Goal: Navigation & Orientation: Find specific page/section

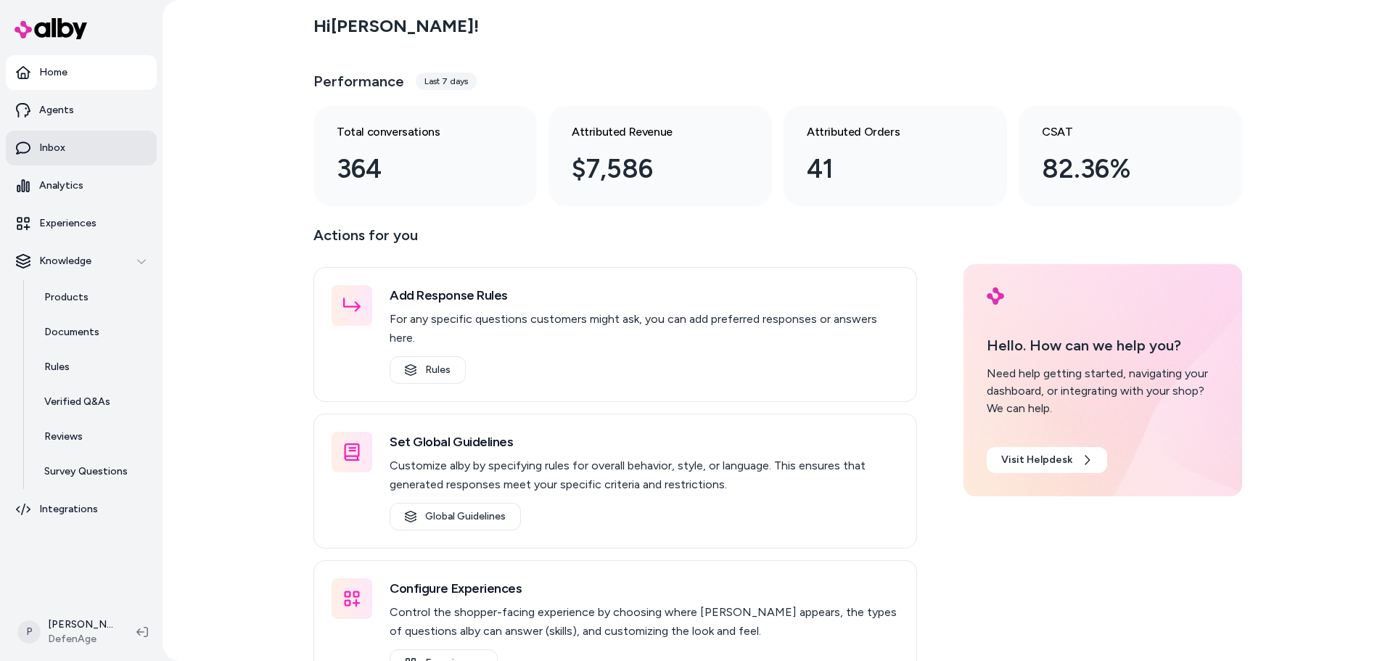
click at [94, 155] on link "Inbox" at bounding box center [81, 148] width 151 height 35
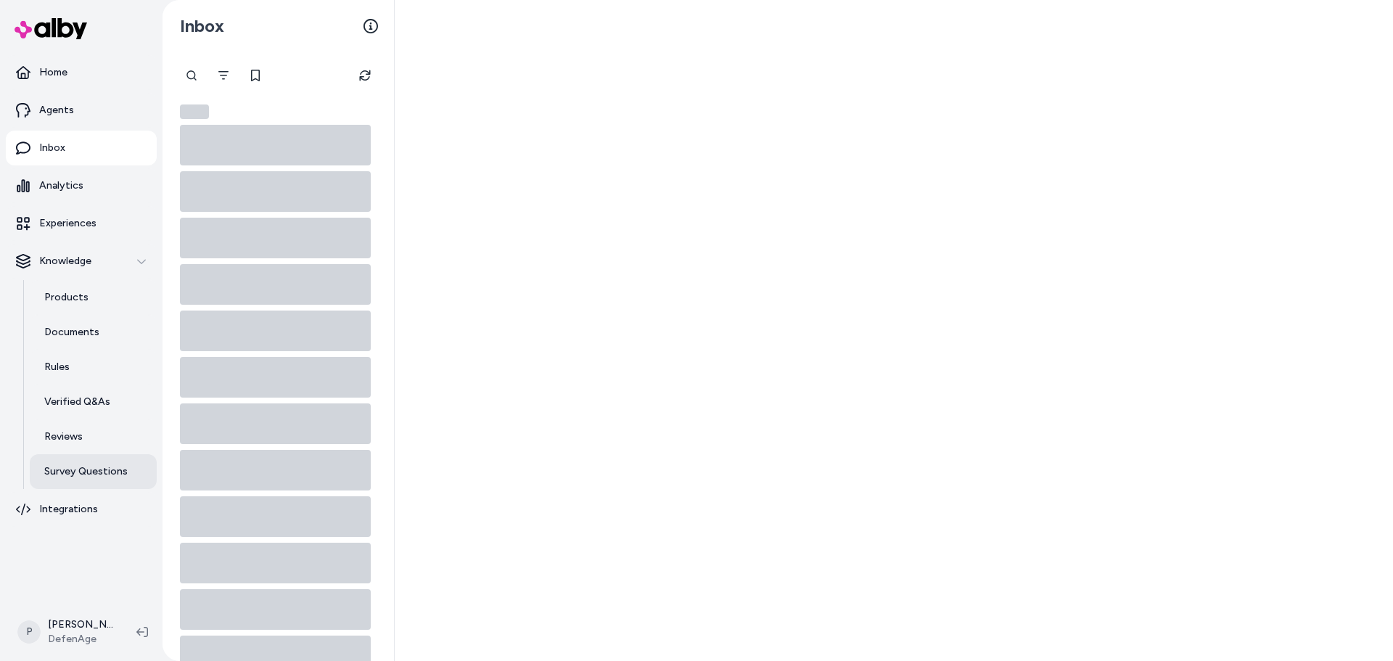
click at [96, 474] on p "Survey Questions" at bounding box center [85, 471] width 83 height 15
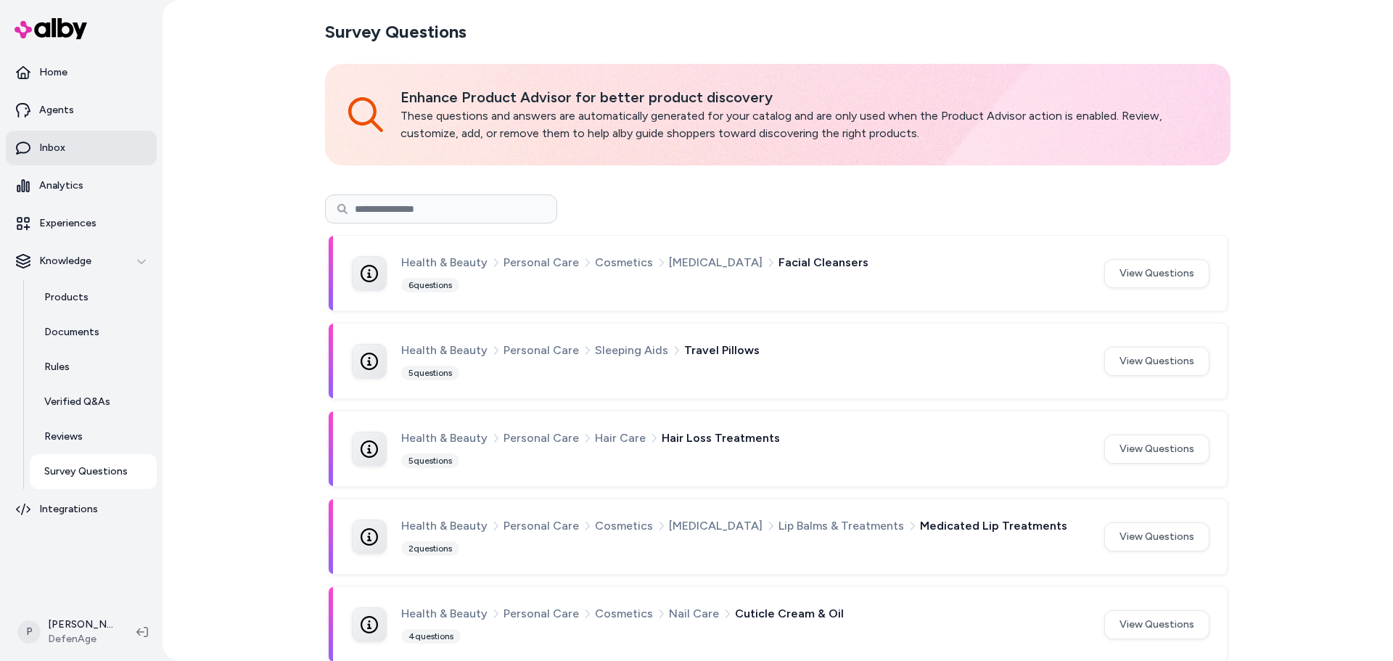
click at [64, 148] on link "Inbox" at bounding box center [81, 148] width 151 height 35
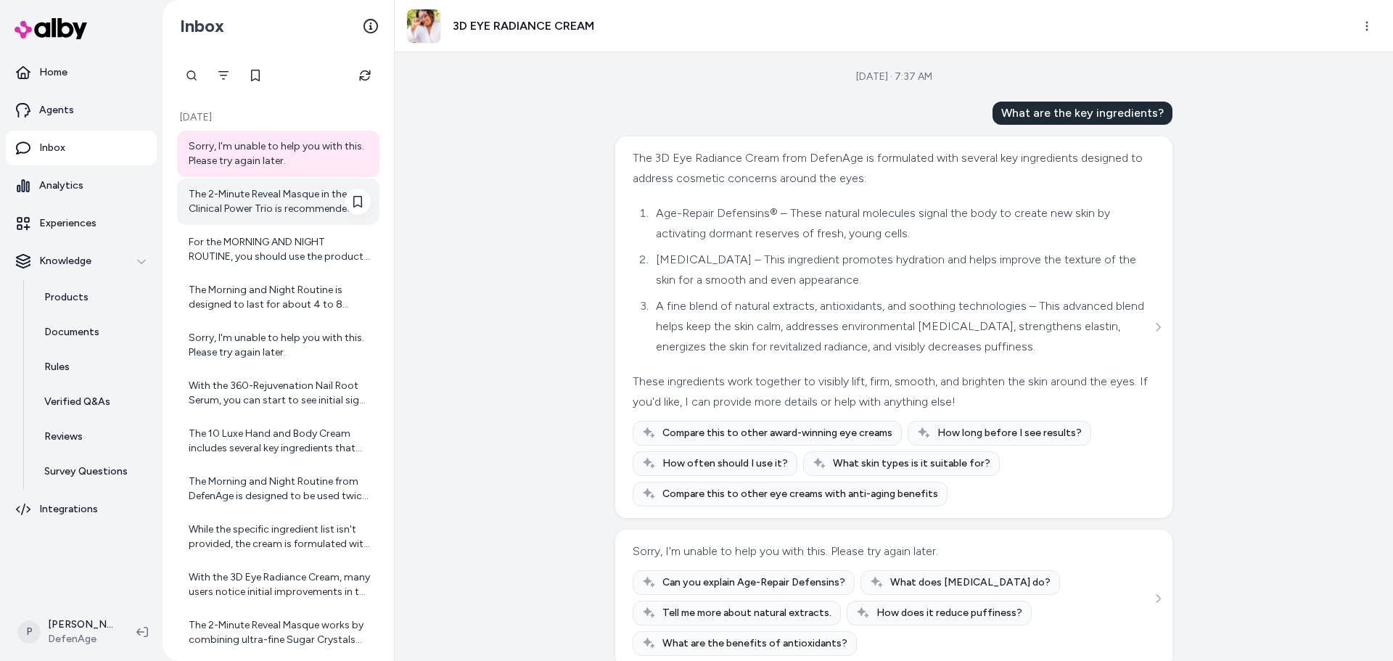
click at [295, 202] on div "The 2-Minute Reveal Masque in the Clinical Power Trio is recommended to be used…" at bounding box center [280, 201] width 182 height 29
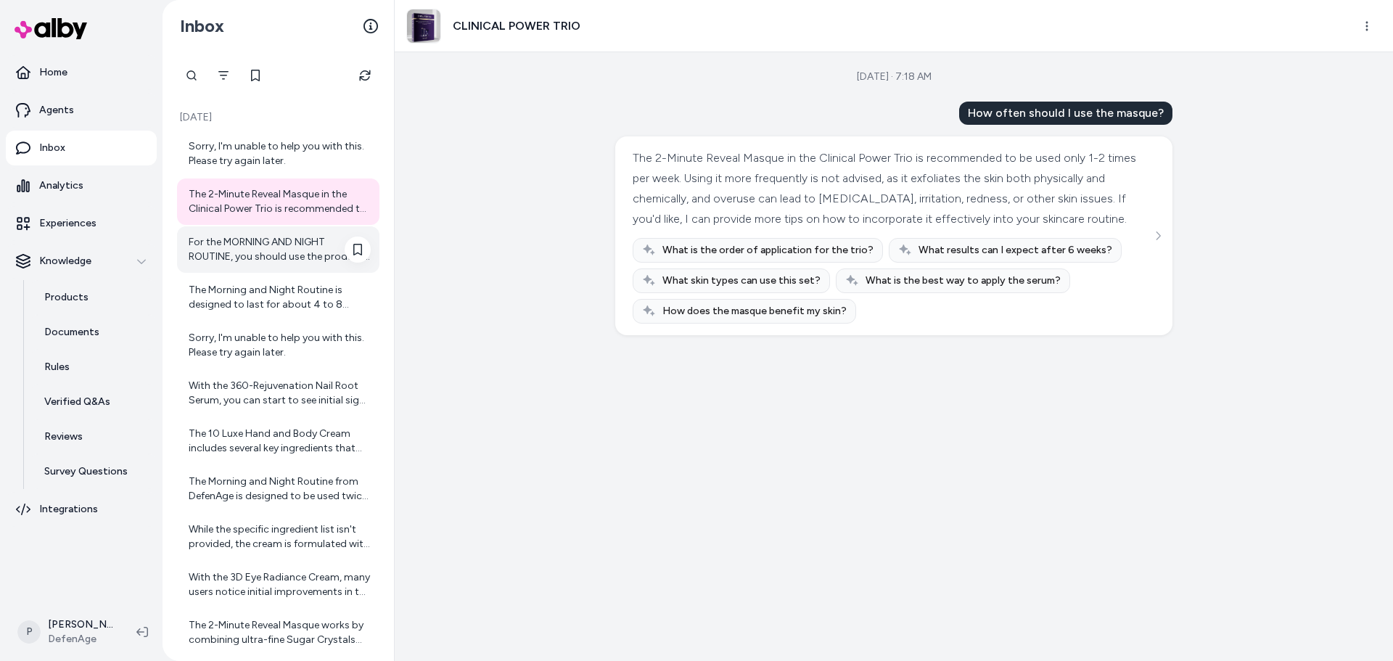
click at [250, 246] on div "For the MORNING AND NIGHT ROUTINE, you should use the products twice daily—once…" at bounding box center [280, 249] width 182 height 29
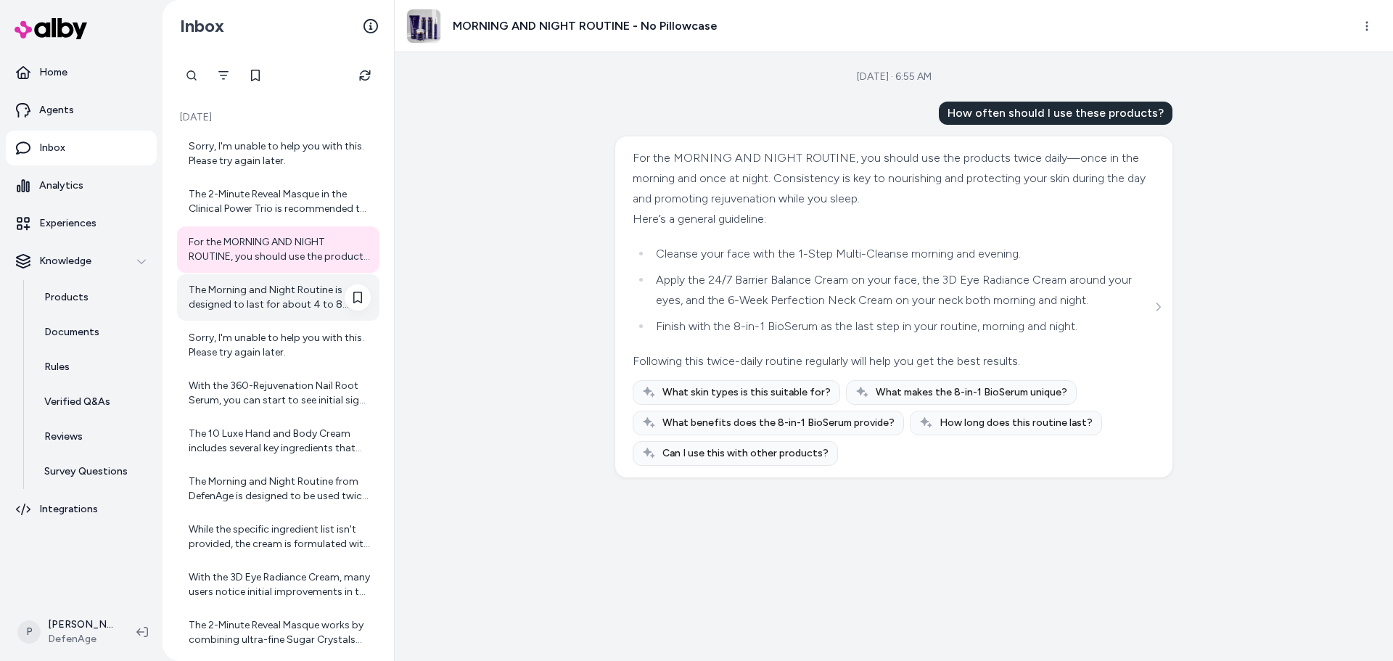
click at [266, 292] on div "The Morning and Night Routine is designed to last for about 4 to 8 weeks when u…" at bounding box center [280, 297] width 182 height 29
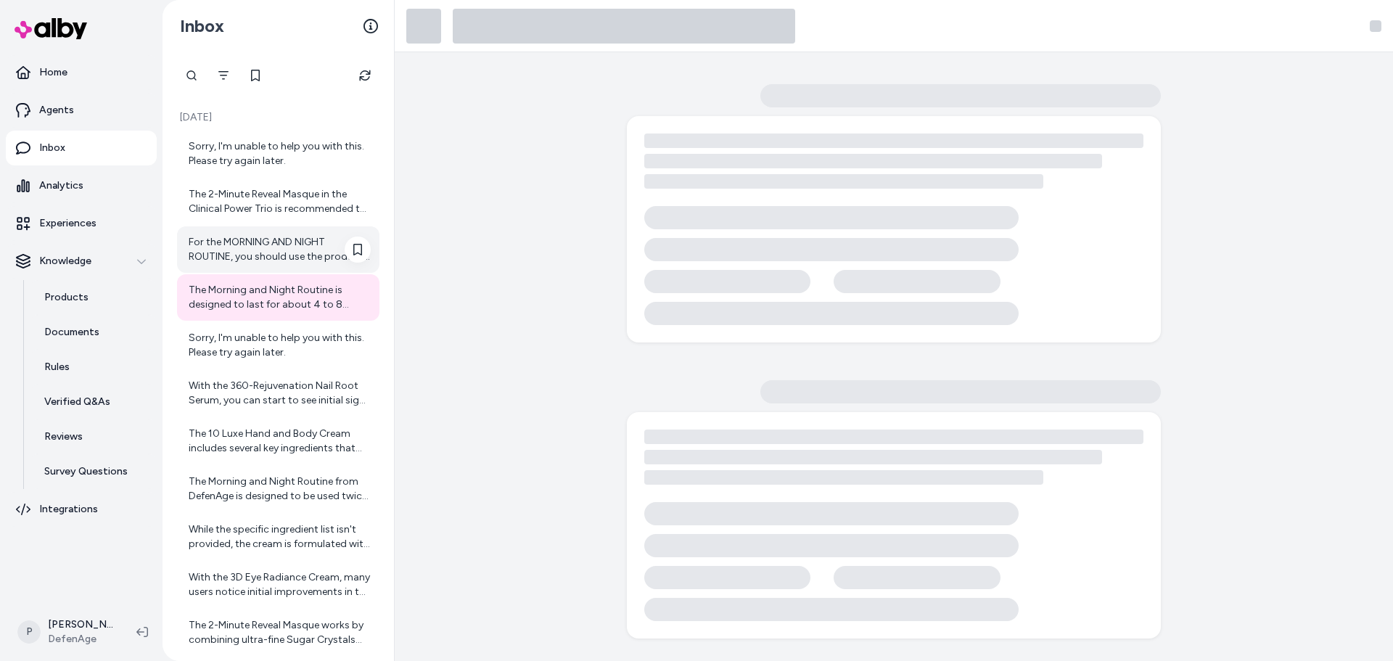
click at [266, 242] on div "For the MORNING AND NIGHT ROUTINE, you should use the products twice daily—once…" at bounding box center [280, 249] width 182 height 29
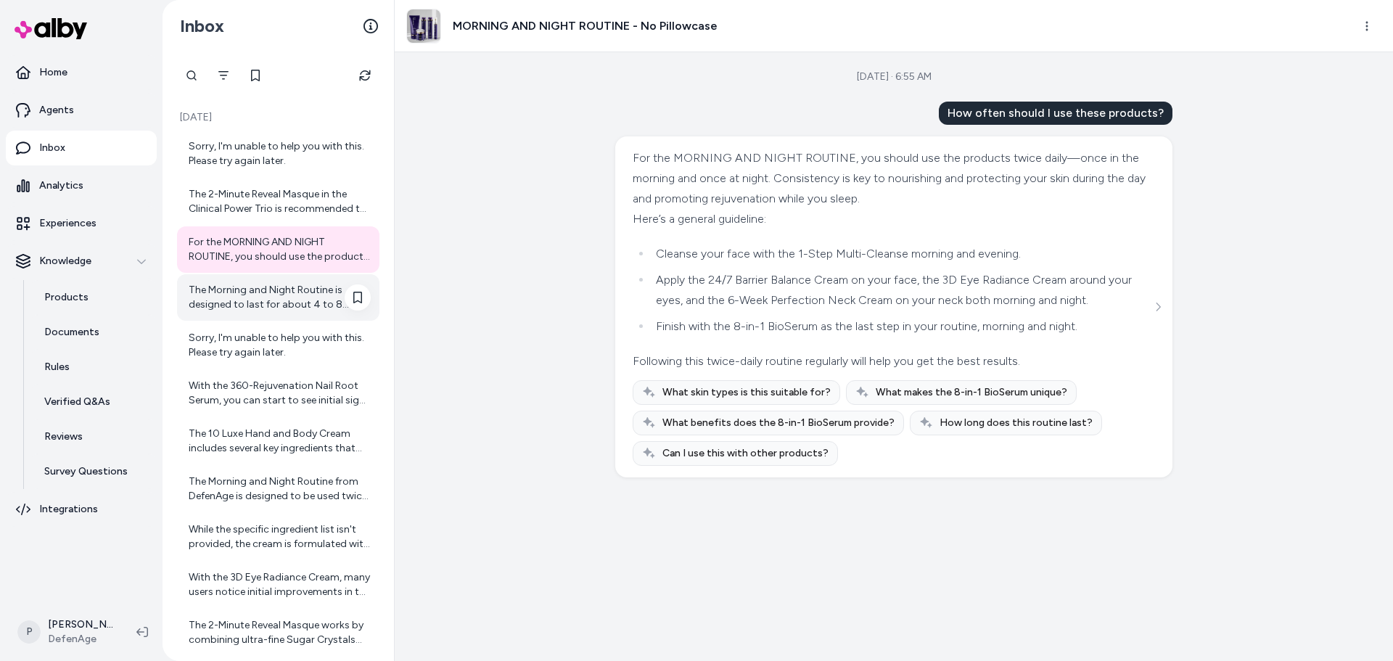
click at [271, 303] on div "The Morning and Night Routine is designed to last for about 4 to 8 weeks when u…" at bounding box center [280, 297] width 182 height 29
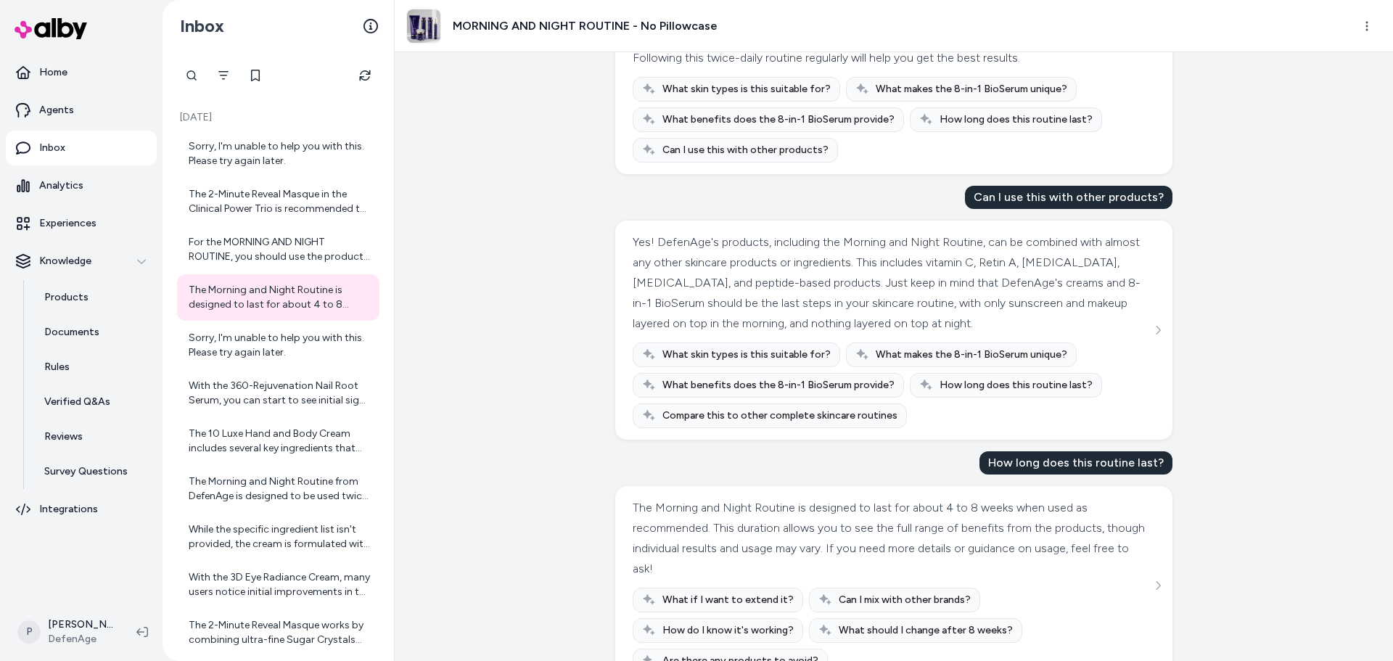
scroll to position [314, 0]
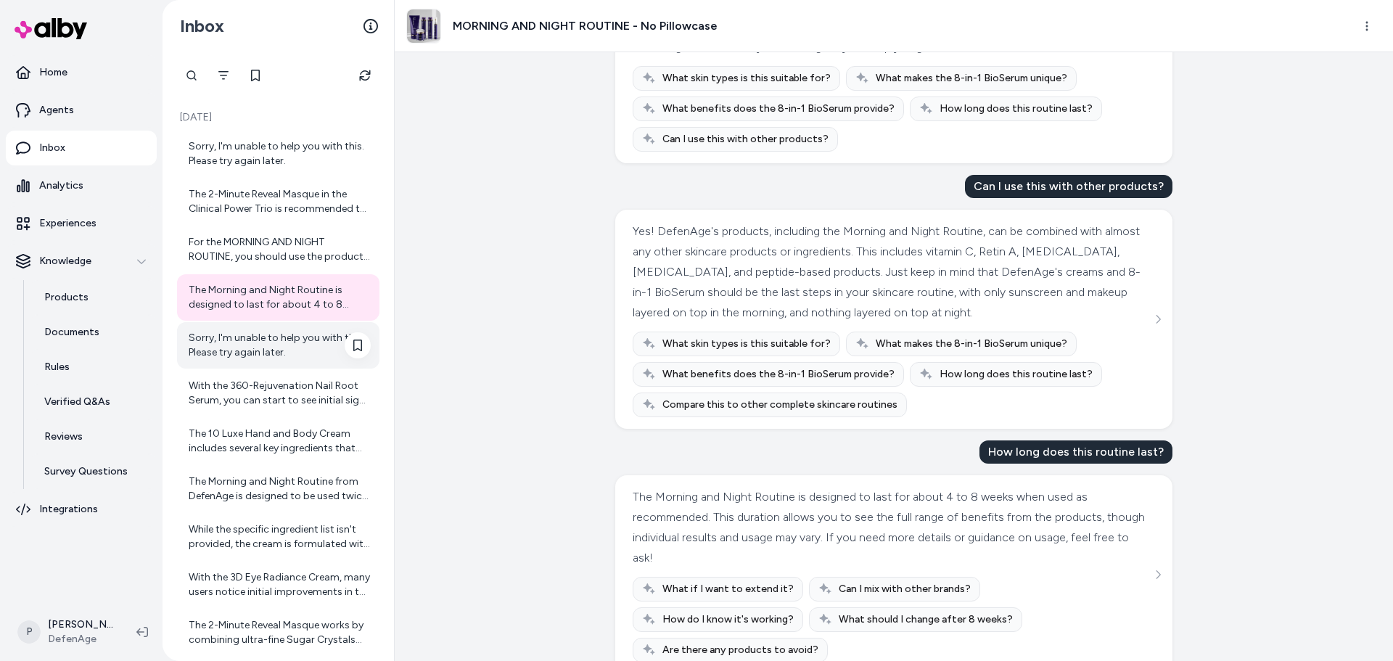
click at [258, 348] on div "Sorry, I'm unable to help you with this. Please try again later." at bounding box center [280, 345] width 182 height 29
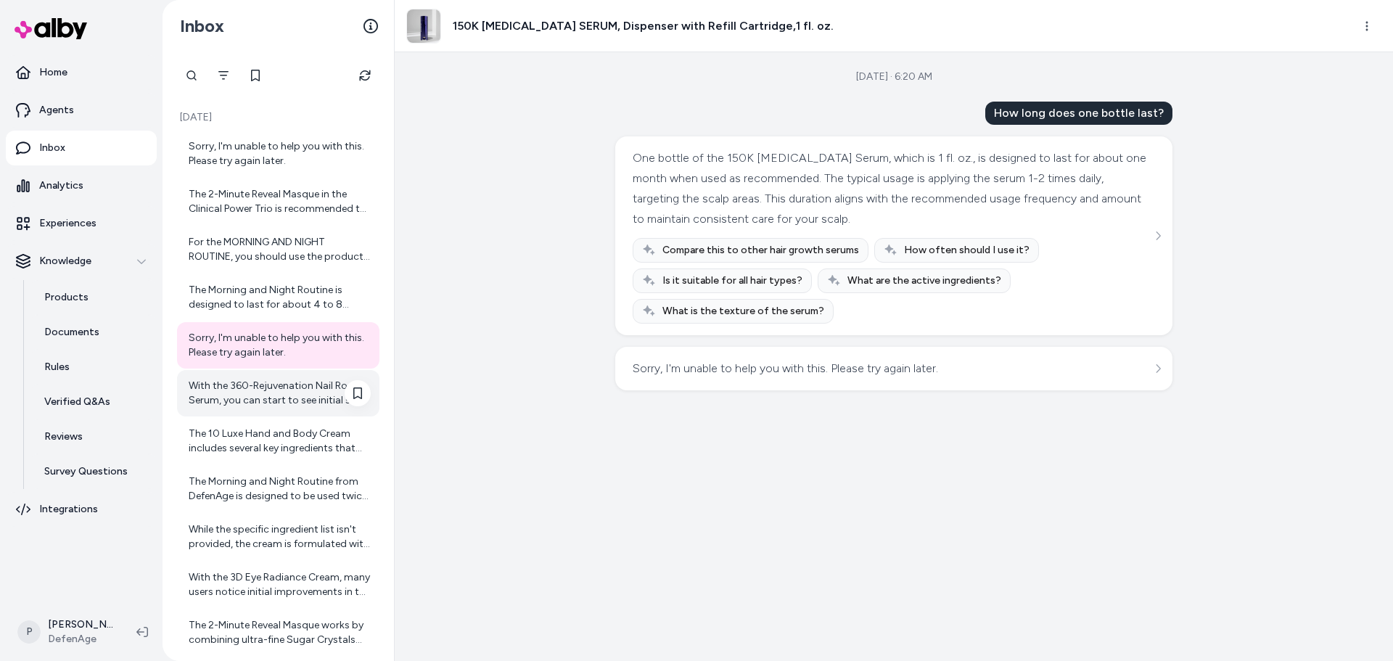
click at [259, 398] on div "With the 360-Rejuvenation Nail Root Serum, you can start to see initial signs o…" at bounding box center [280, 393] width 182 height 29
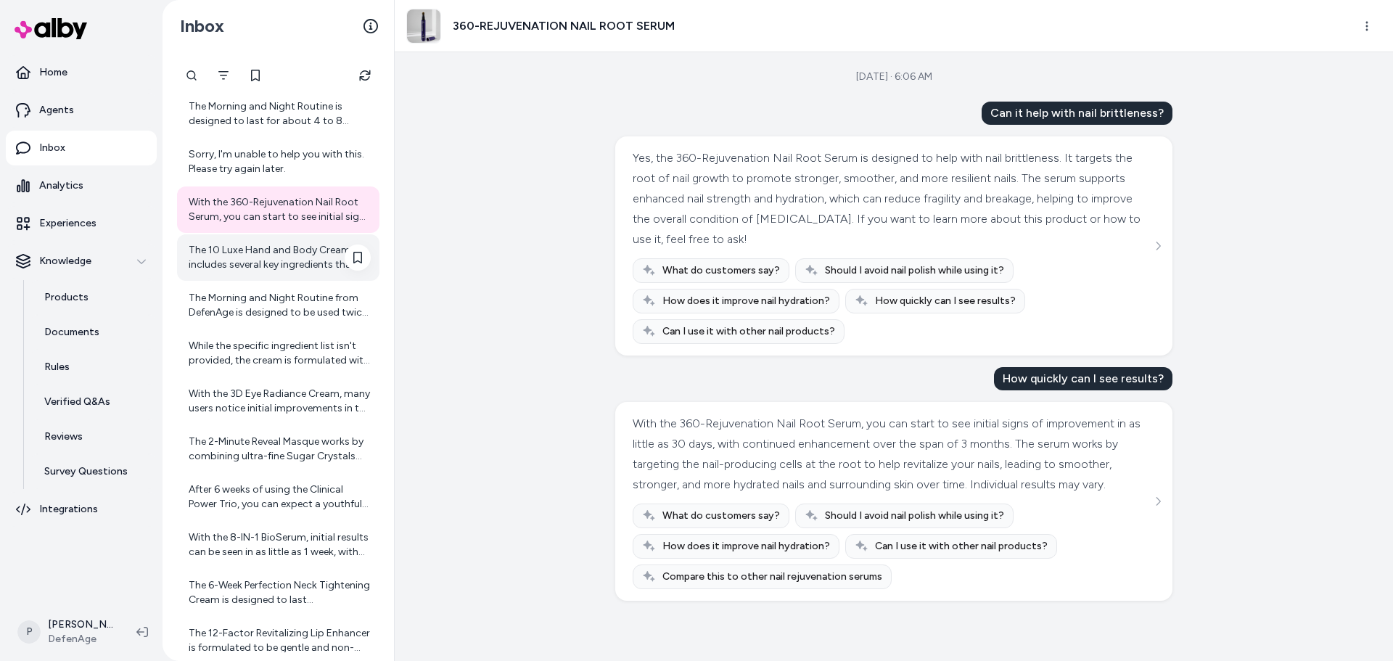
scroll to position [205, 0]
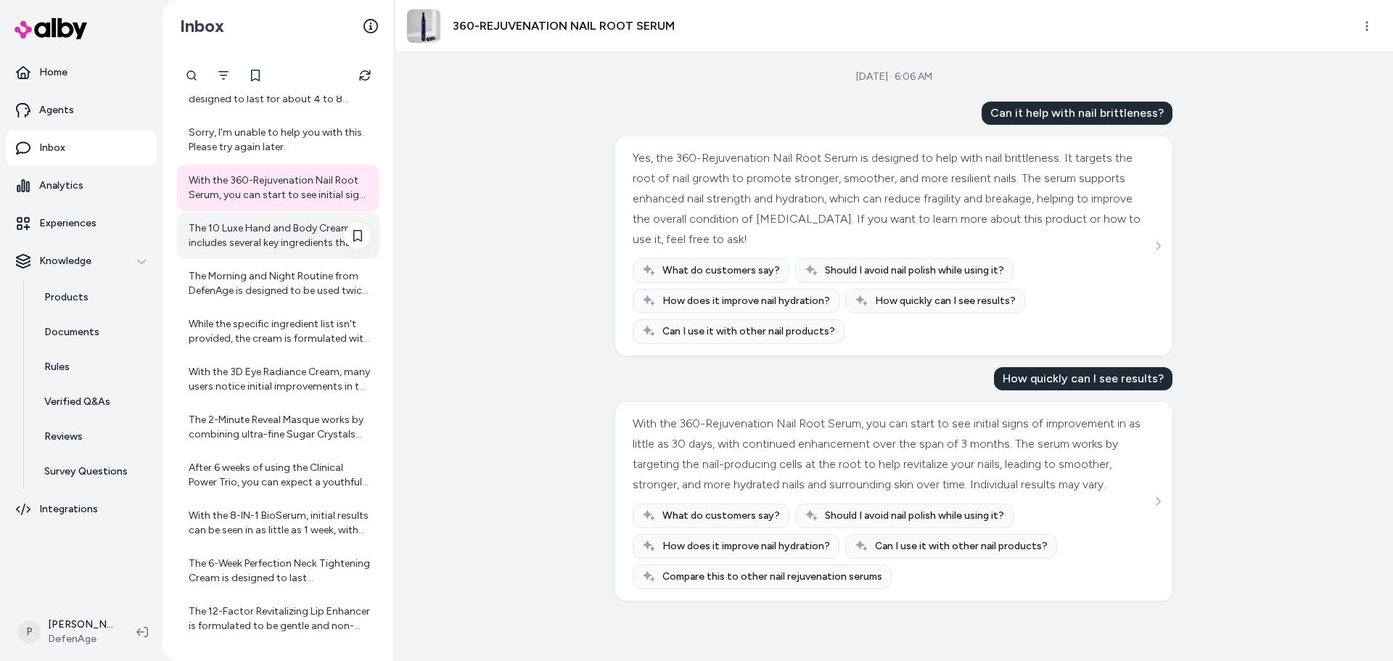
click at [273, 239] on div "The 10 Luxe Hand and Body Cream includes several key ingredients that support h…" at bounding box center [280, 235] width 182 height 29
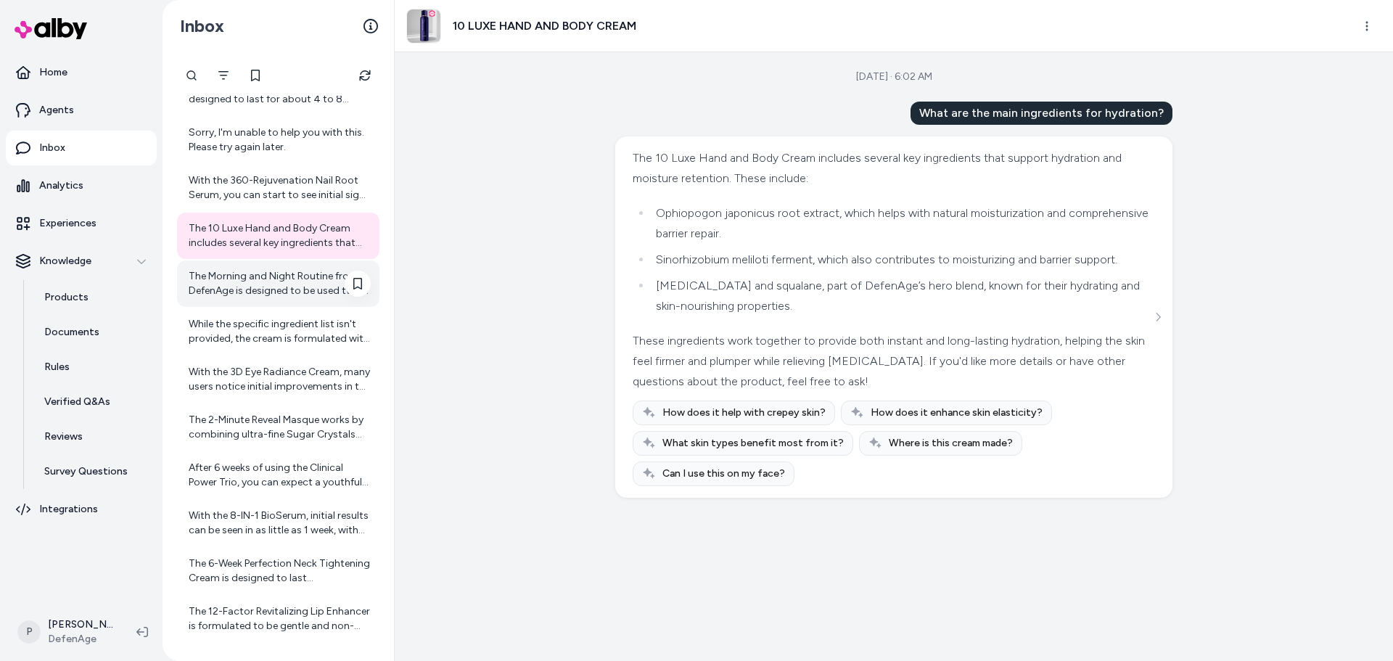
click at [275, 289] on div "The Morning and Night Routine from DefenAge is designed to be used twice daily—…" at bounding box center [280, 283] width 182 height 29
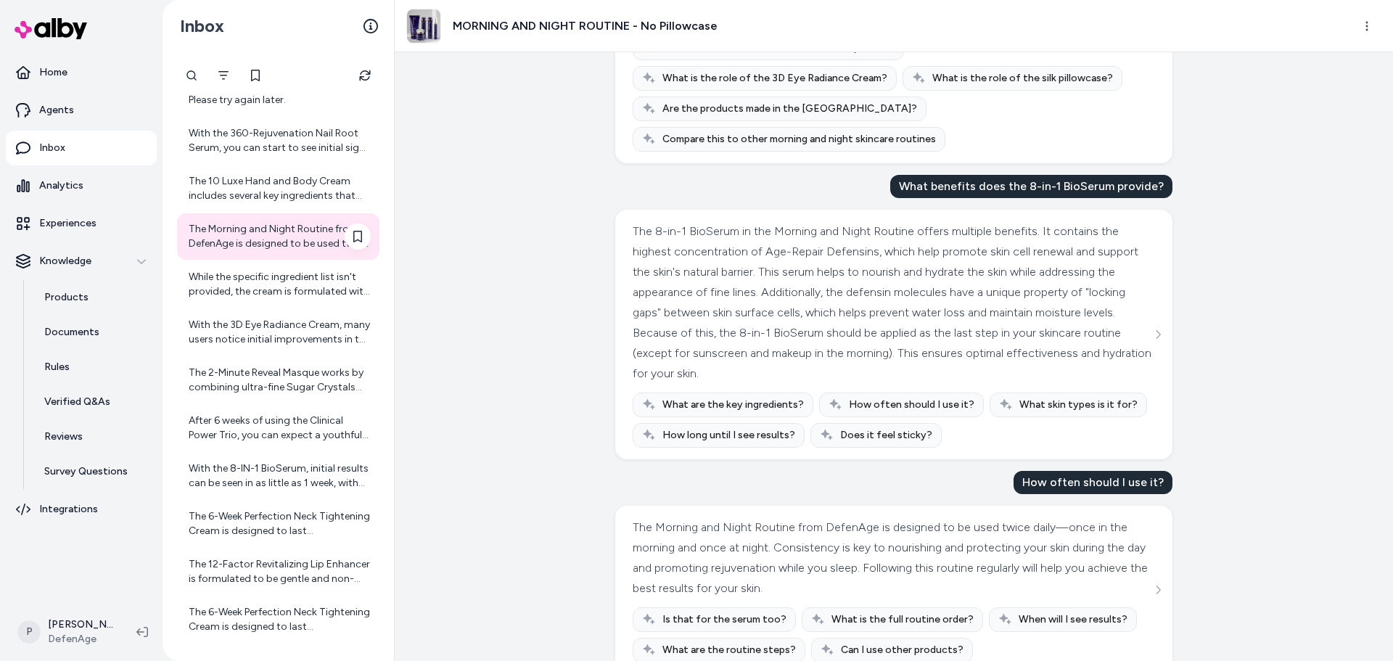
scroll to position [278, 0]
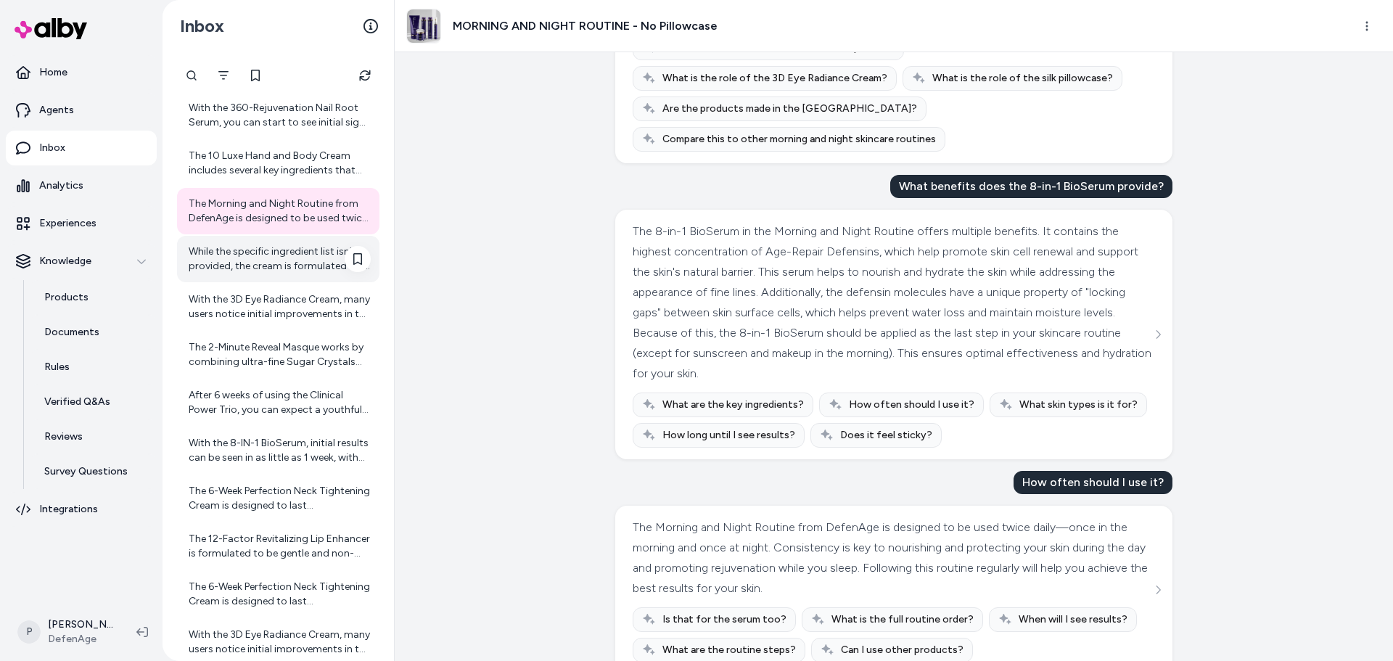
click at [271, 260] on div "While the specific ingredient list isn't provided, the cream is formulated with…" at bounding box center [280, 258] width 182 height 29
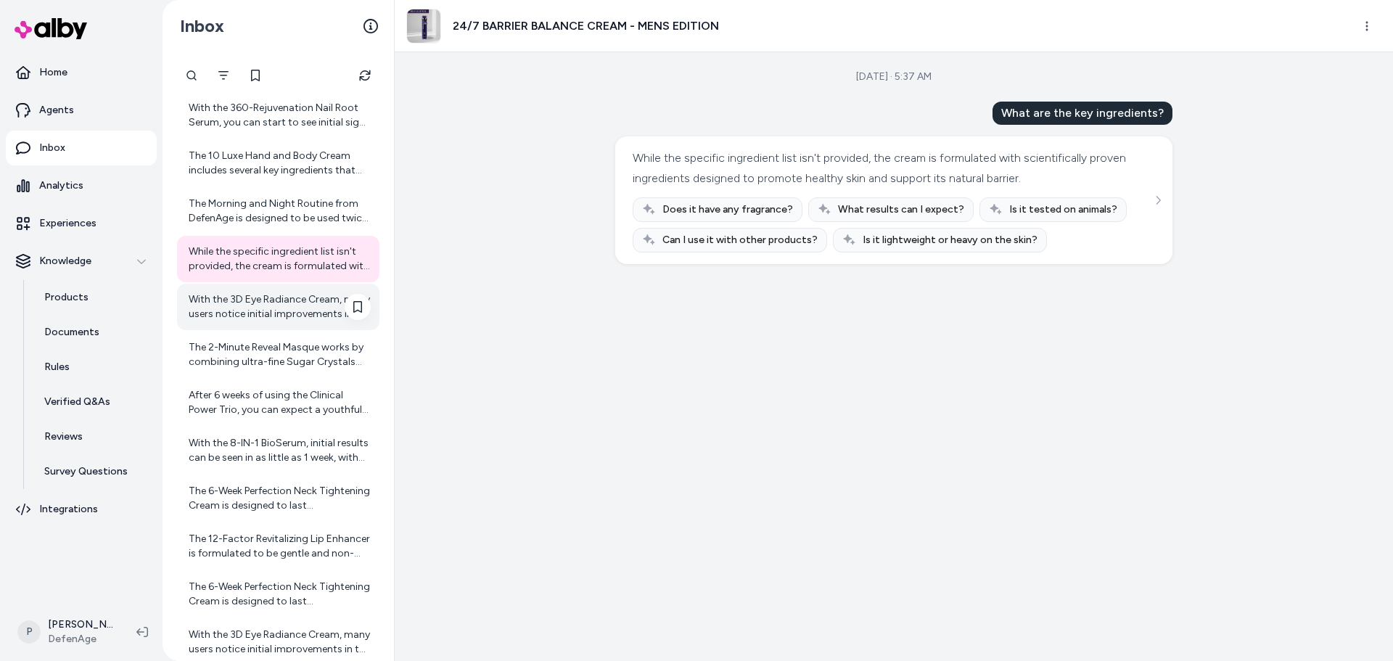
click at [246, 306] on div "With the 3D Eye Radiance Cream, many users notice initial improvements in the a…" at bounding box center [280, 306] width 182 height 29
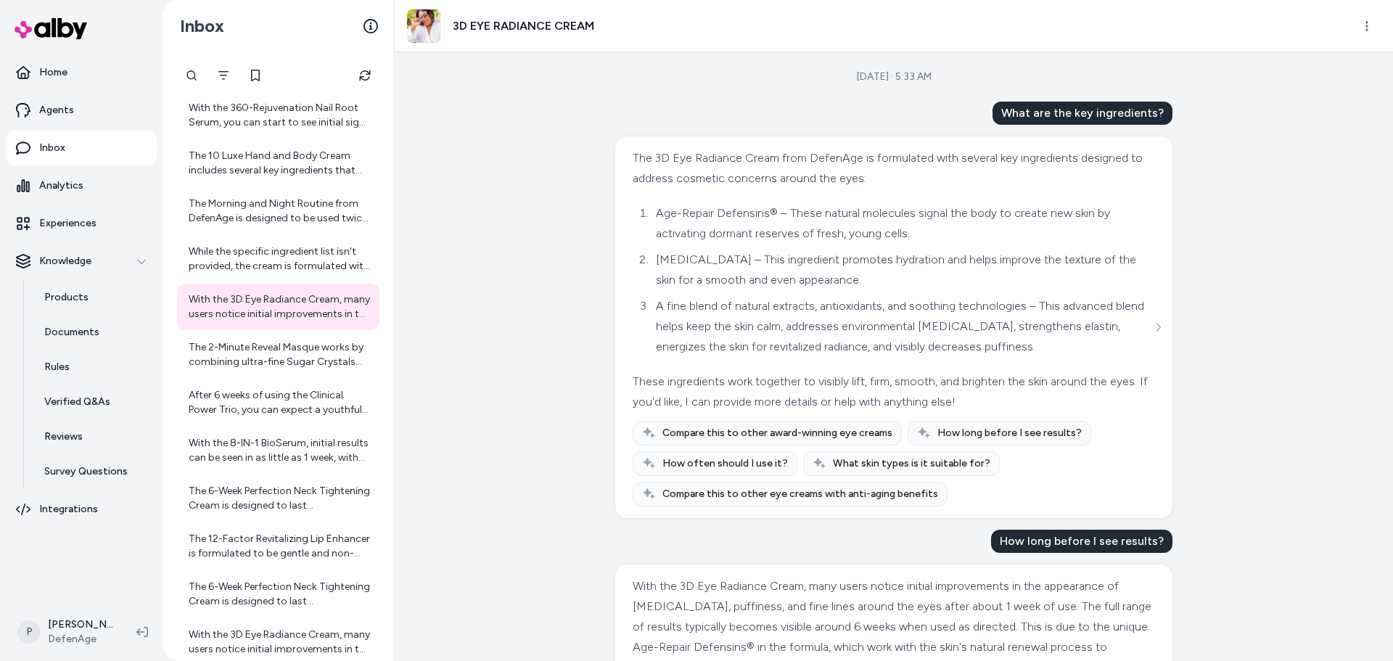
scroll to position [140, 0]
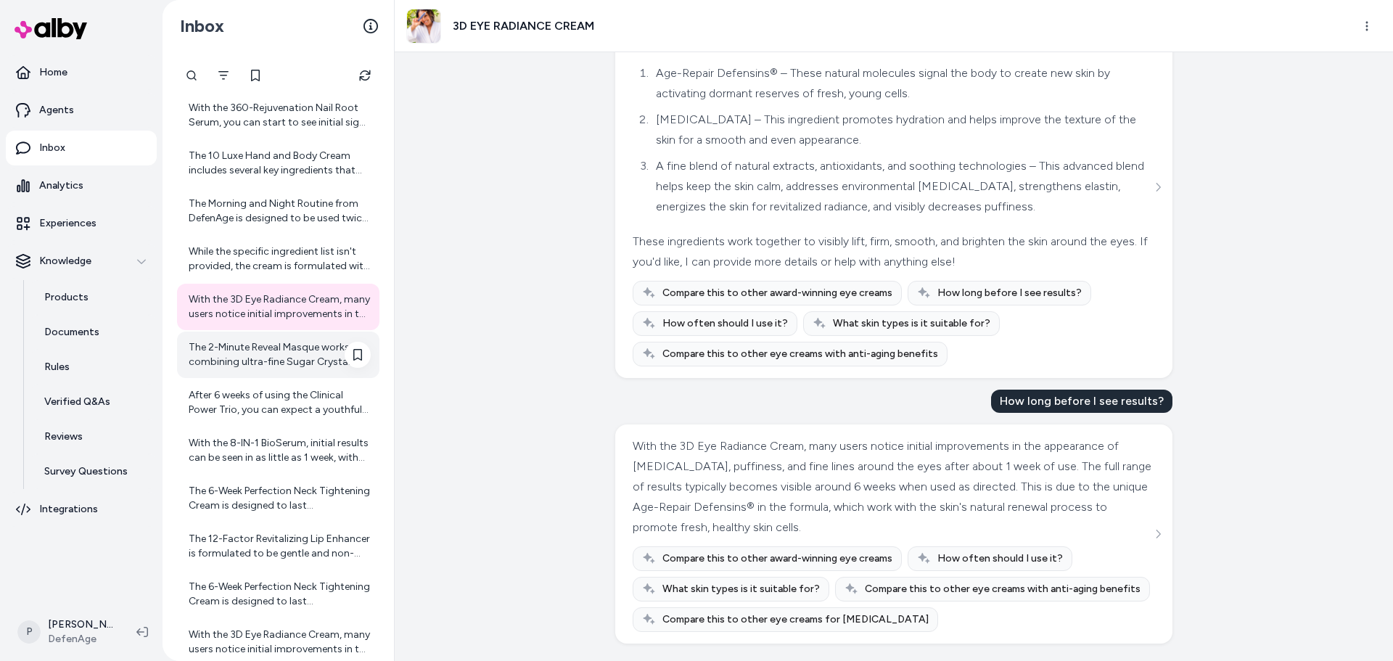
click at [292, 345] on div "The 2-Minute Reveal Masque works by combining ultra-fine Sugar Crystals with Tr…" at bounding box center [280, 354] width 182 height 29
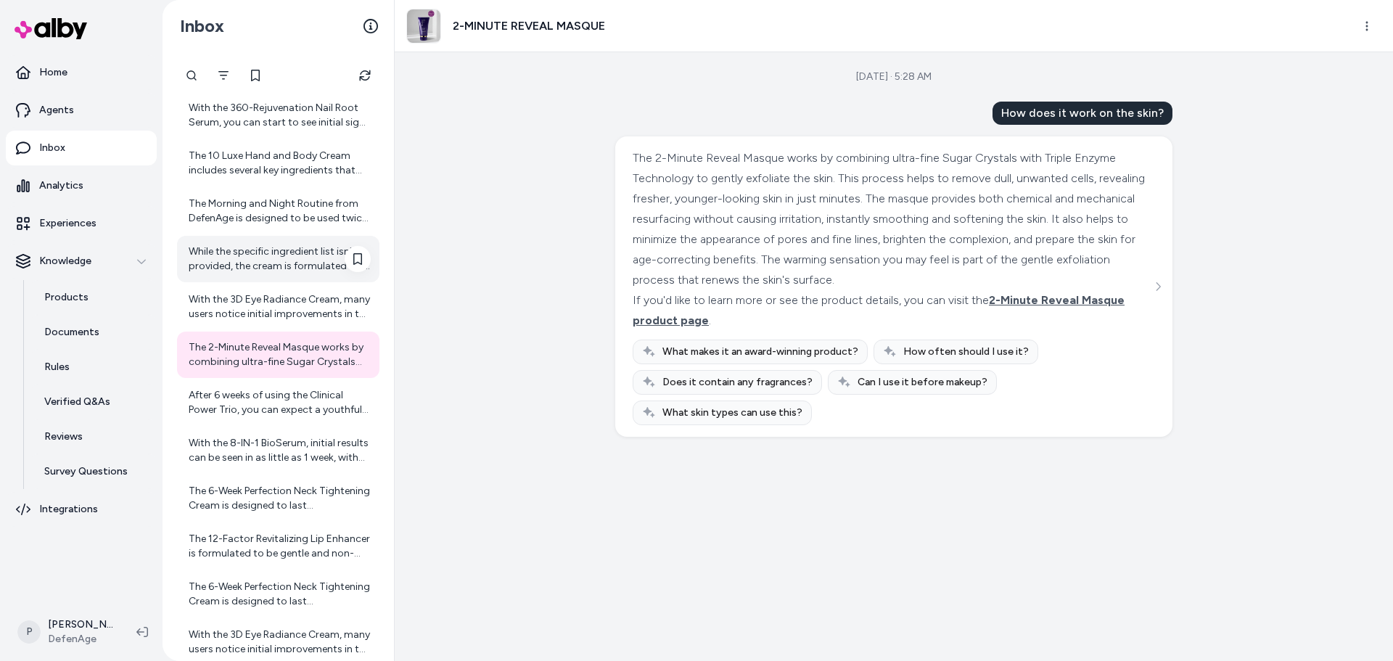
scroll to position [350, 0]
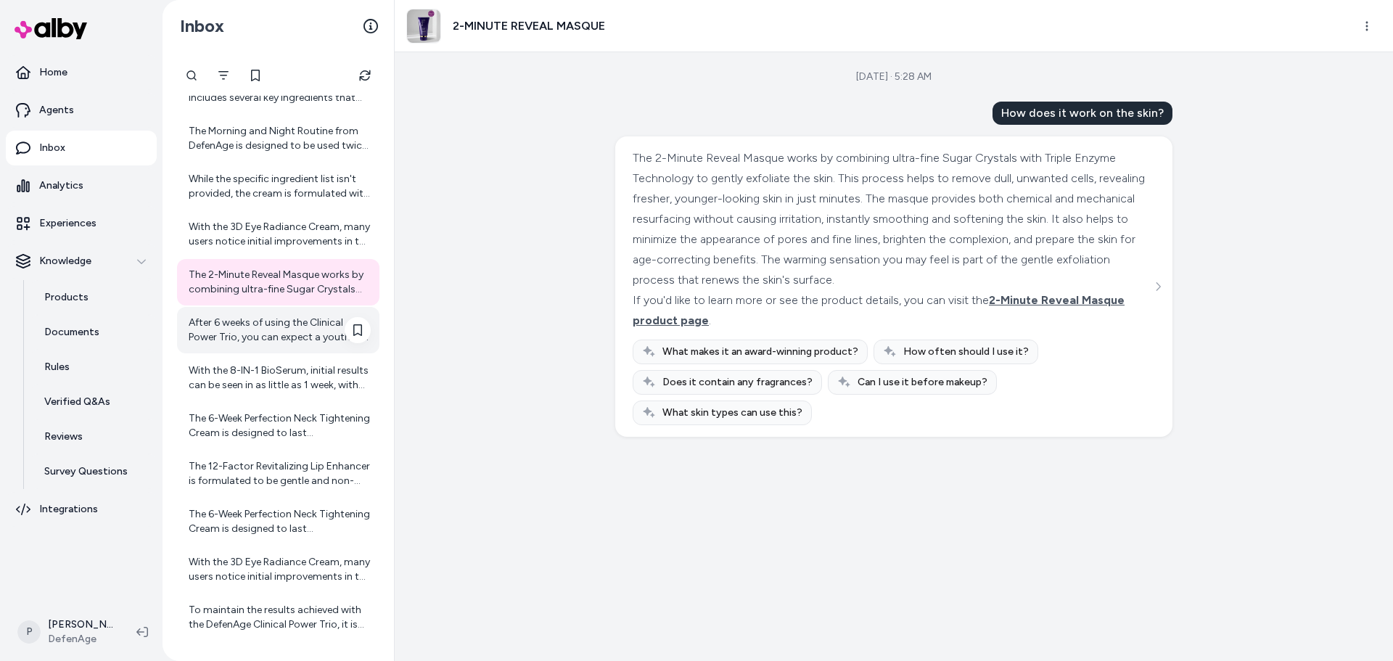
click at [266, 313] on div "After 6 weeks of using the Clinical Power Trio, you can expect a youthful trans…" at bounding box center [278, 330] width 202 height 46
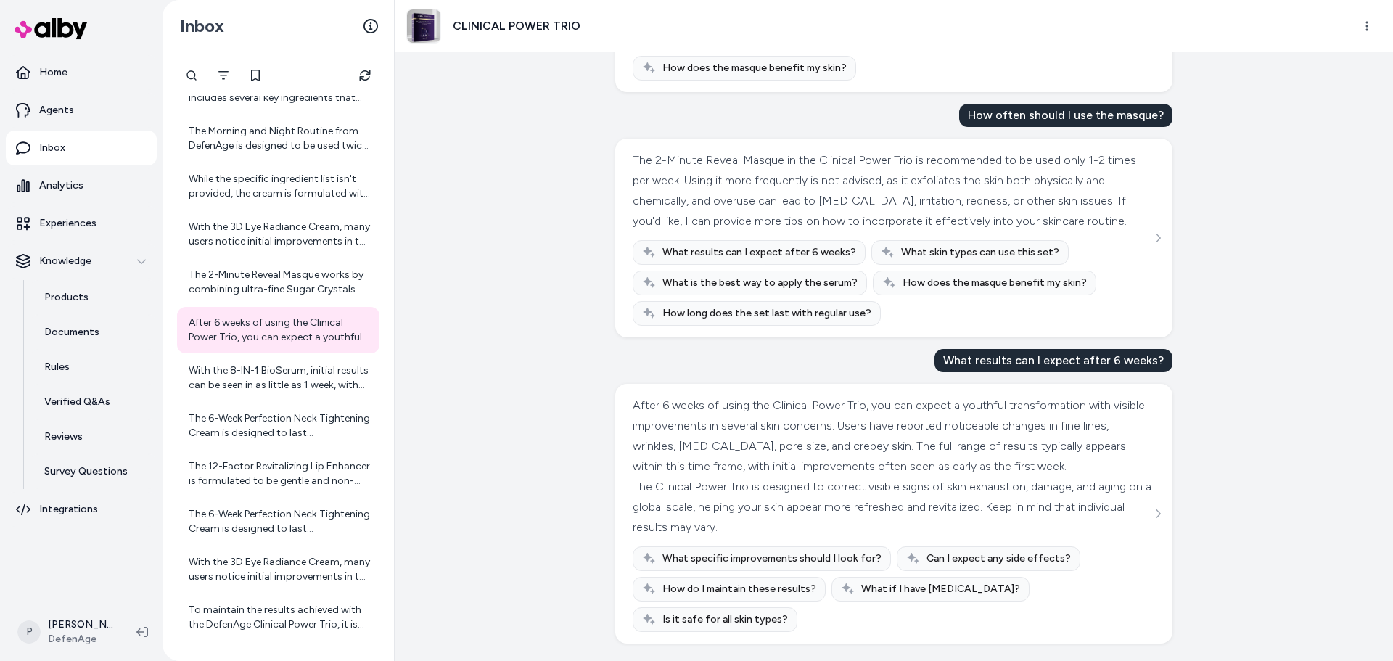
scroll to position [324, 0]
click at [265, 363] on div "With the 8-IN-1 BioSerum, initial results can be seen in as little as 1 week, w…" at bounding box center [278, 378] width 202 height 46
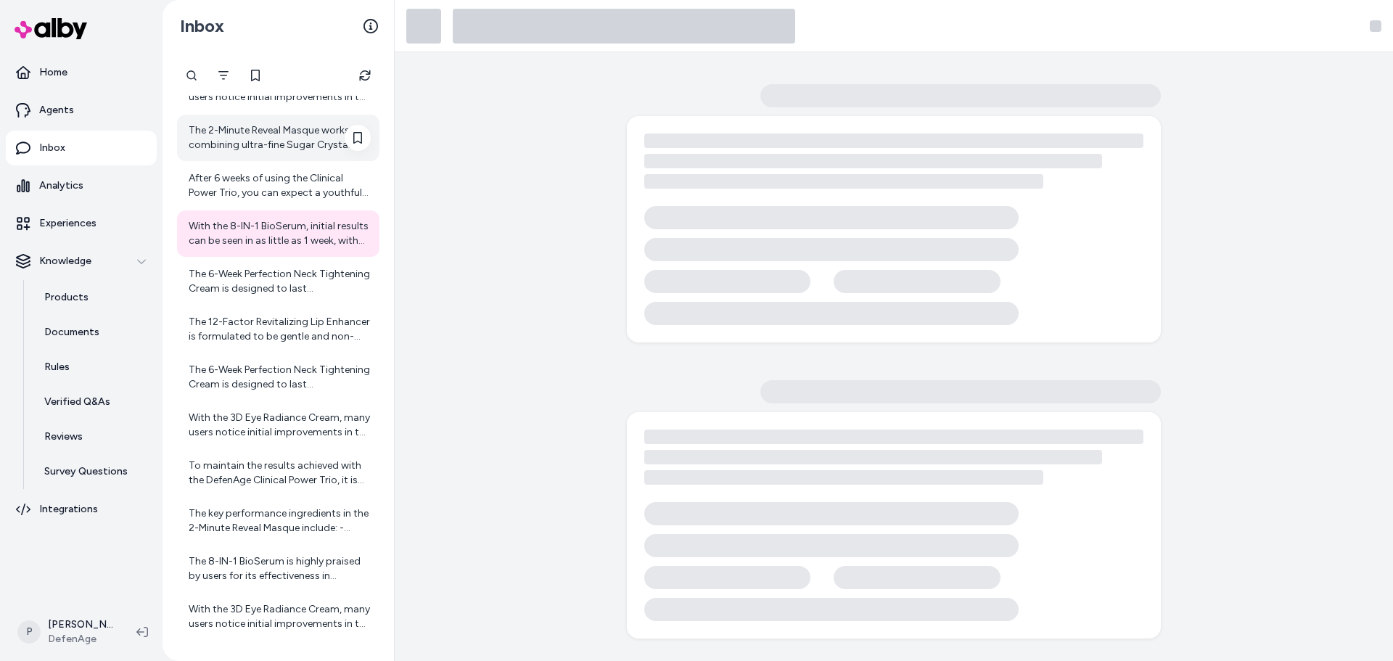
scroll to position [496, 0]
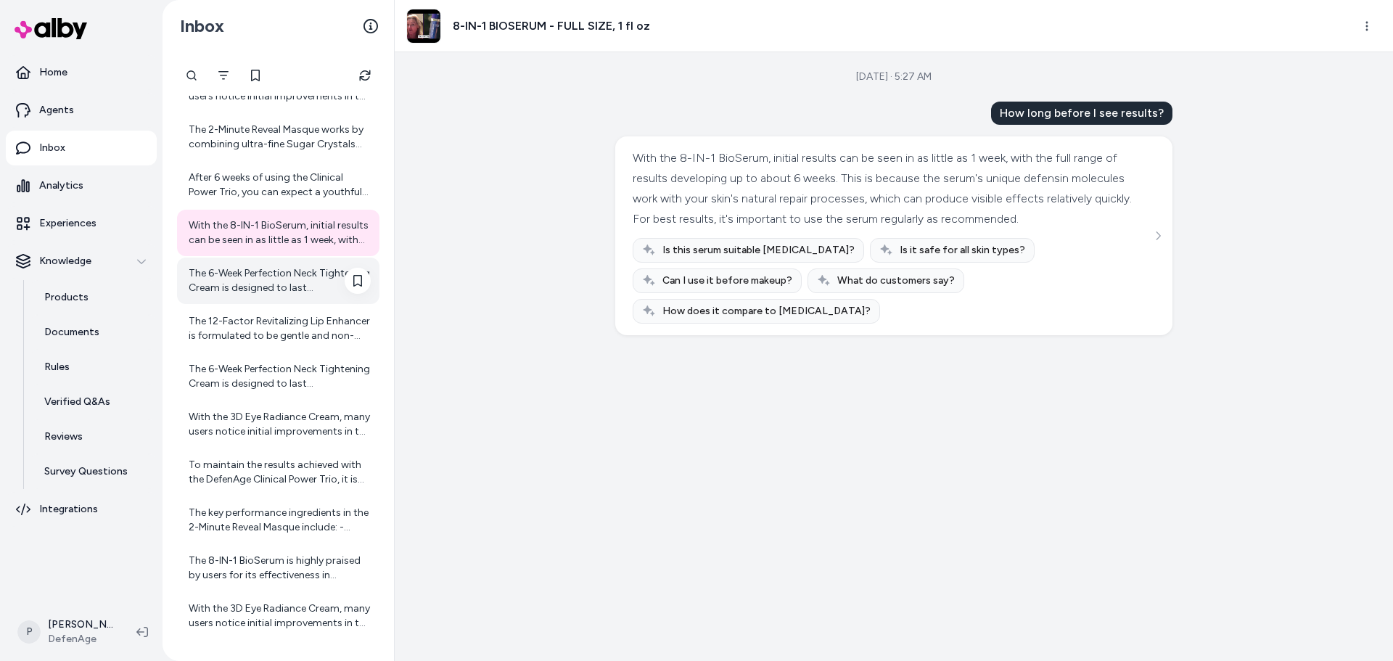
click at [274, 279] on div "The 6-Week Perfection Neck Tightening Cream is designed to last approximately s…" at bounding box center [280, 280] width 182 height 29
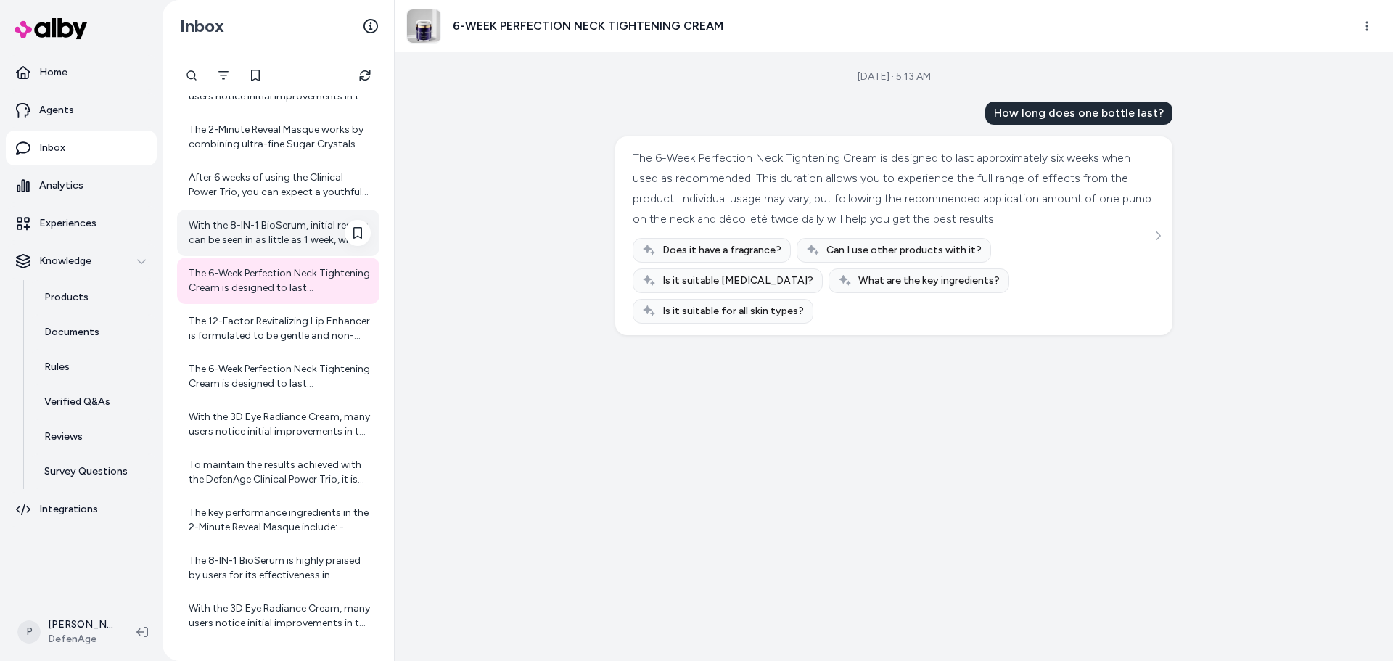
scroll to position [568, 0]
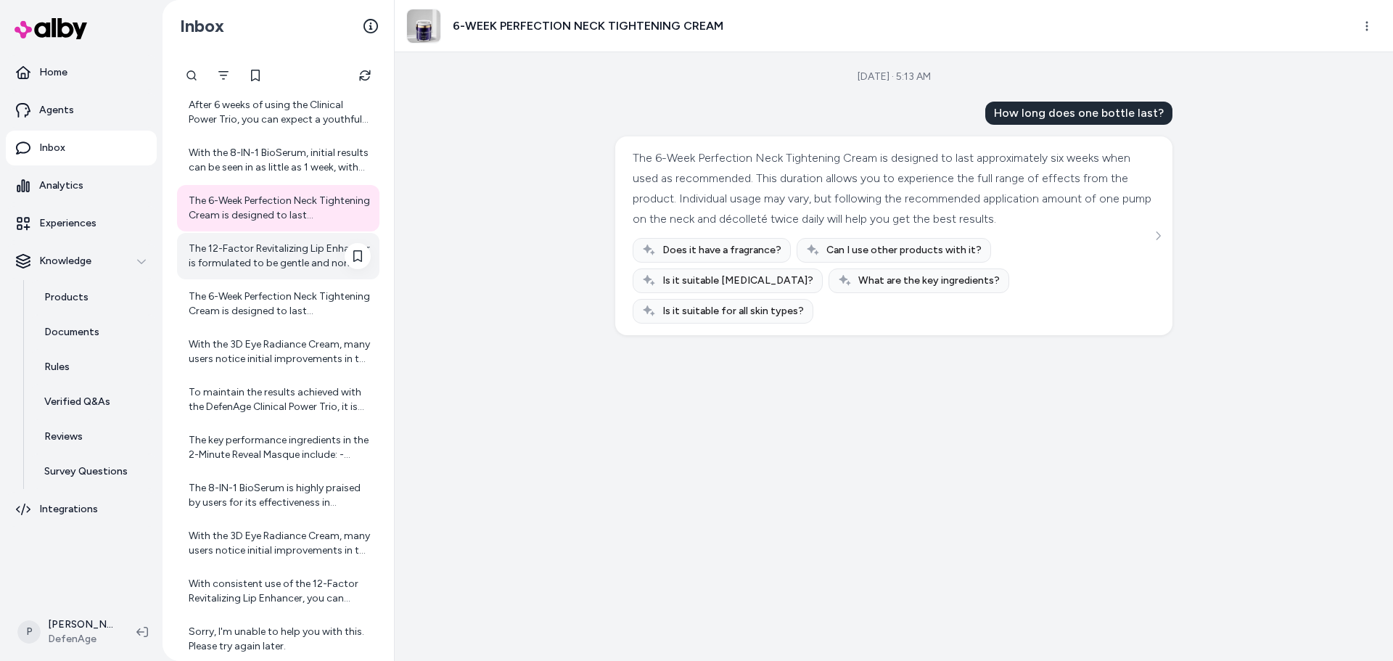
click at [260, 263] on div "The 12-Factor Revitalizing Lip Enhancer is formulated to be gentle and non-irri…" at bounding box center [280, 256] width 182 height 29
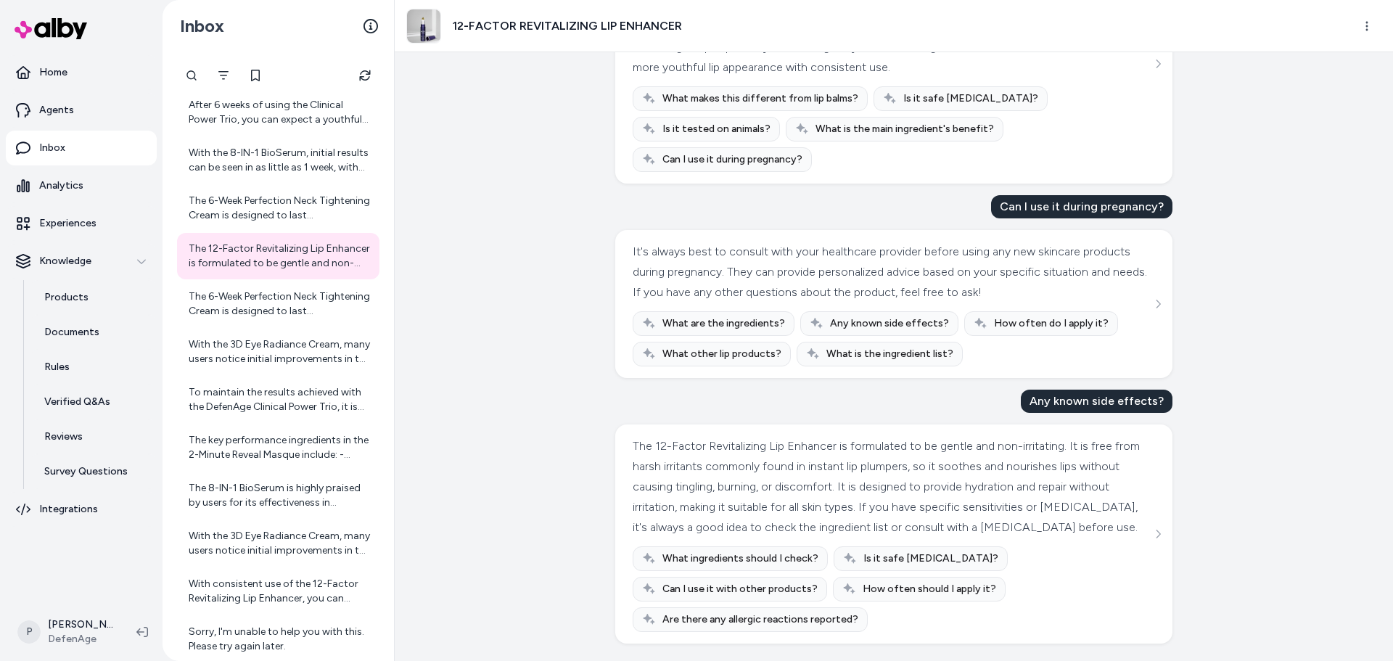
scroll to position [458, 0]
click at [263, 316] on div "The 6-Week Perfection Neck Tightening Cream is designed to last approximately s…" at bounding box center [280, 303] width 182 height 29
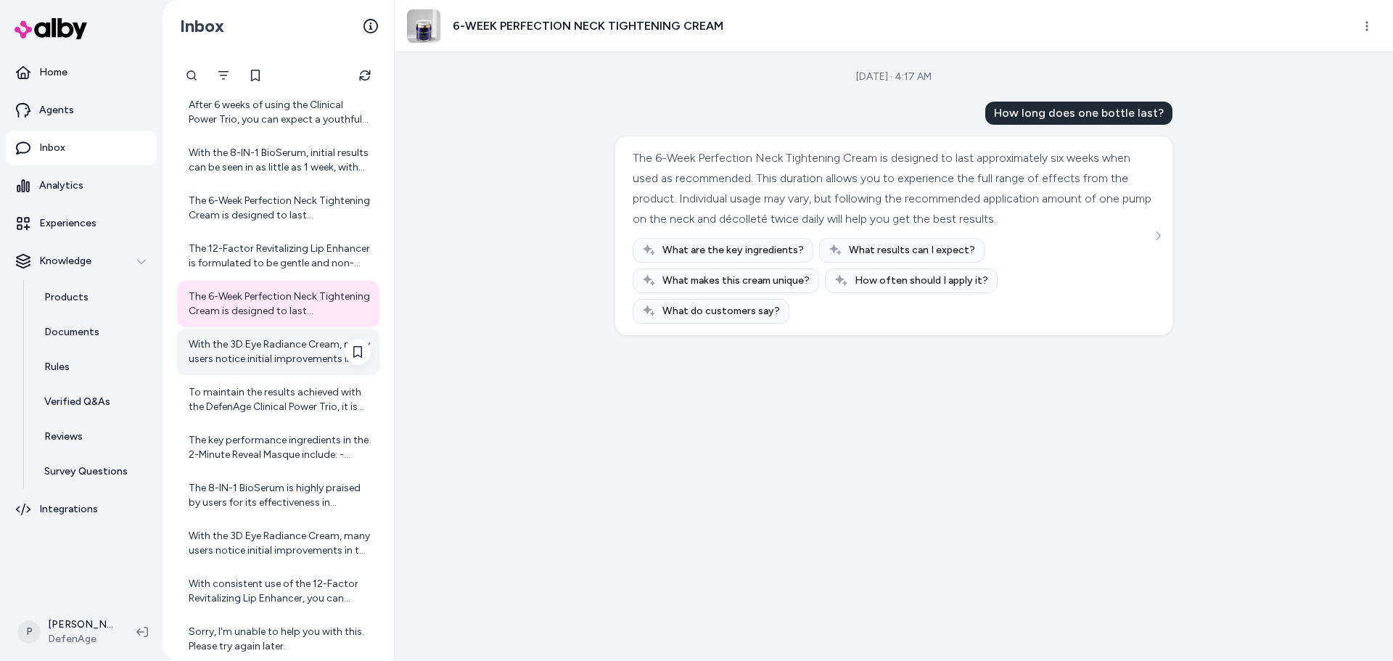
click at [276, 362] on div "With the 3D Eye Radiance Cream, many users notice initial improvements in the a…" at bounding box center [280, 351] width 182 height 29
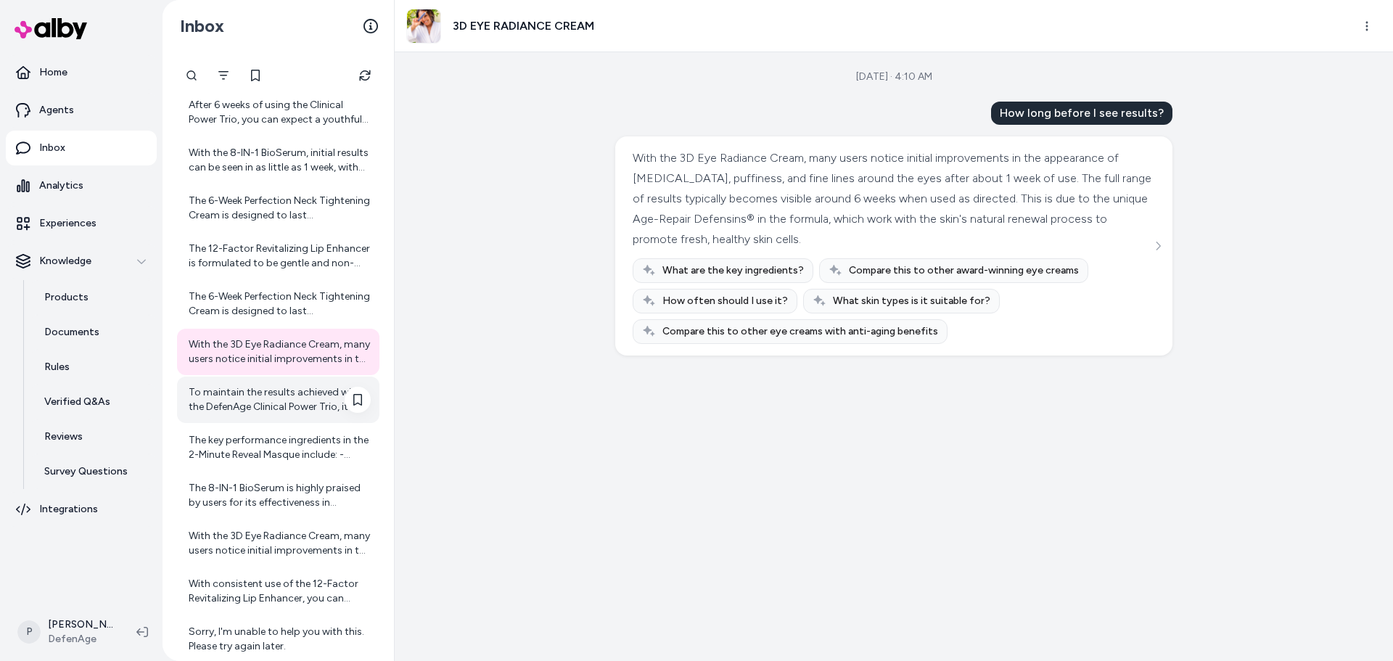
click at [259, 408] on div "To maintain the results achieved with the DefenAge Clinical Power Trio, it is r…" at bounding box center [280, 399] width 182 height 29
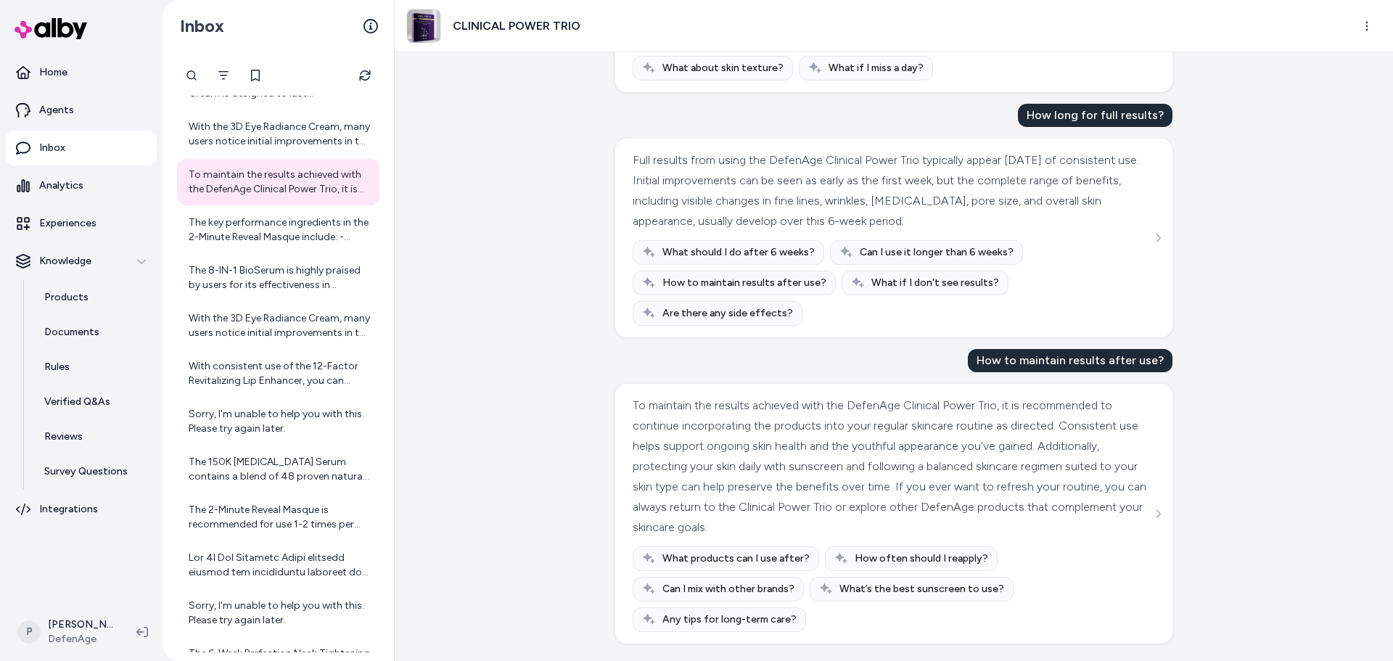
scroll to position [1550, 0]
click at [260, 234] on div "The key performance ingredients in the 2-Minute Reveal Masque include: - Ultraf…" at bounding box center [280, 229] width 182 height 29
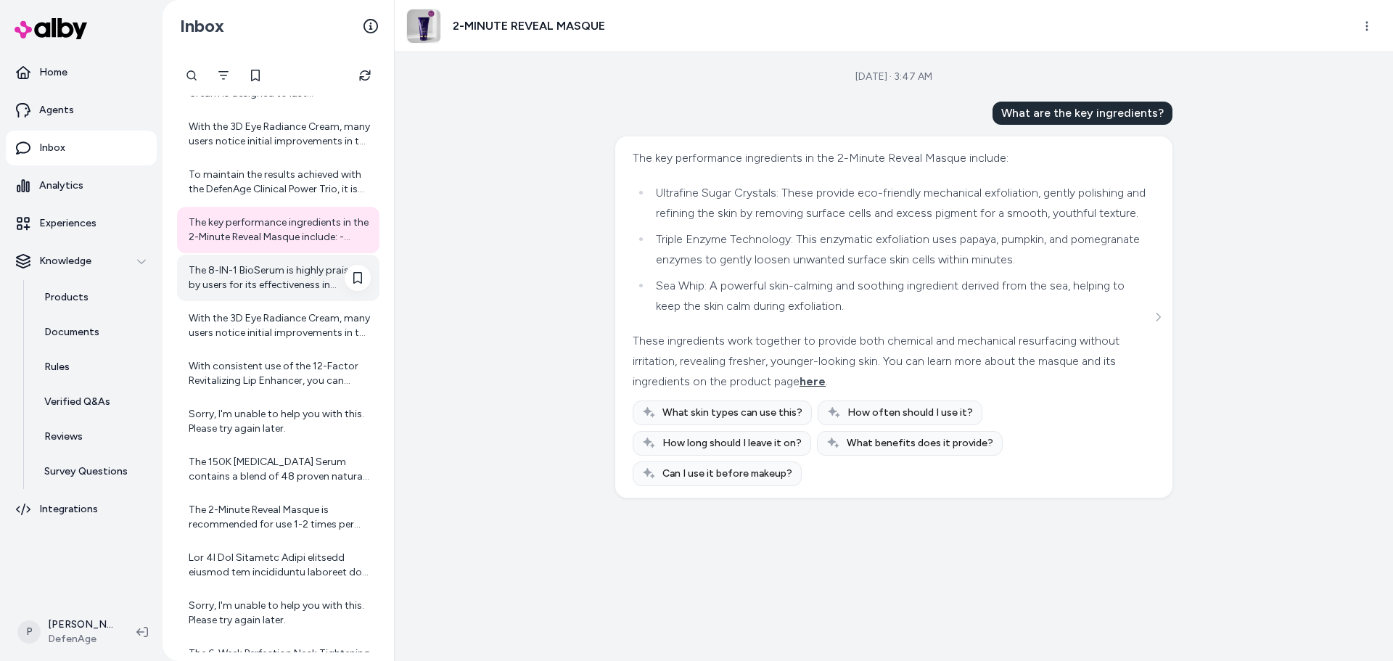
click at [246, 289] on div "The 8-IN-1 BioSerum is highly praised by users for its effectiveness in improvi…" at bounding box center [280, 277] width 182 height 29
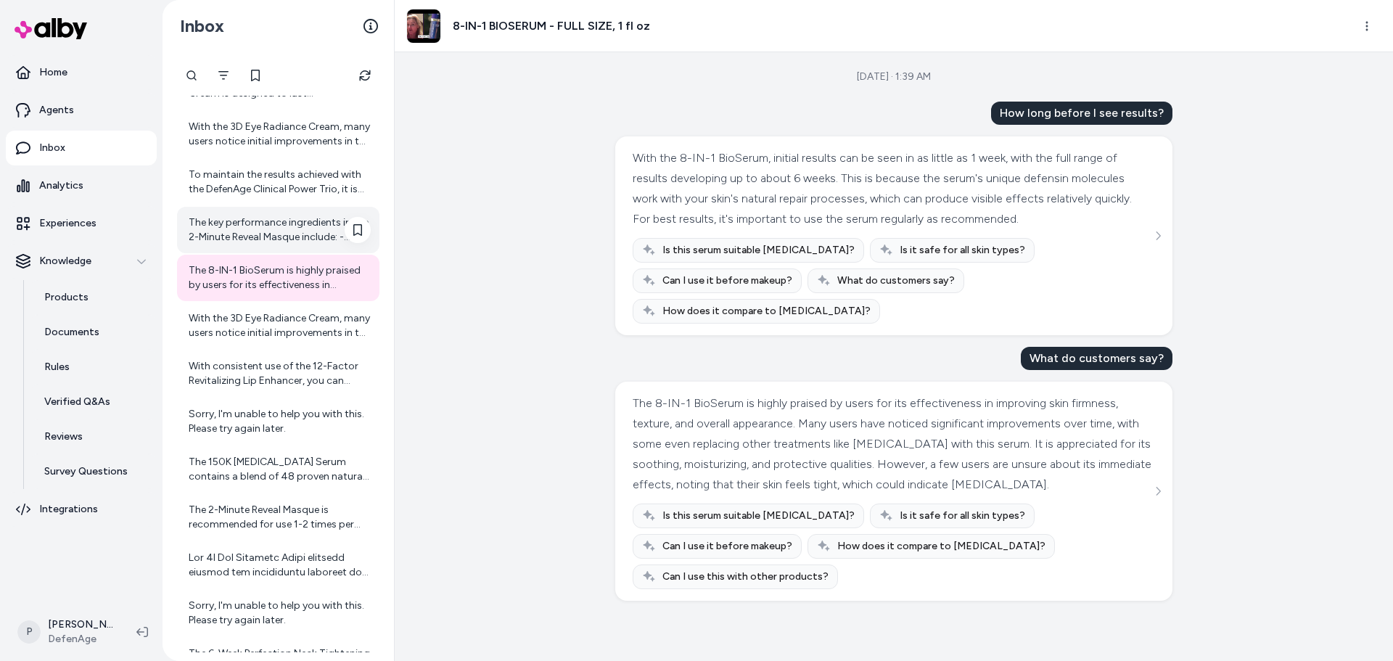
scroll to position [858, 0]
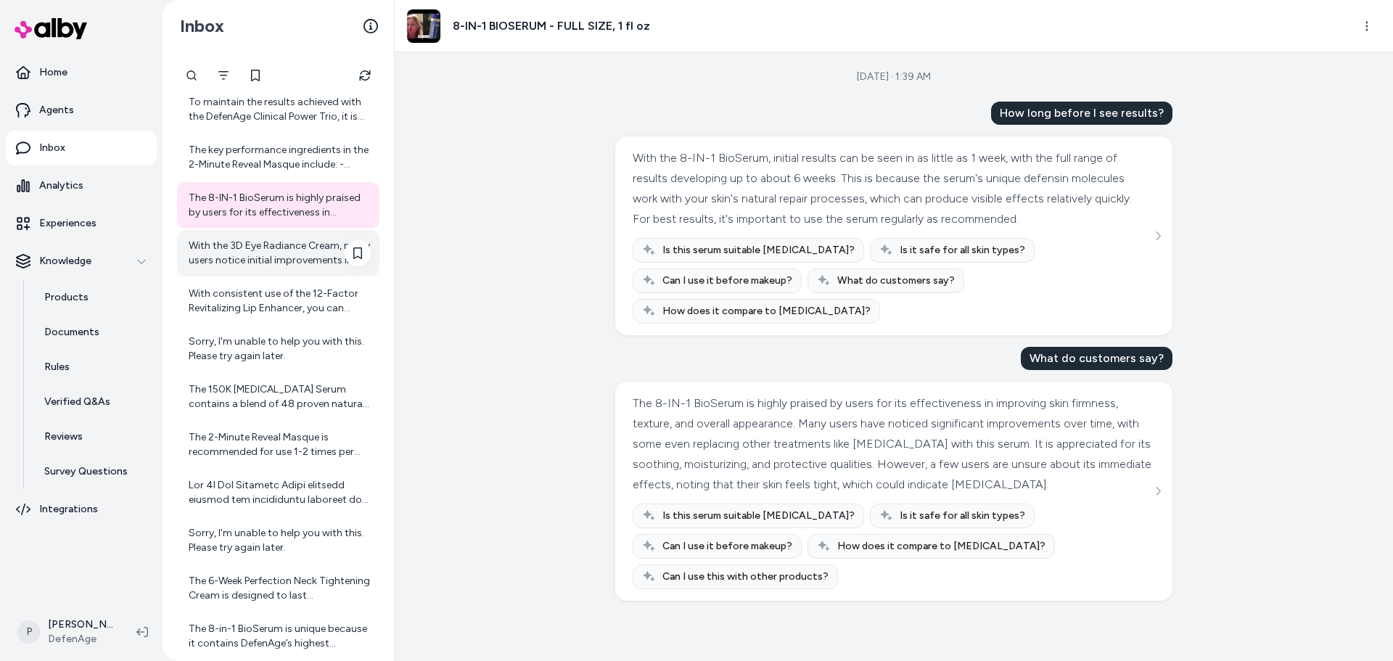
click at [241, 260] on div "With the 3D Eye Radiance Cream, many users notice initial improvements in the a…" at bounding box center [280, 253] width 182 height 29
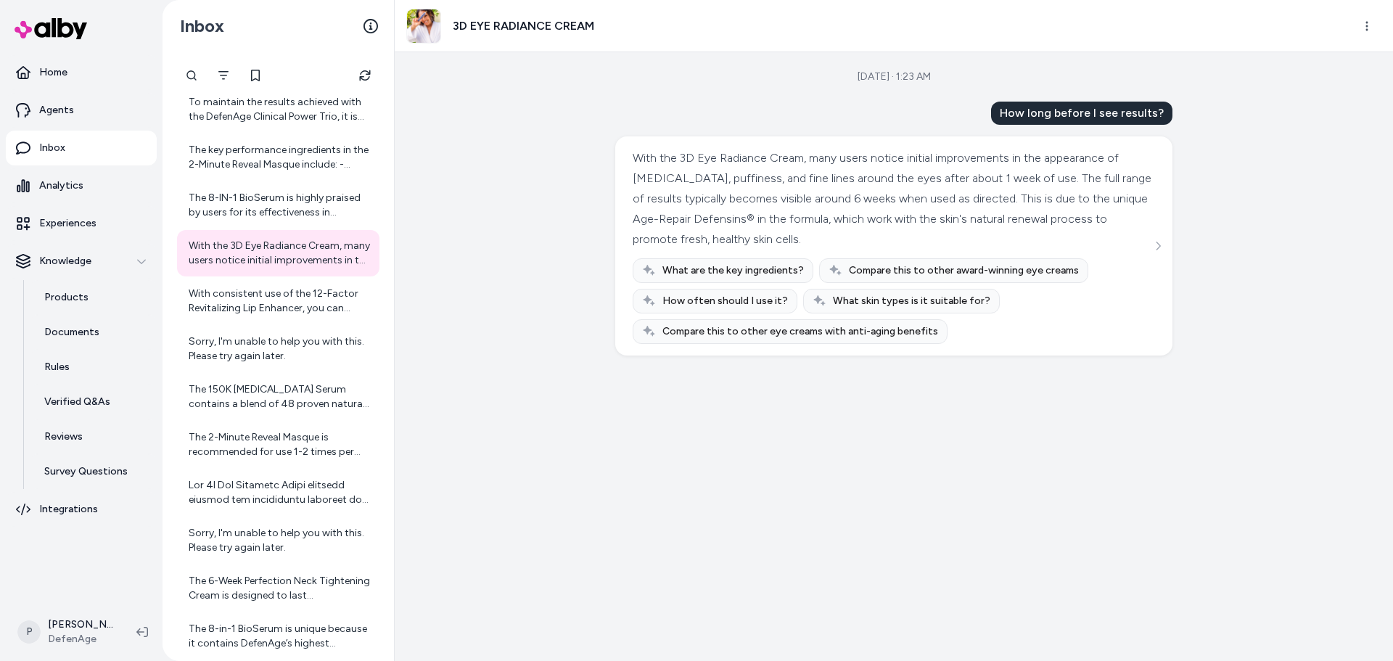
click at [261, 215] on div "The 8-IN-1 BioSerum is highly praised by users for its effectiveness in improvi…" at bounding box center [280, 205] width 182 height 29
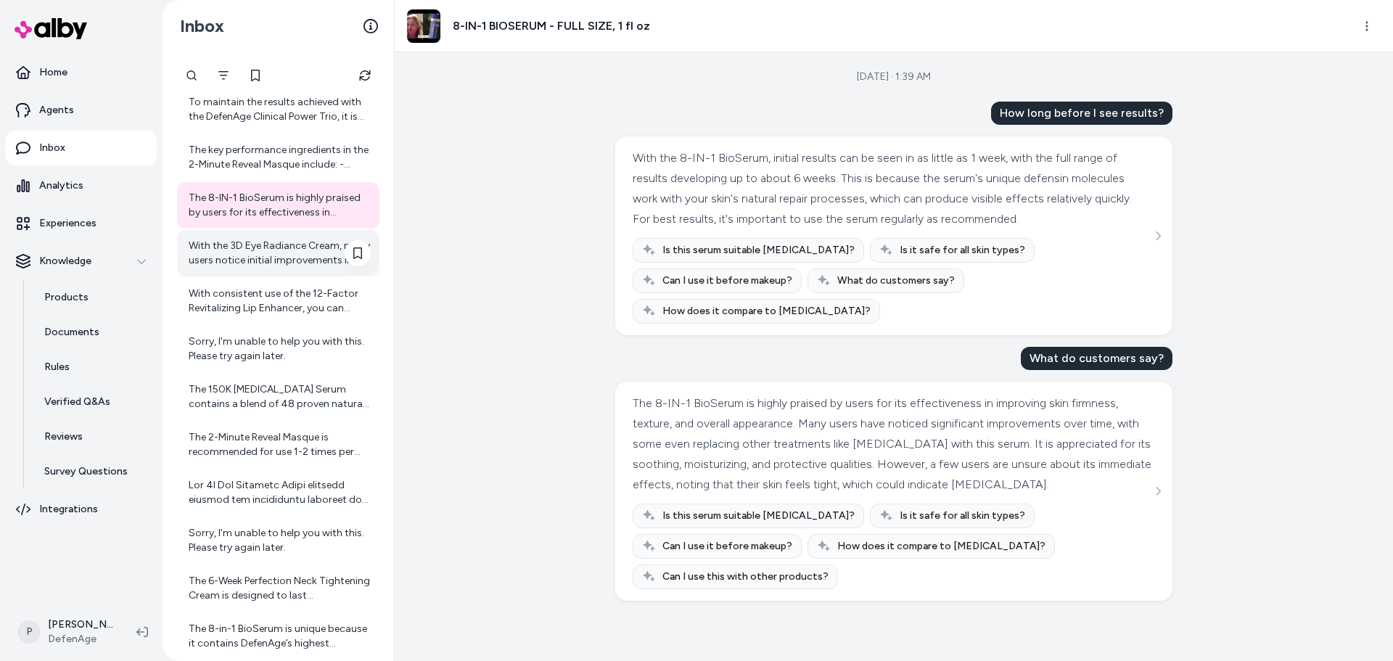
click at [241, 244] on div "With the 3D Eye Radiance Cream, many users notice initial improvements in the a…" at bounding box center [280, 253] width 182 height 29
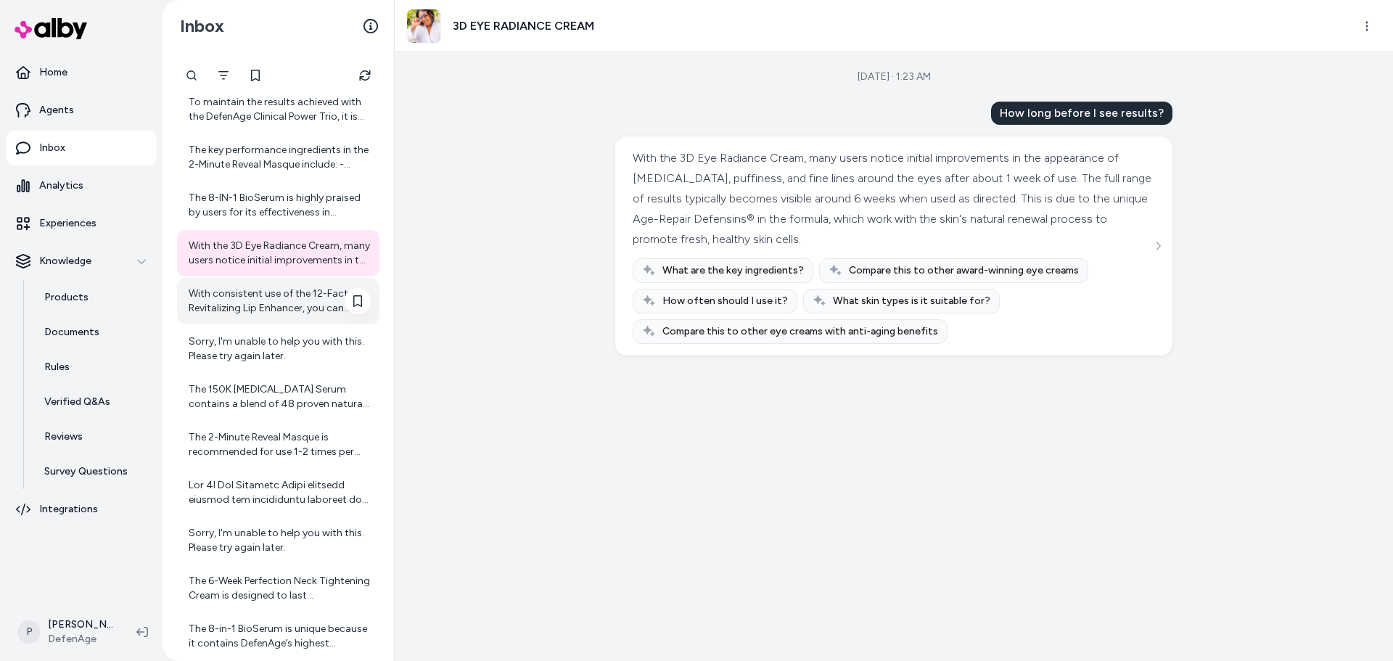
click at [244, 287] on div "With consistent use of the 12-Factor Revitalizing Lip Enhancer, you can expect …" at bounding box center [280, 301] width 182 height 29
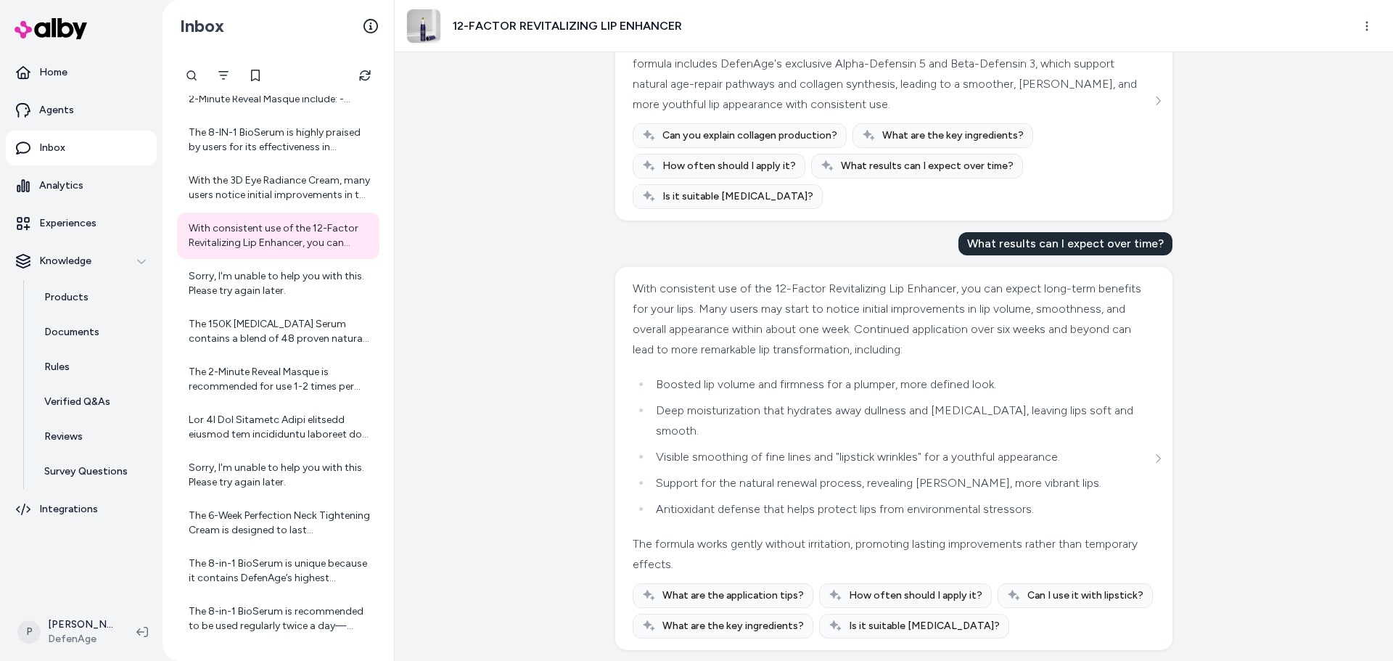
scroll to position [964, 0]
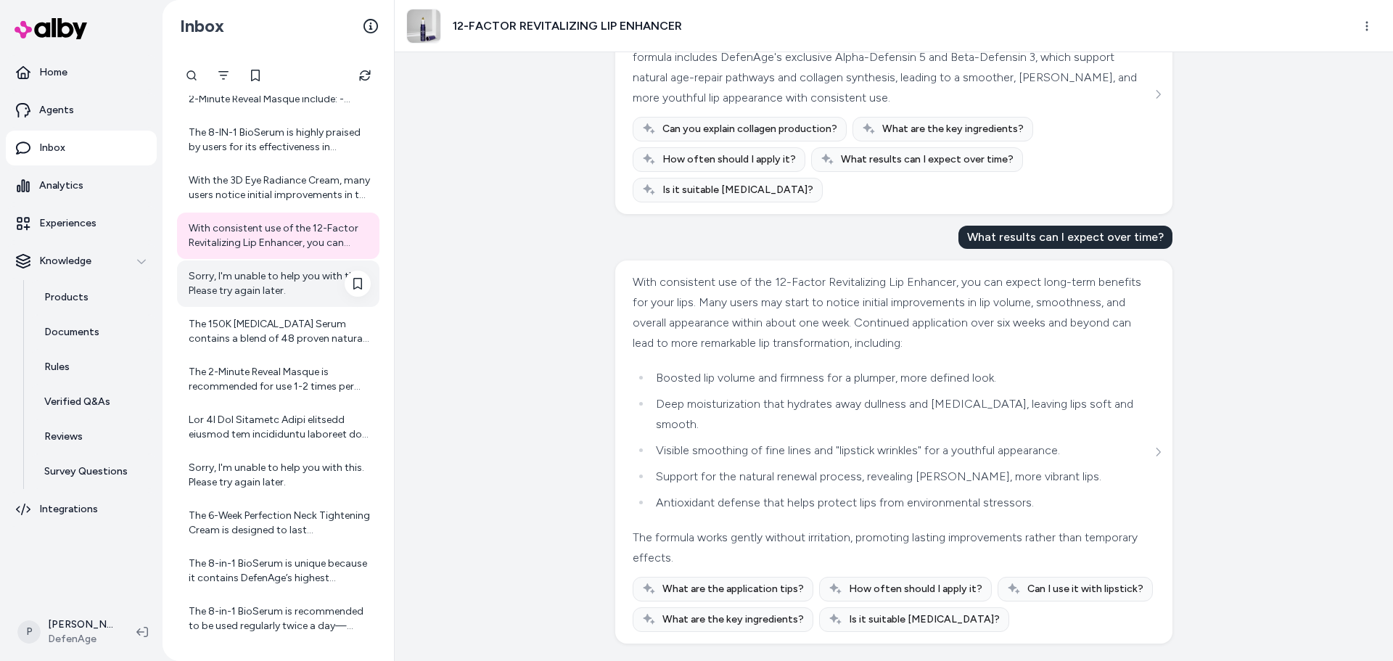
click at [289, 302] on div "Sorry, I'm unable to help you with this. Please try again later." at bounding box center [278, 283] width 202 height 46
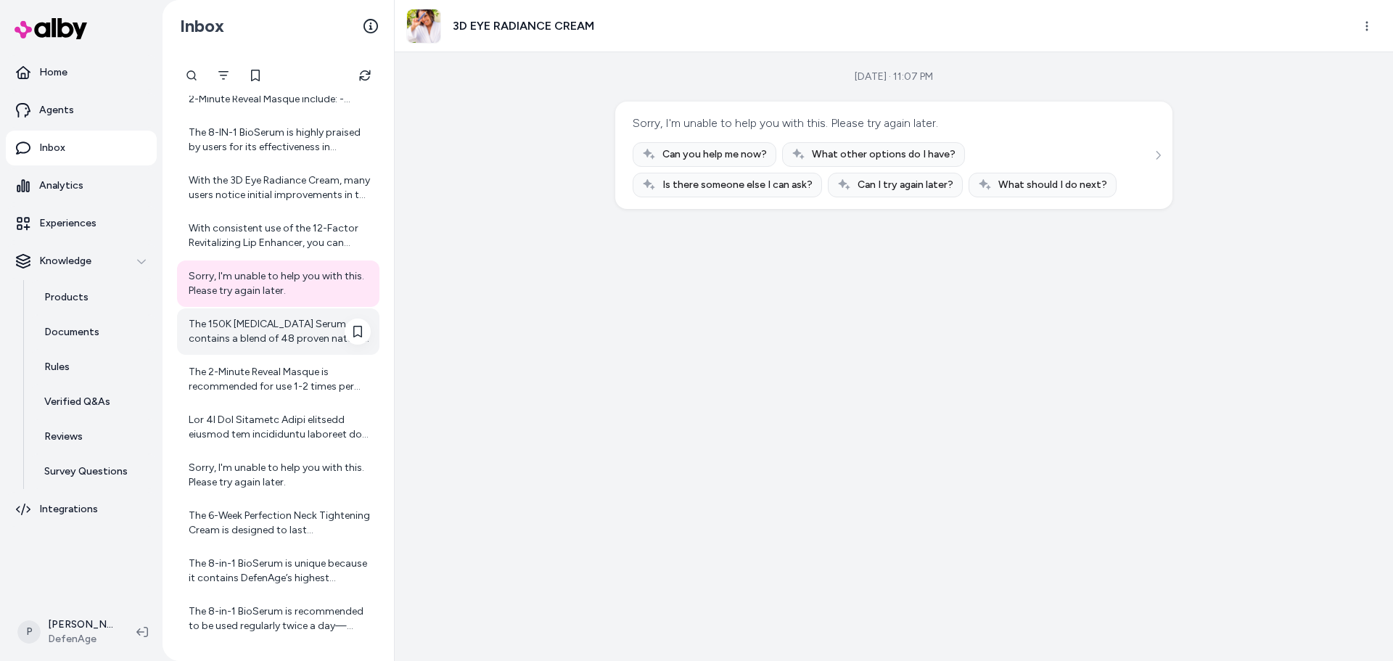
click at [283, 343] on div "The 150K [MEDICAL_DATA] Serum contains a blend of 48 proven natural ingredients…" at bounding box center [280, 331] width 182 height 29
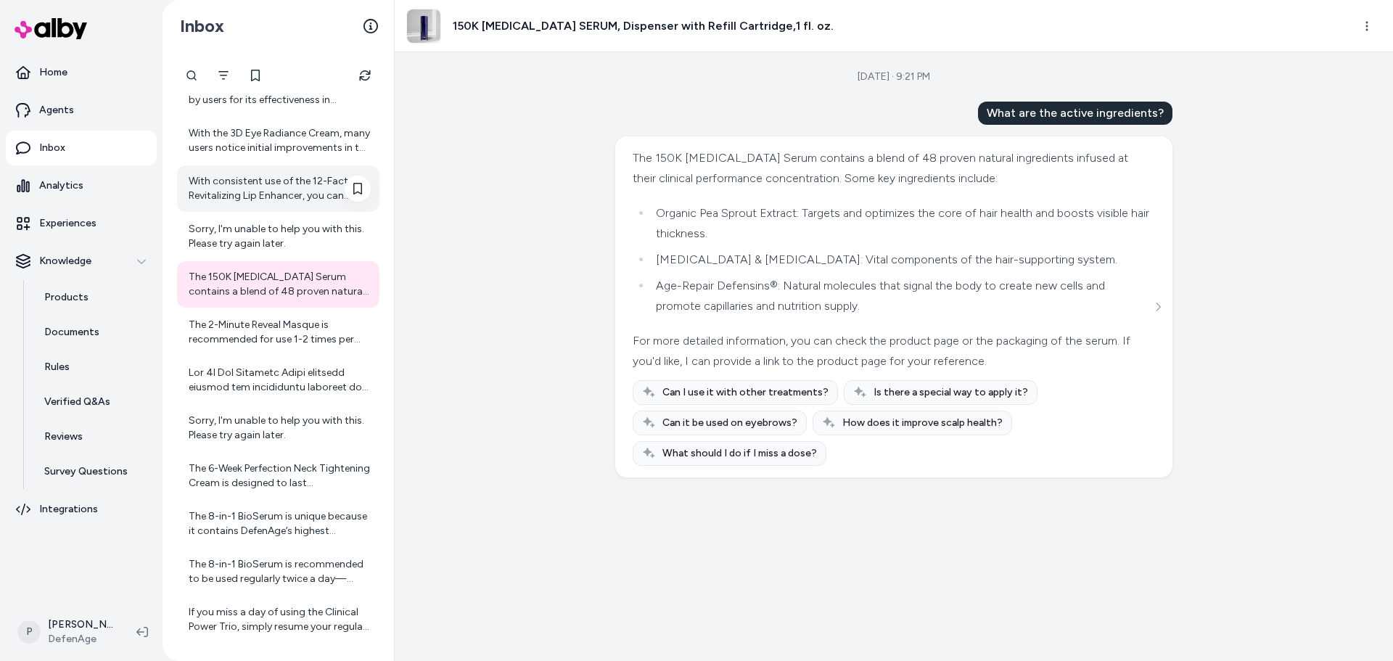
scroll to position [996, 0]
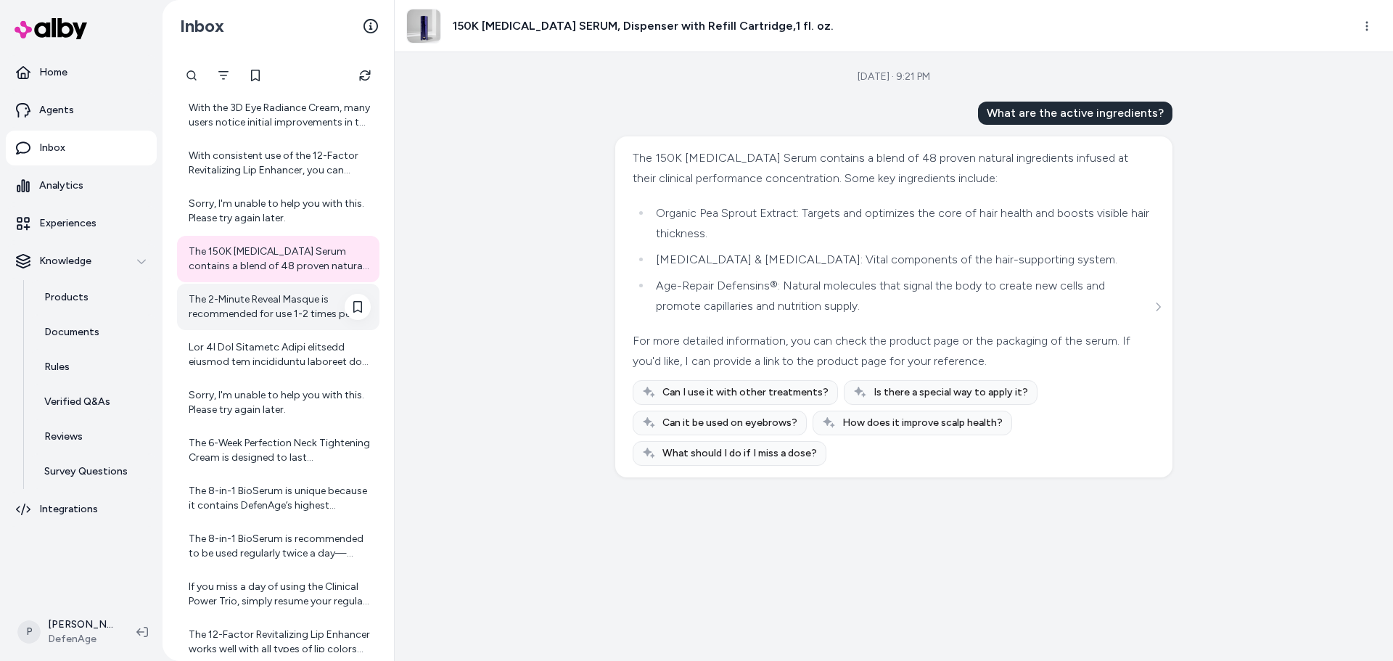
click at [242, 307] on div "The 2-Minute Reveal Masque is recommended for use 1-2 times per week. Using it …" at bounding box center [280, 306] width 182 height 29
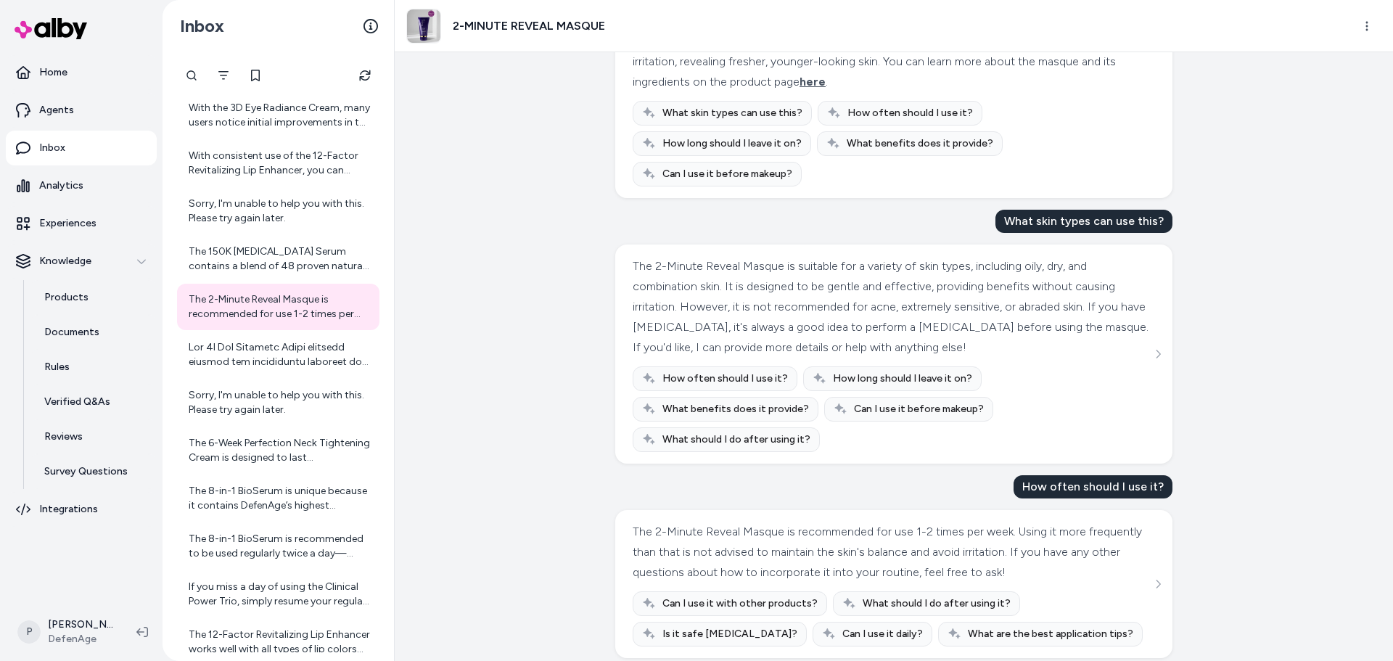
scroll to position [304, 0]
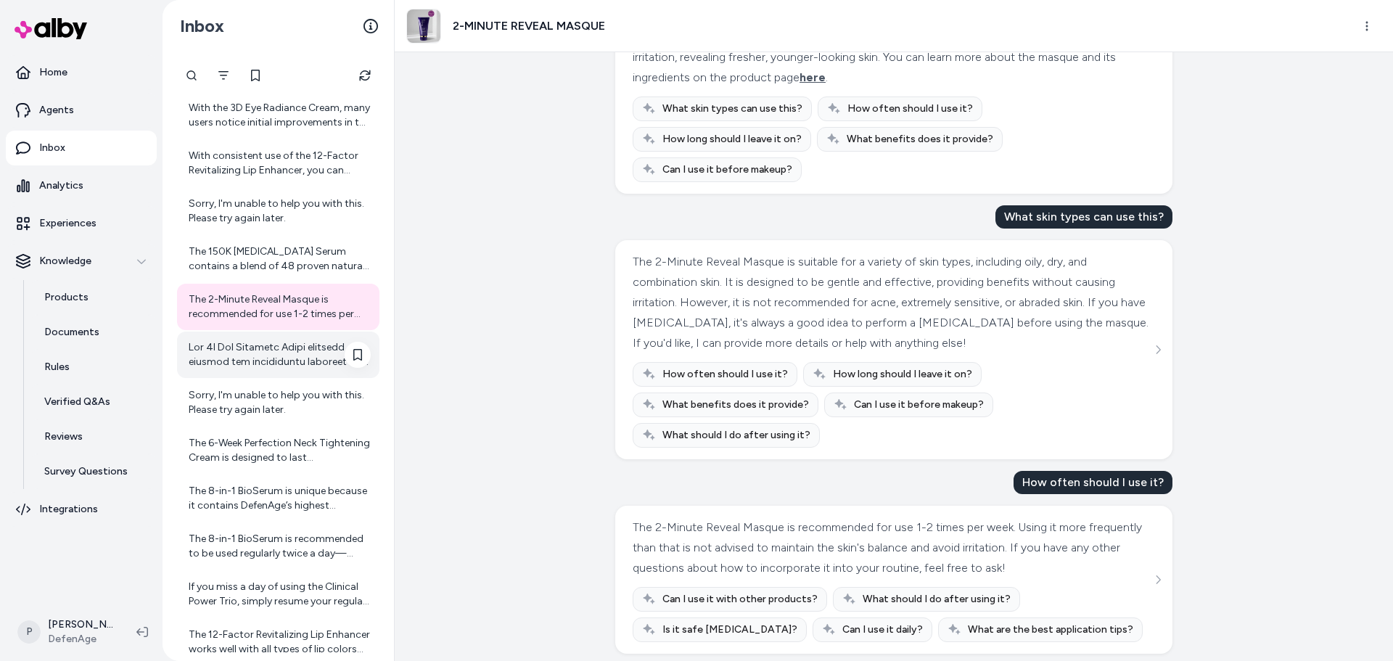
click at [226, 355] on div at bounding box center [280, 354] width 182 height 29
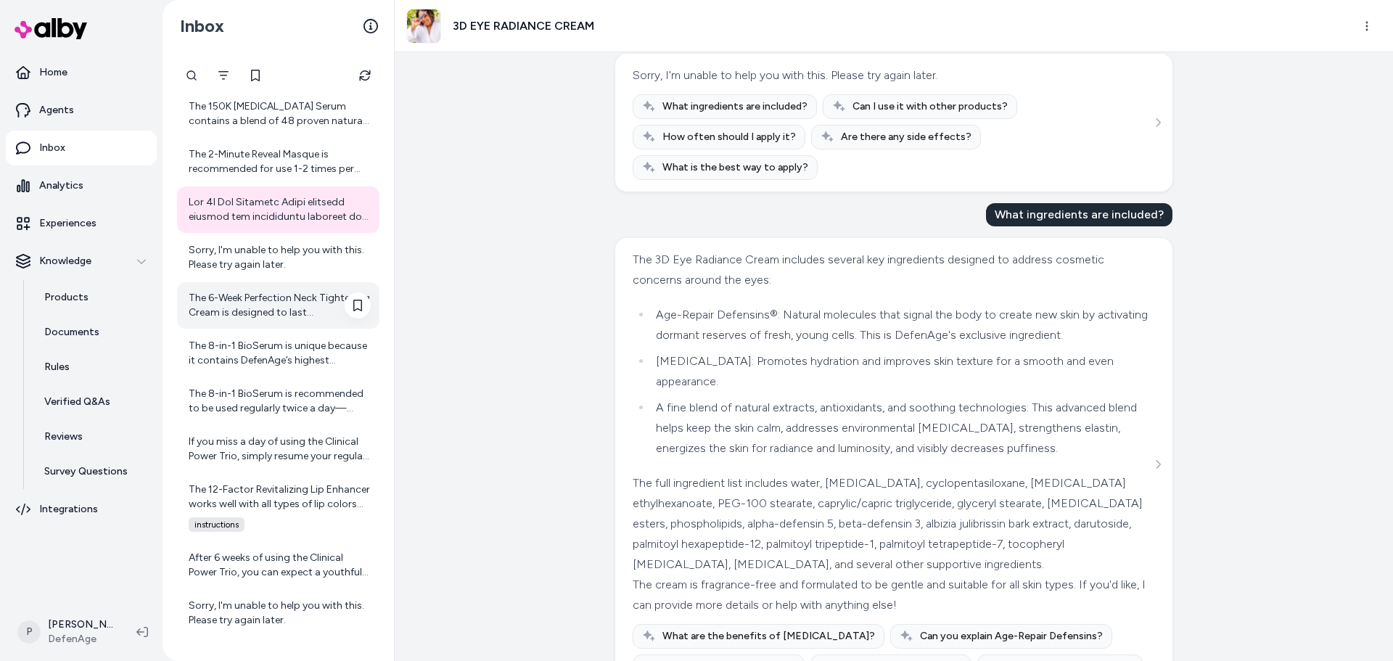
scroll to position [535, 0]
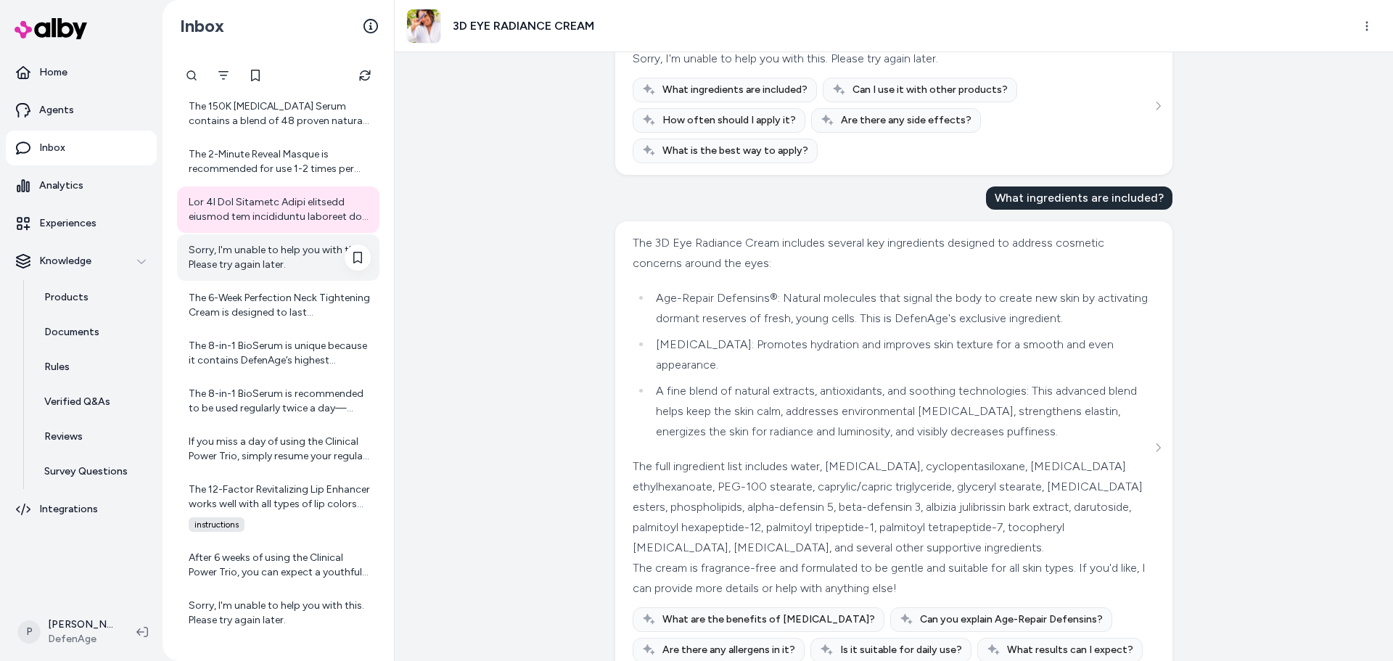
click at [300, 271] on div "Sorry, I'm unable to help you with this. Please try again later." at bounding box center [280, 257] width 182 height 29
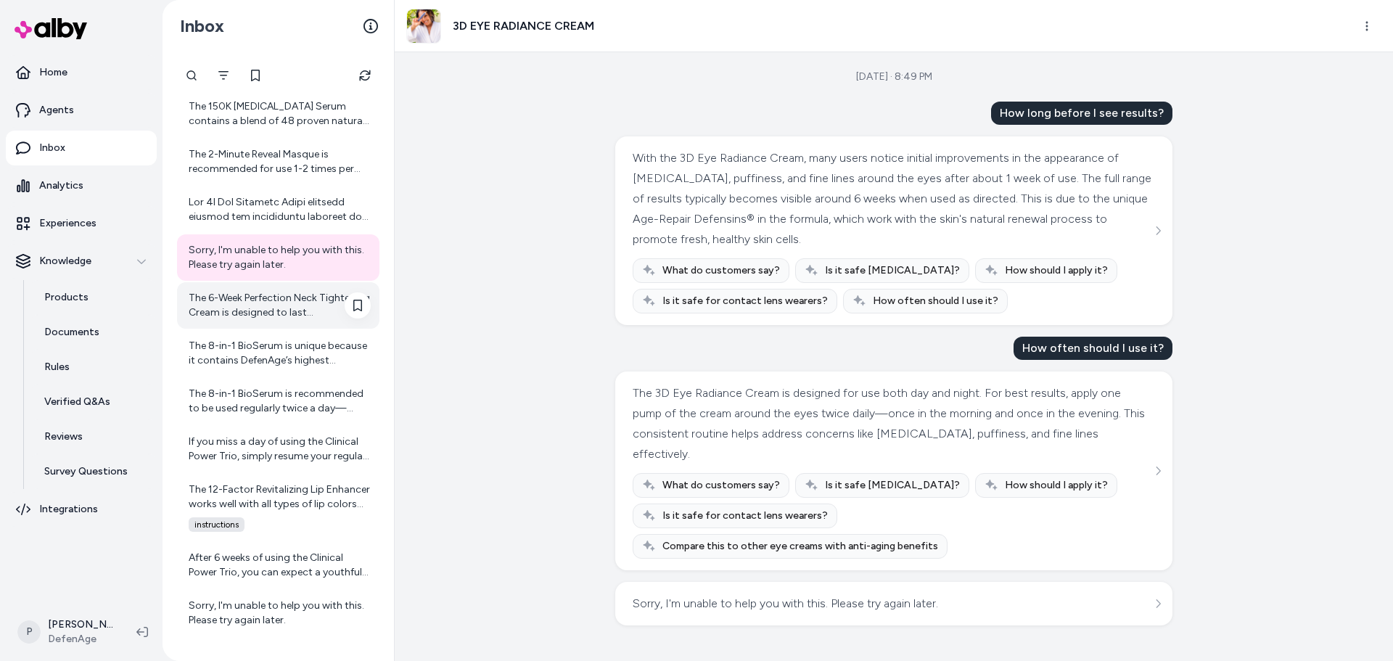
click at [264, 309] on div "The 6-Week Perfection Neck Tightening Cream is designed to last approximately s…" at bounding box center [280, 305] width 182 height 29
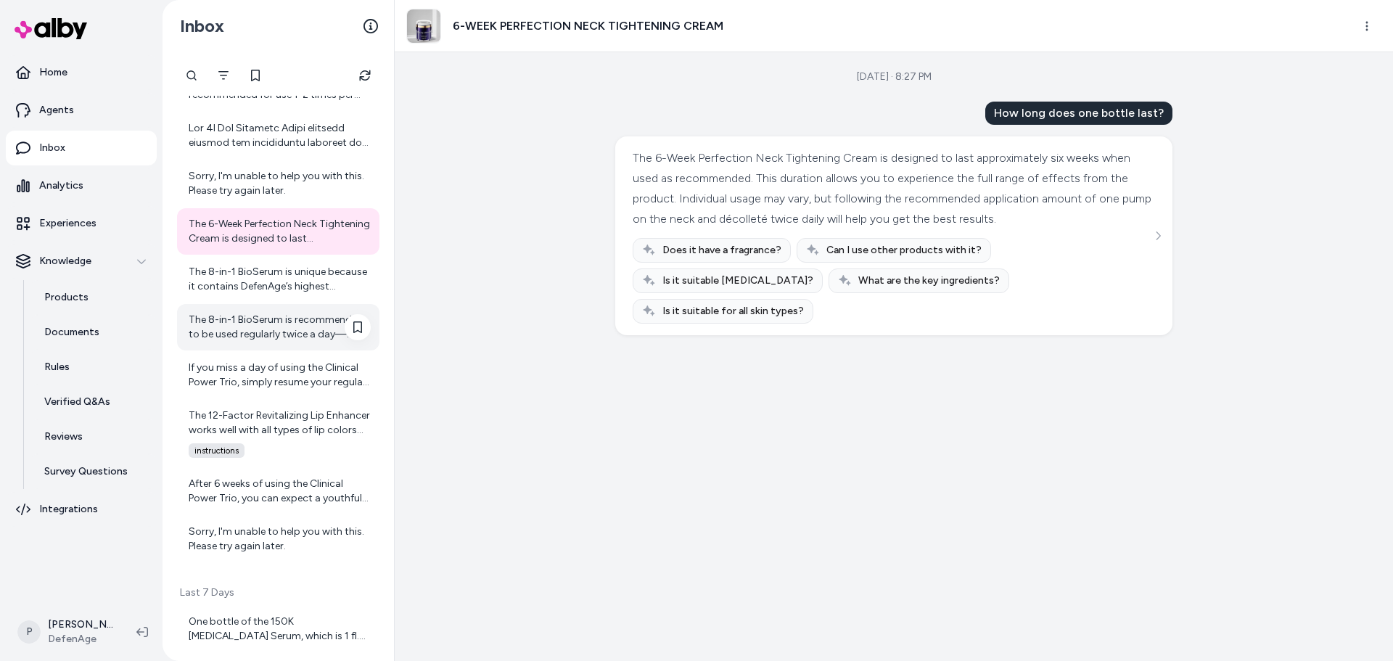
scroll to position [1286, 0]
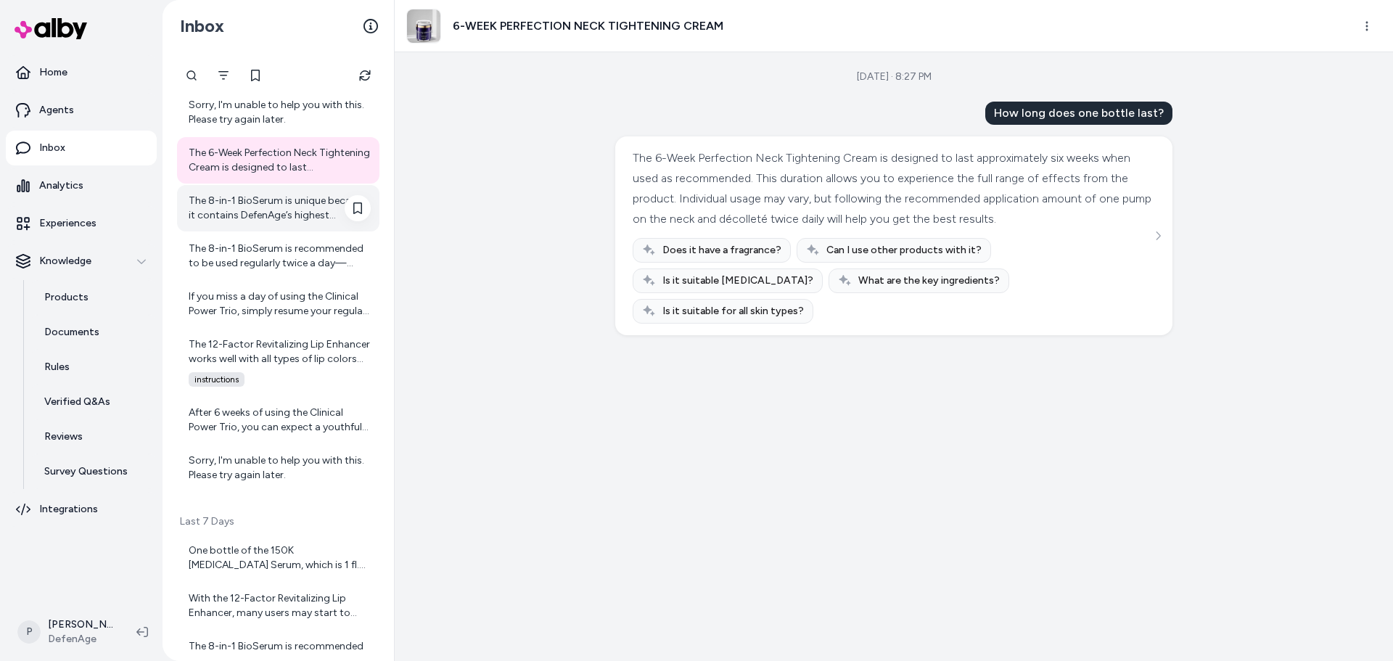
click at [278, 215] on div "The 8-in-1 BioSerum is unique because it contains DefenAge’s highest concentrat…" at bounding box center [280, 208] width 182 height 29
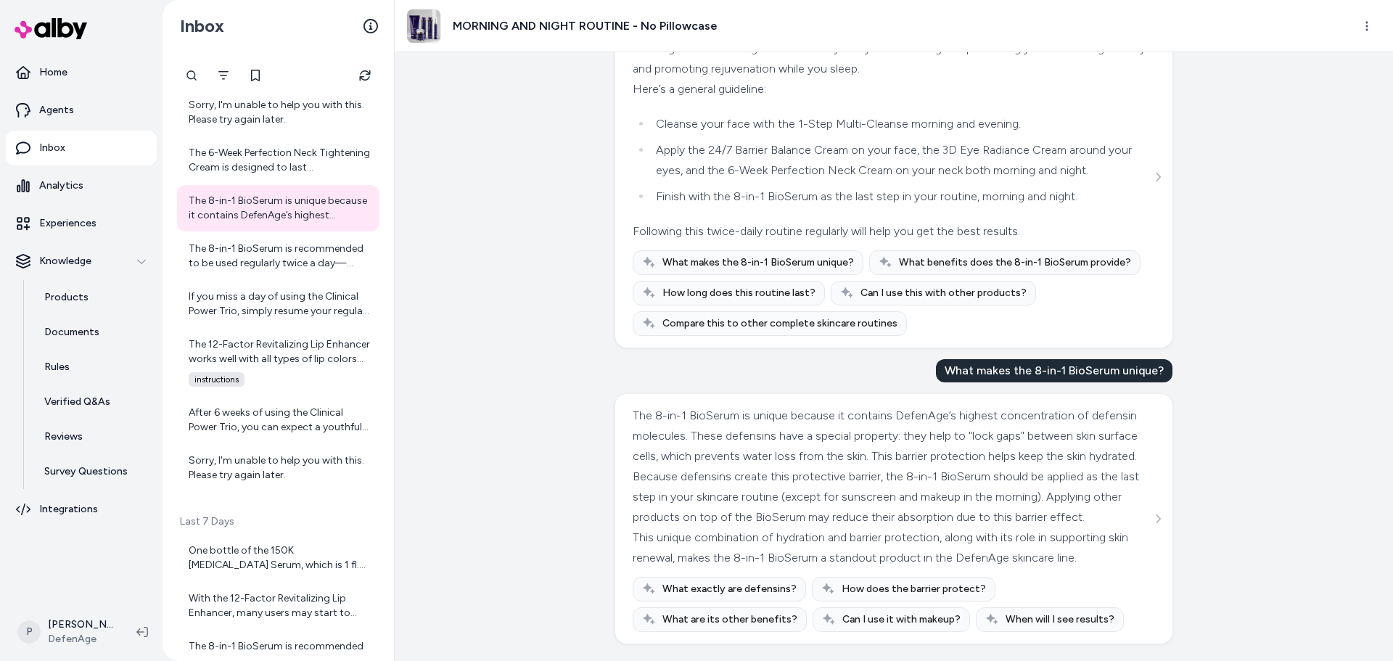
scroll to position [375, 0]
click at [261, 257] on div "The 8-in-1 BioSerum is recommended to be used regularly twice a day—morning and…" at bounding box center [280, 256] width 182 height 29
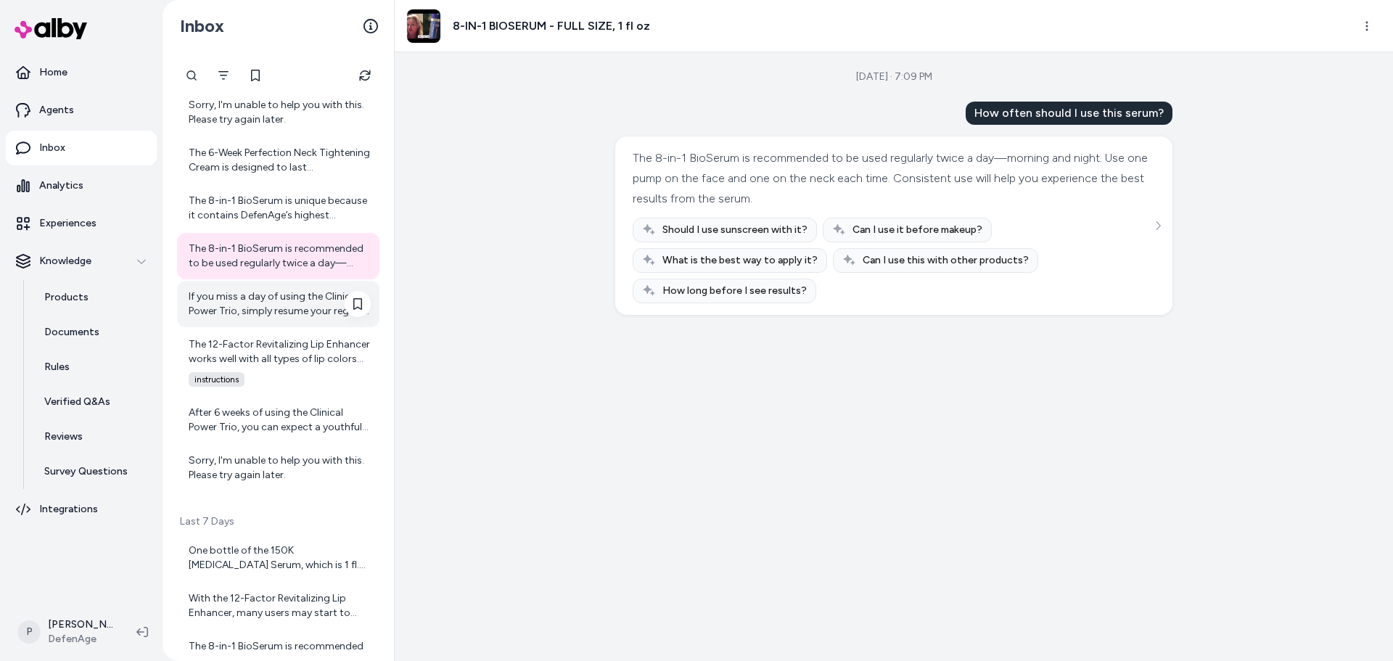
click at [234, 309] on div "If you miss a day of using the Clinical Power Trio, simply resume your regular …" at bounding box center [280, 303] width 182 height 29
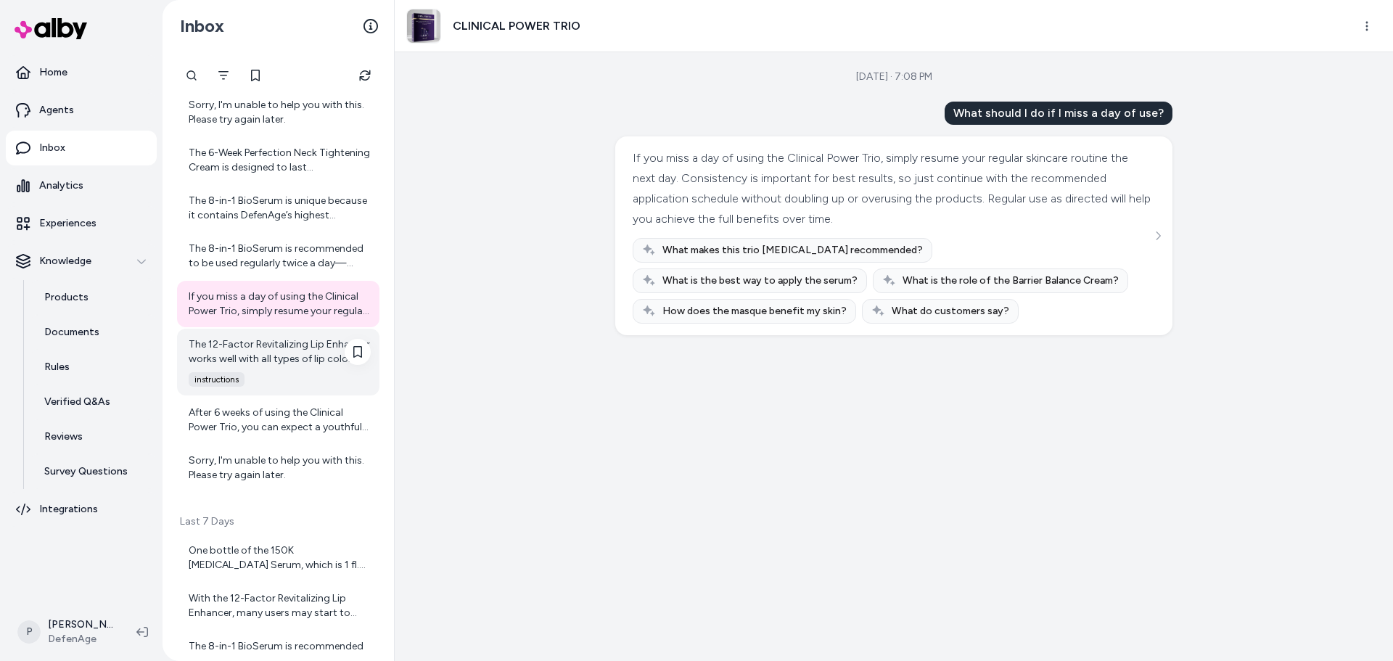
click at [294, 361] on div "The 12-Factor Revitalizing Lip Enhancer works well with all types of lip colors…" at bounding box center [280, 351] width 182 height 29
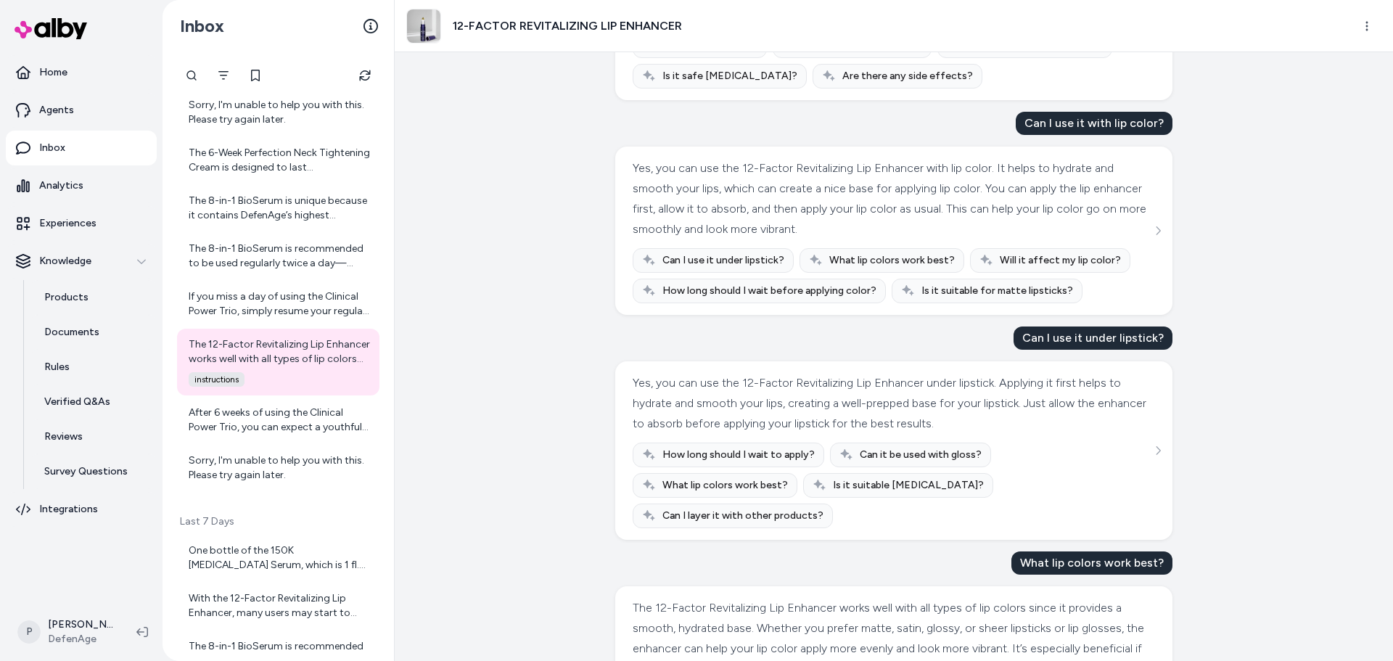
scroll to position [1014, 0]
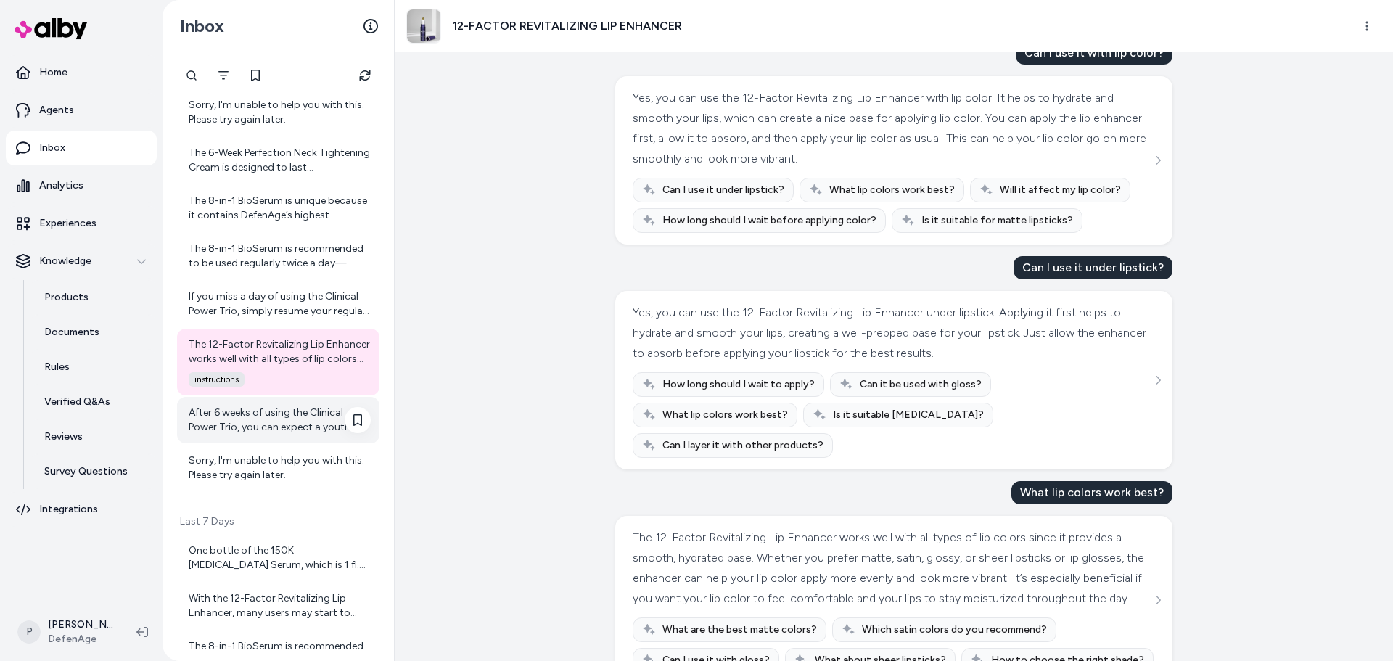
click at [250, 421] on div "After 6 weeks of using the Clinical Power Trio, you can expect a youthful trans…" at bounding box center [280, 420] width 182 height 29
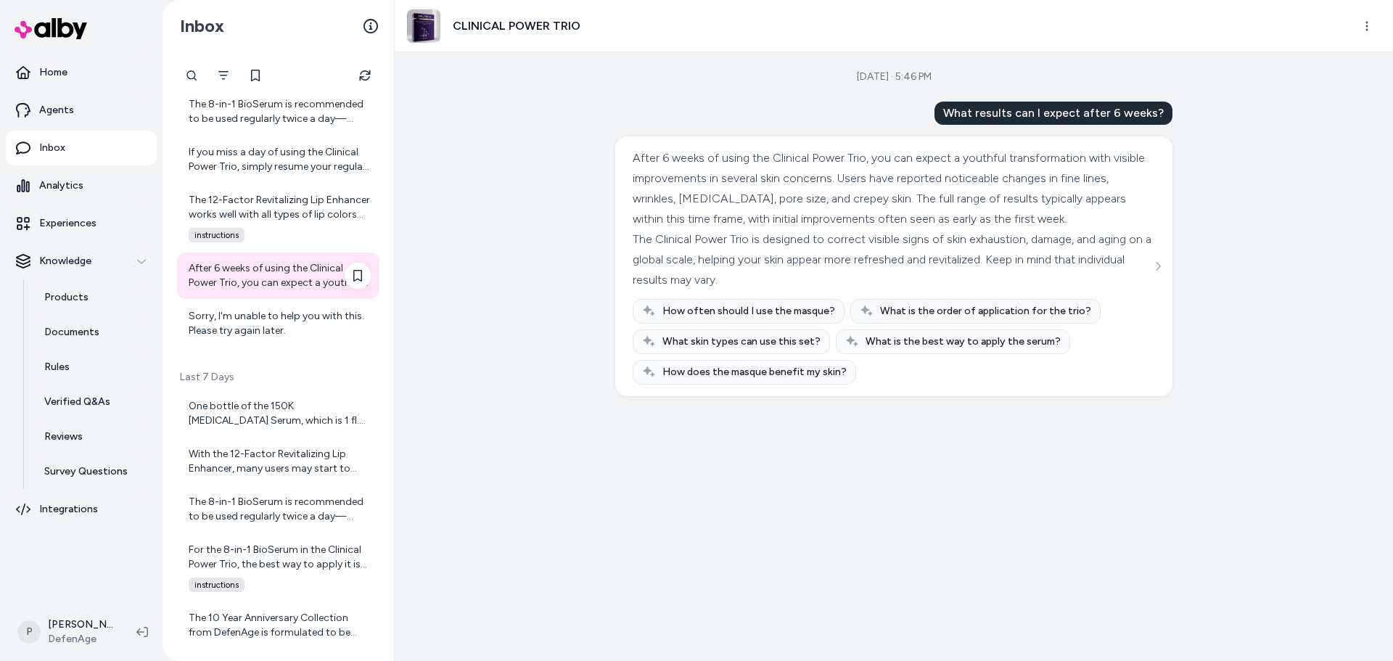
scroll to position [1431, 0]
click at [297, 326] on div "Sorry, I'm unable to help you with this. Please try again later." at bounding box center [280, 322] width 182 height 29
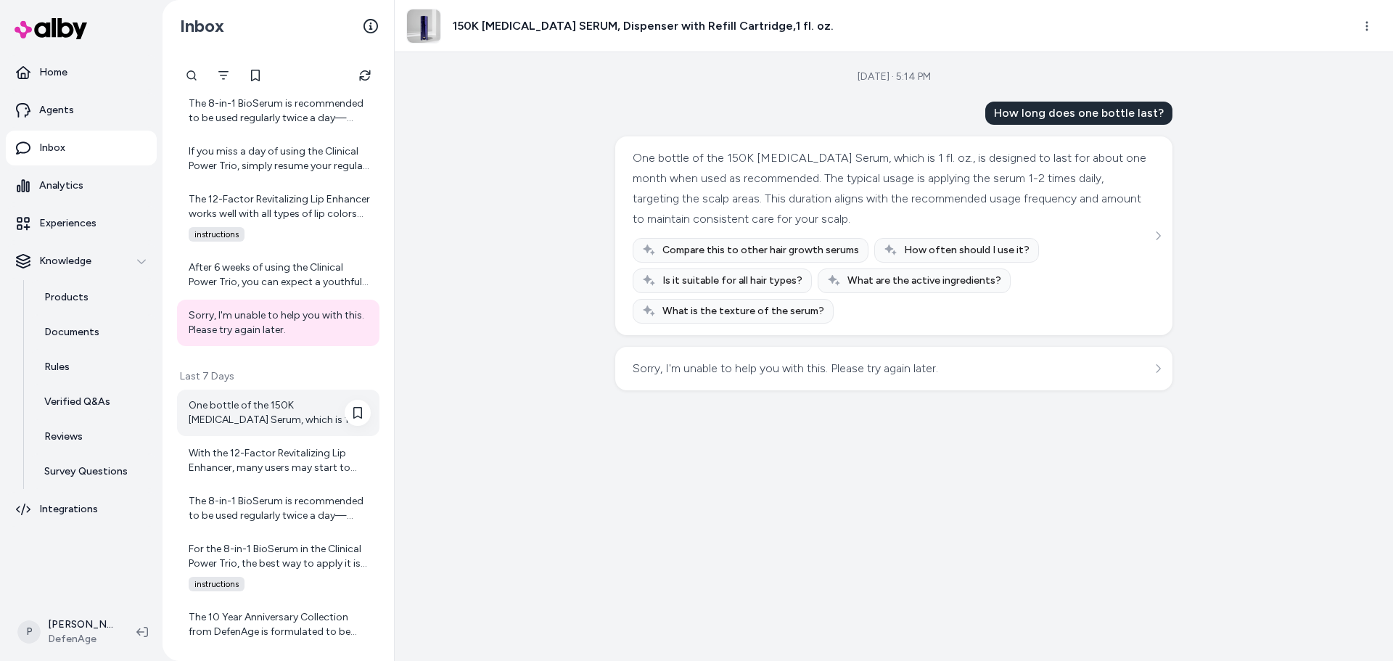
click at [295, 425] on div "One bottle of the 150K [MEDICAL_DATA] Serum, which is 1 fl. oz., is designed to…" at bounding box center [280, 412] width 182 height 29
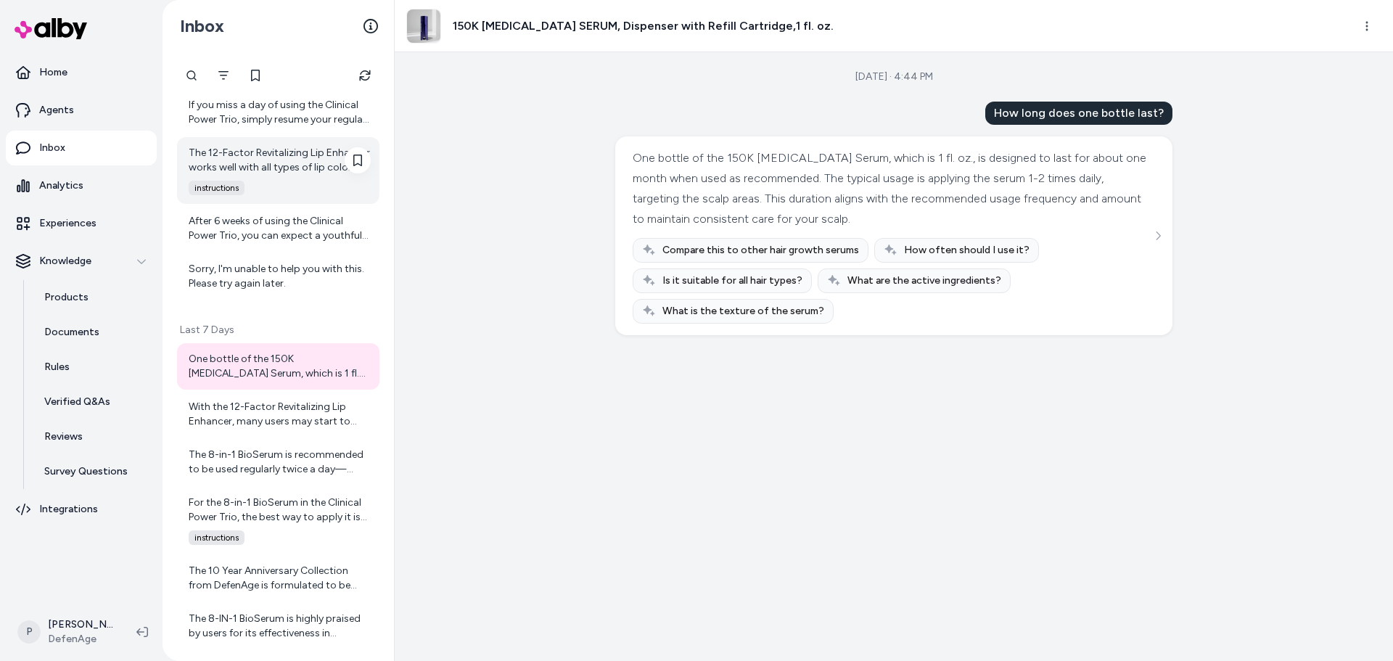
scroll to position [1504, 0]
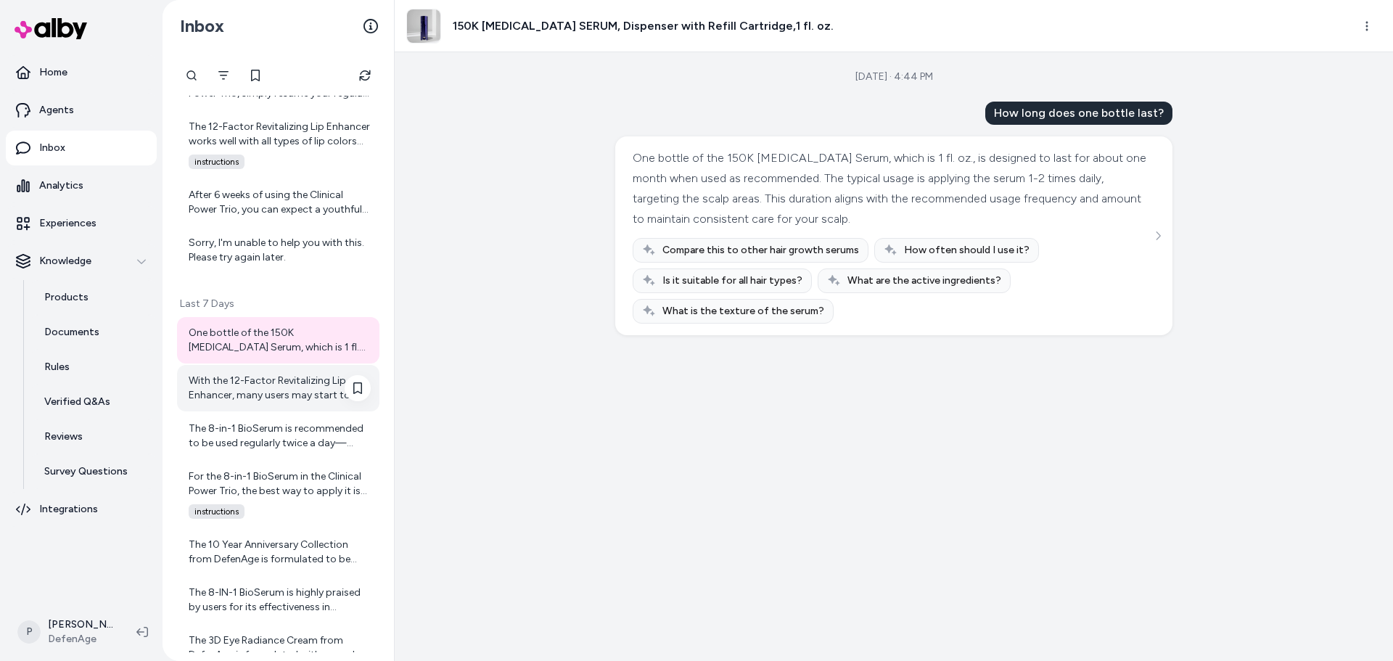
click at [276, 394] on div "With the 12-Factor Revitalizing Lip Enhancer, many users may start to notice in…" at bounding box center [280, 388] width 182 height 29
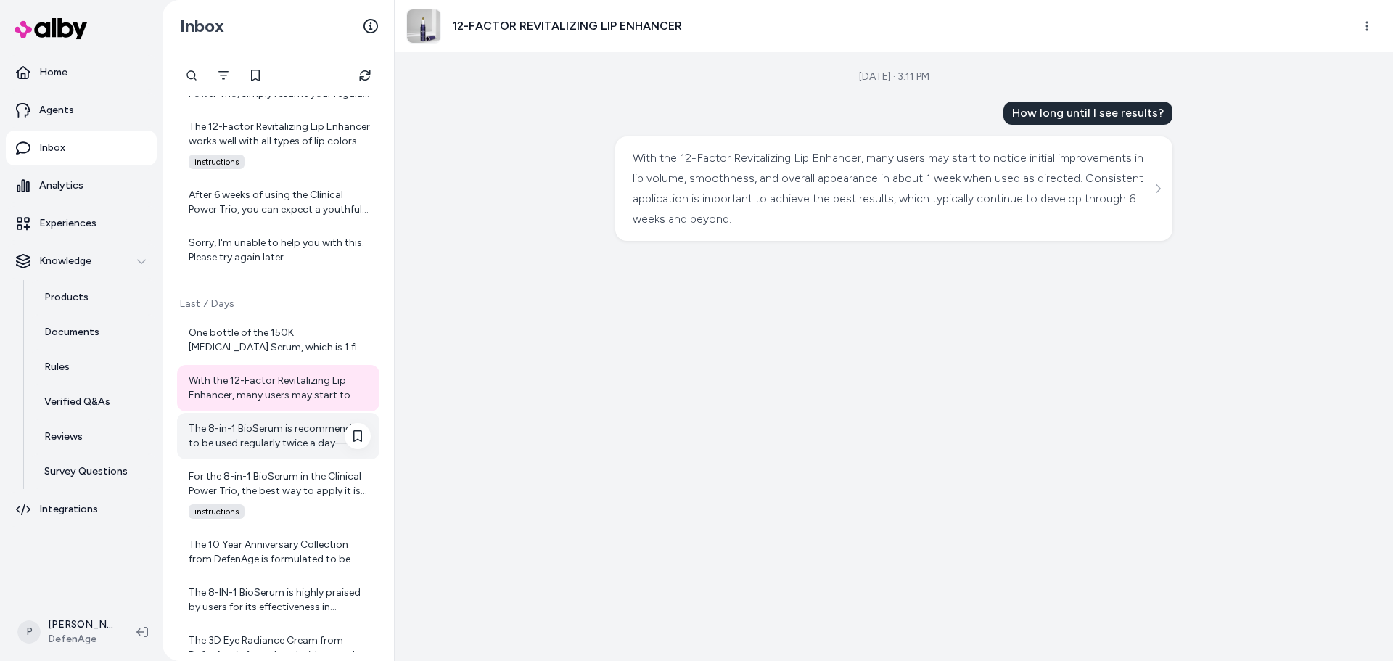
click at [254, 448] on div "The 8-in-1 BioSerum is recommended to be used regularly twice a day—morning and…" at bounding box center [280, 436] width 182 height 29
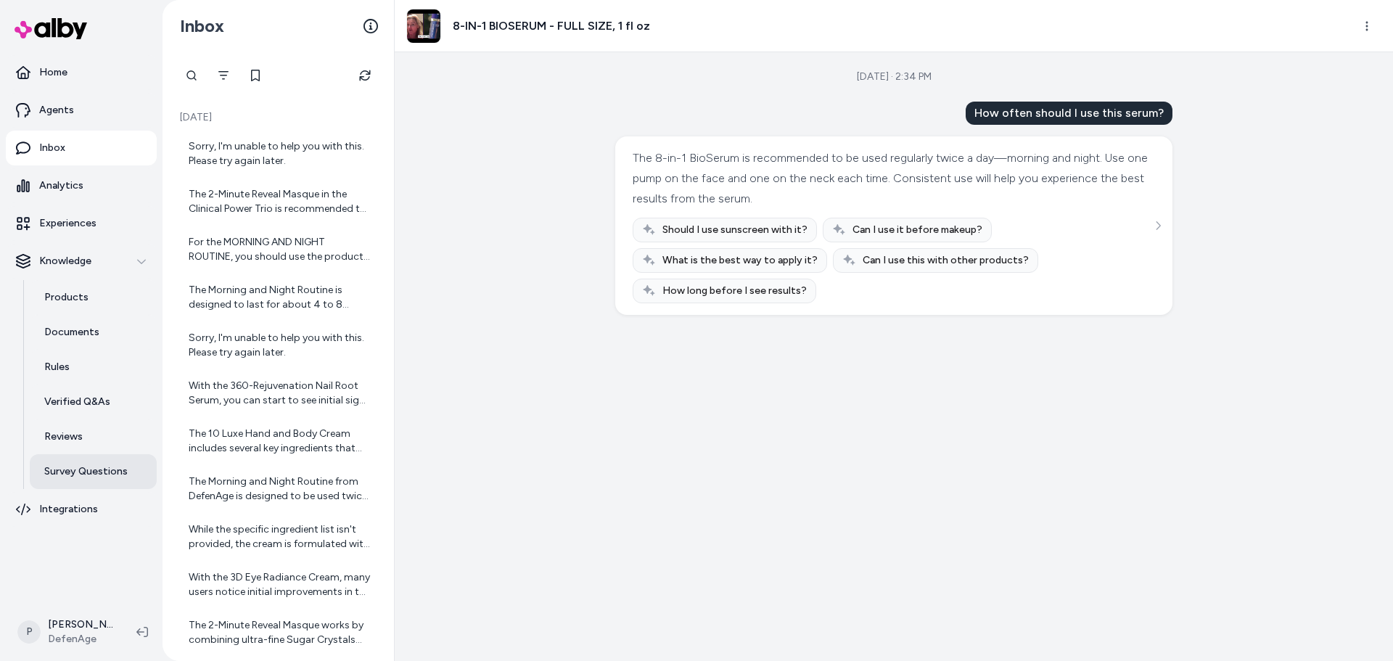
click at [95, 474] on p "Survey Questions" at bounding box center [85, 471] width 83 height 15
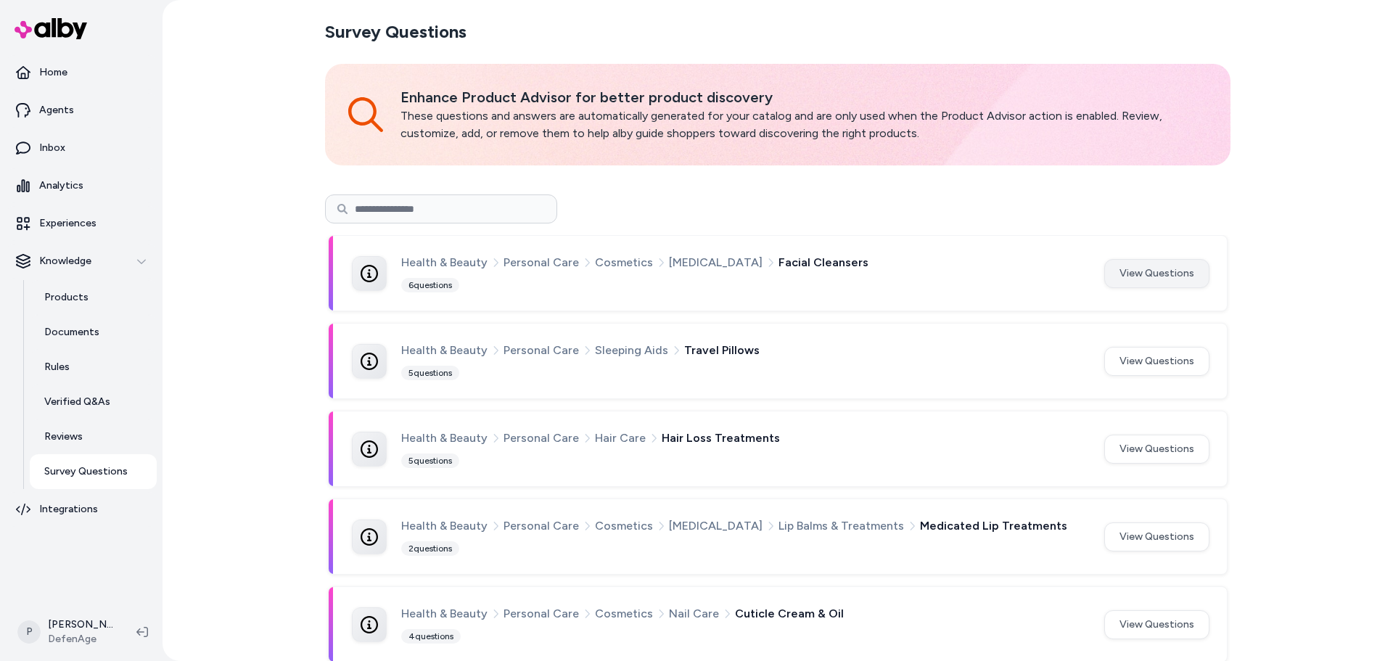
click at [1167, 267] on button "View Questions" at bounding box center [1156, 273] width 105 height 29
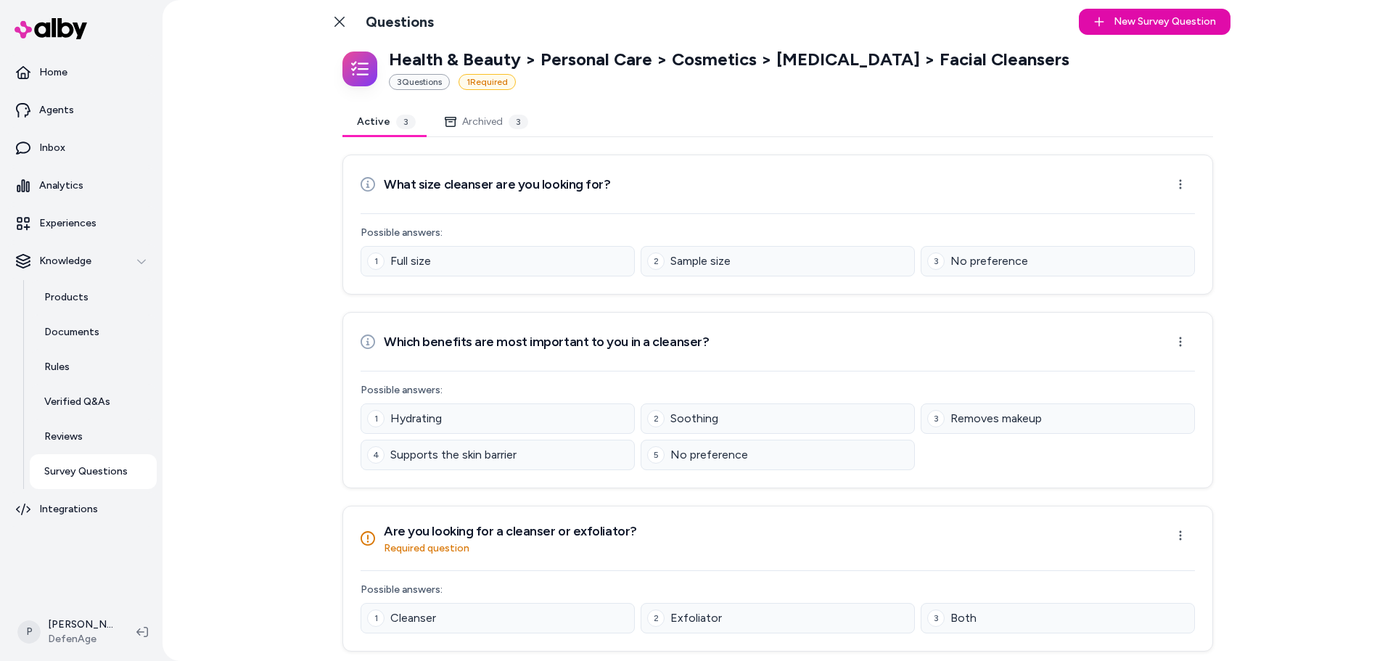
scroll to position [12, 0]
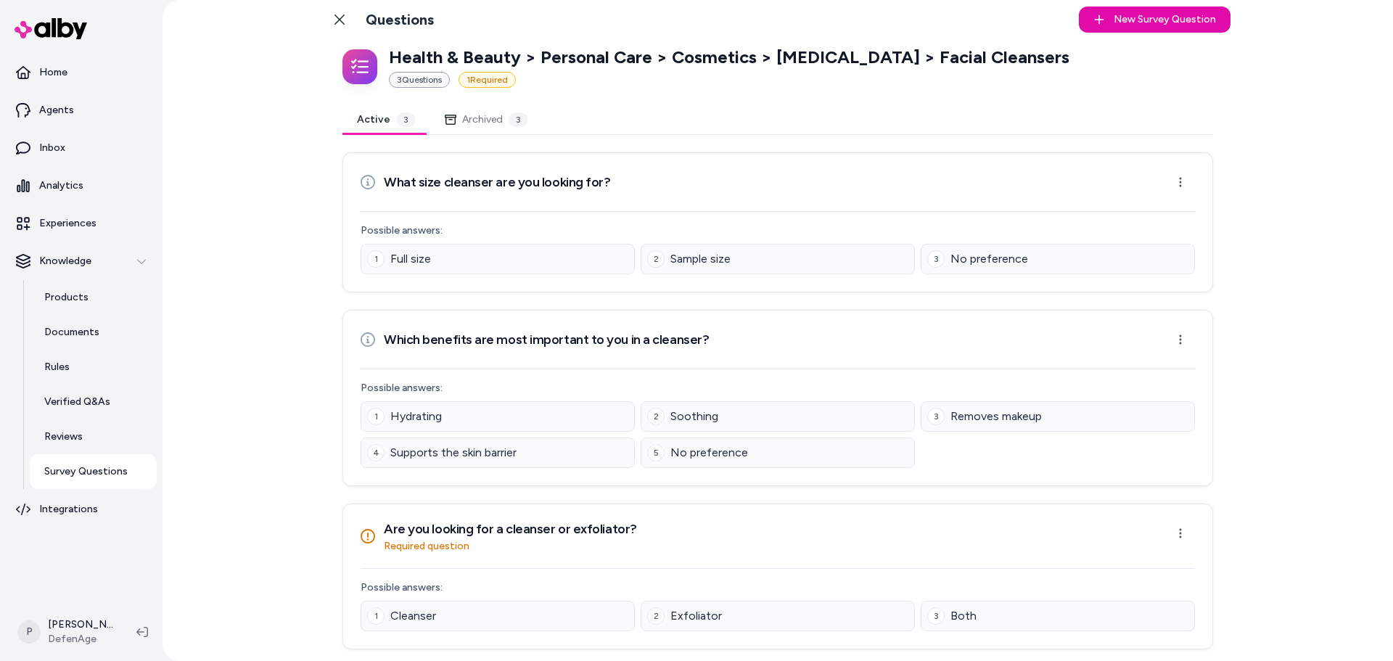
click at [506, 121] on button "Archived 3" at bounding box center [486, 119] width 112 height 29
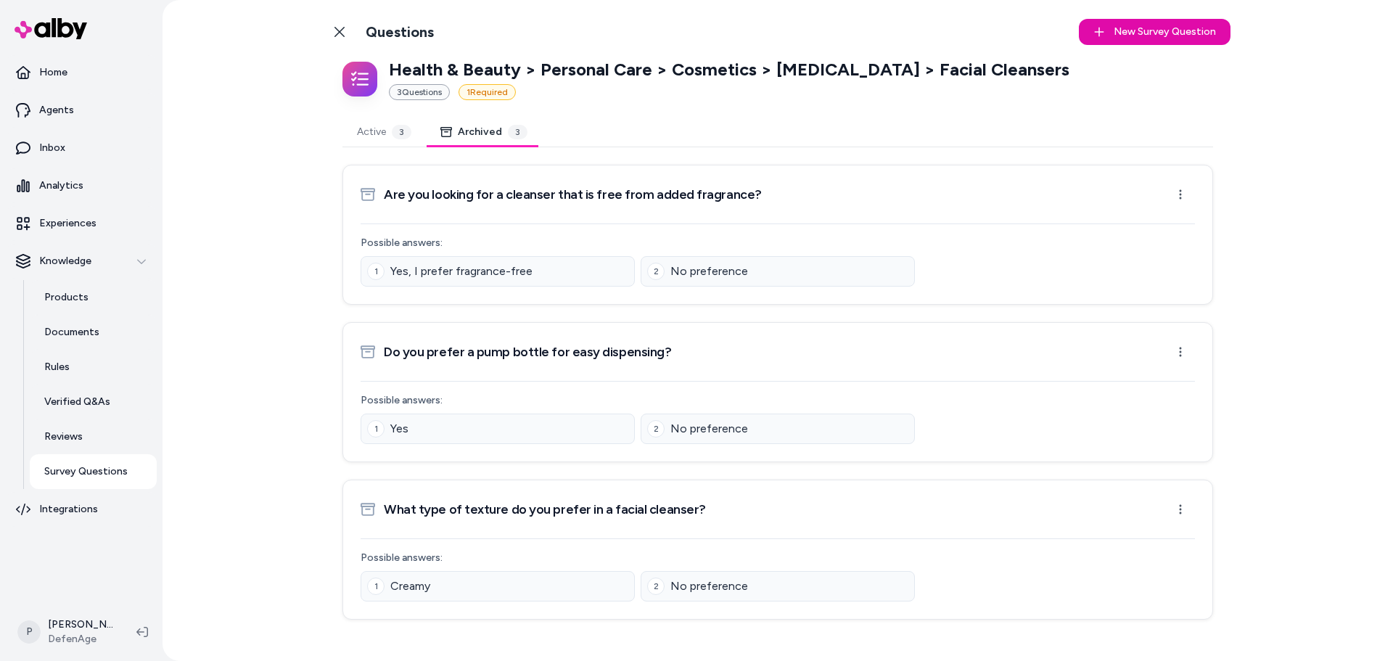
scroll to position [0, 0]
click at [380, 123] on button "Active 3" at bounding box center [383, 132] width 83 height 29
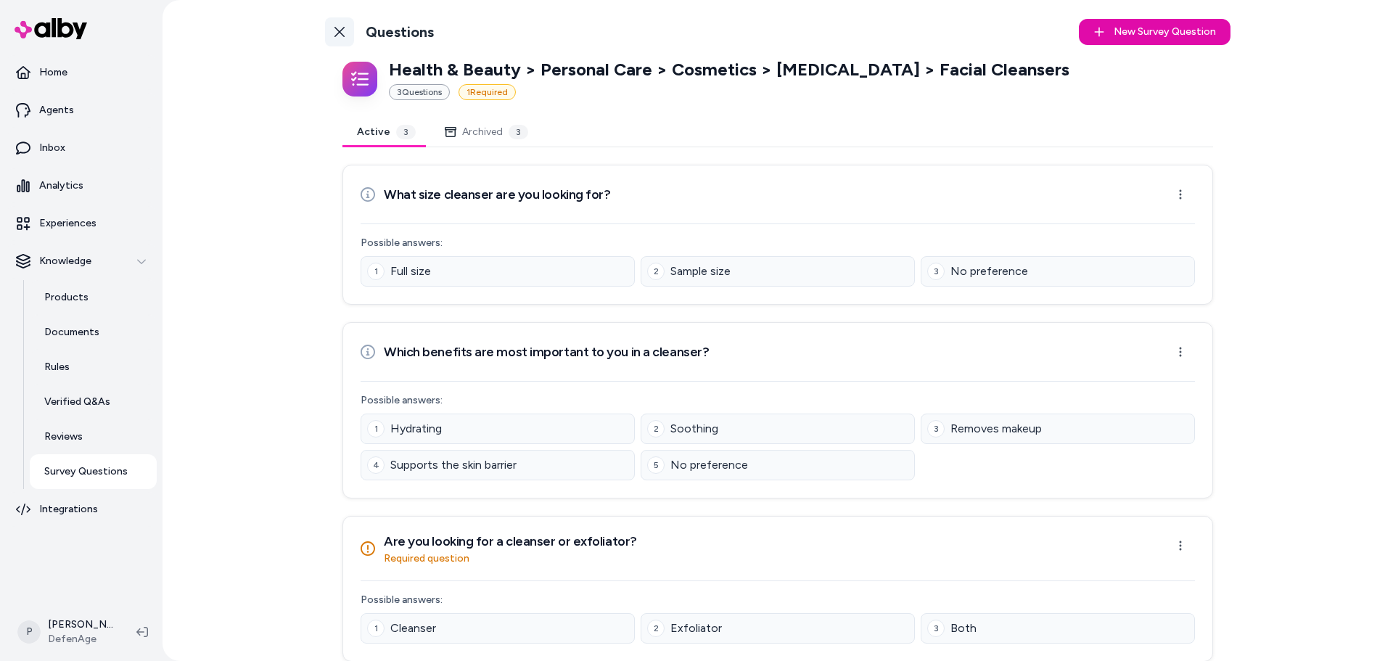
click at [338, 36] on icon at bounding box center [340, 32] width 12 height 12
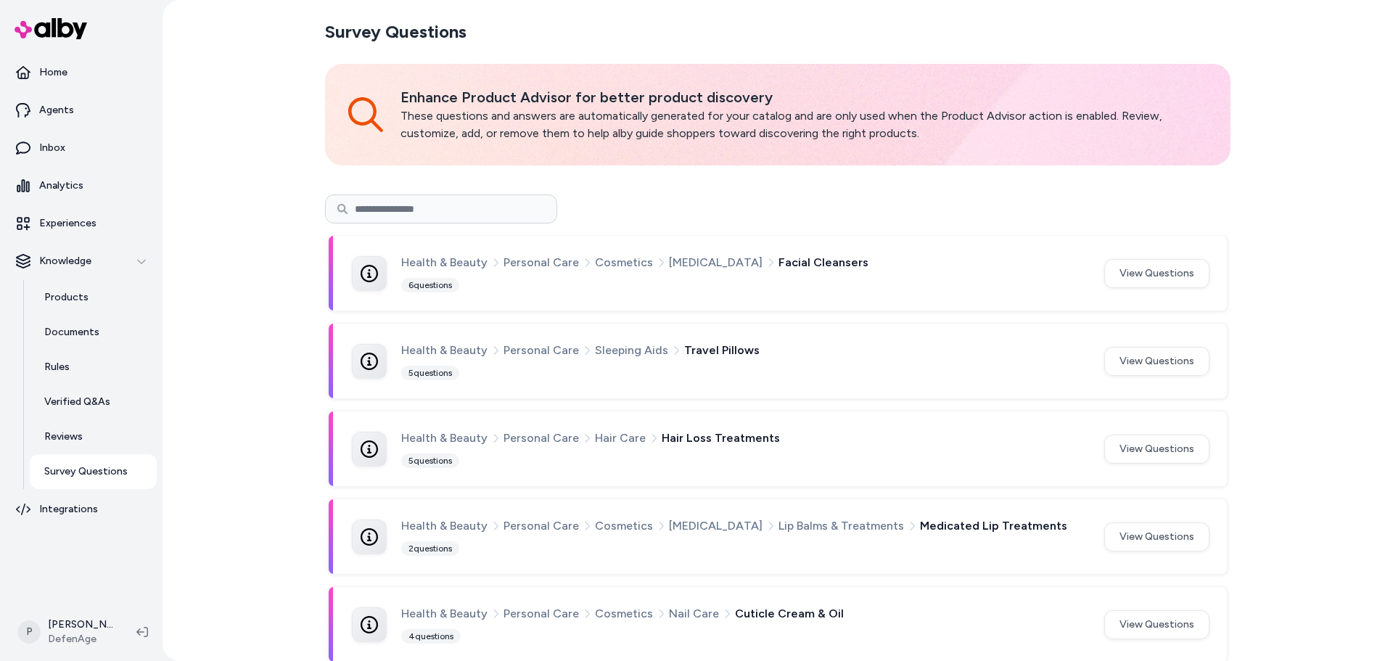
click at [1172, 364] on button "View Questions" at bounding box center [1156, 361] width 105 height 29
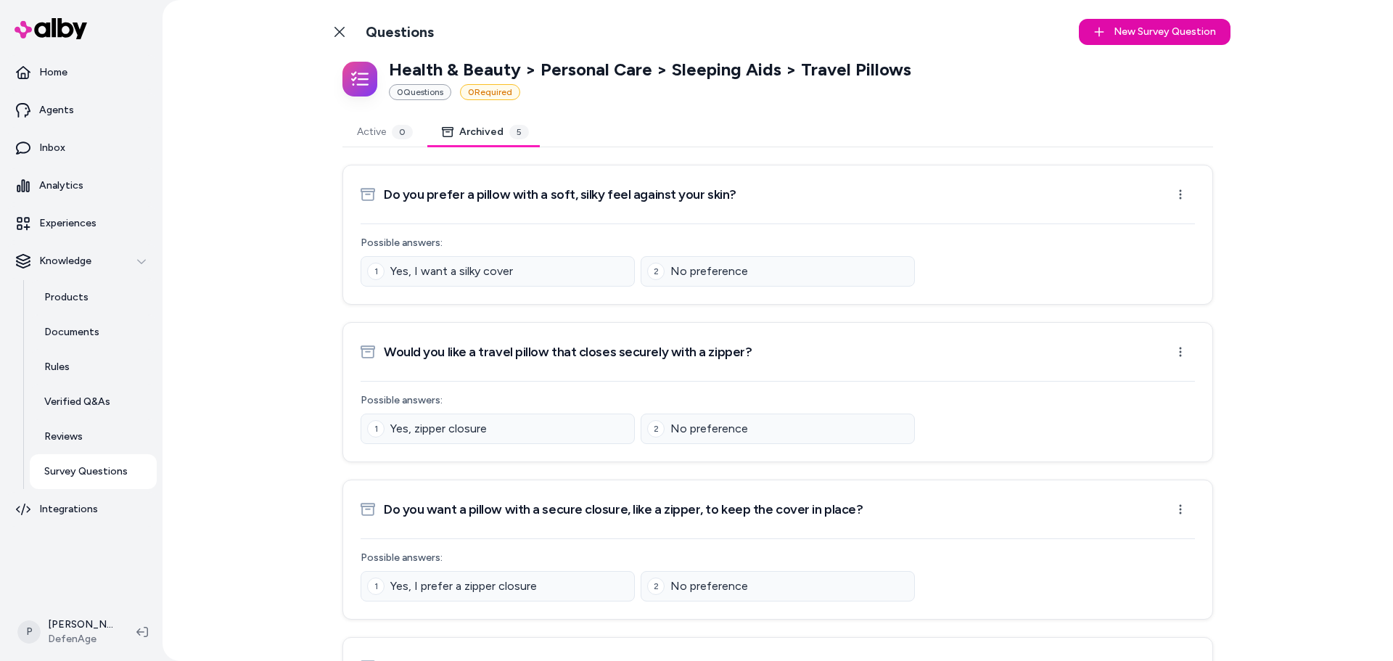
click at [483, 135] on button "Archived 5" at bounding box center [485, 132] width 116 height 29
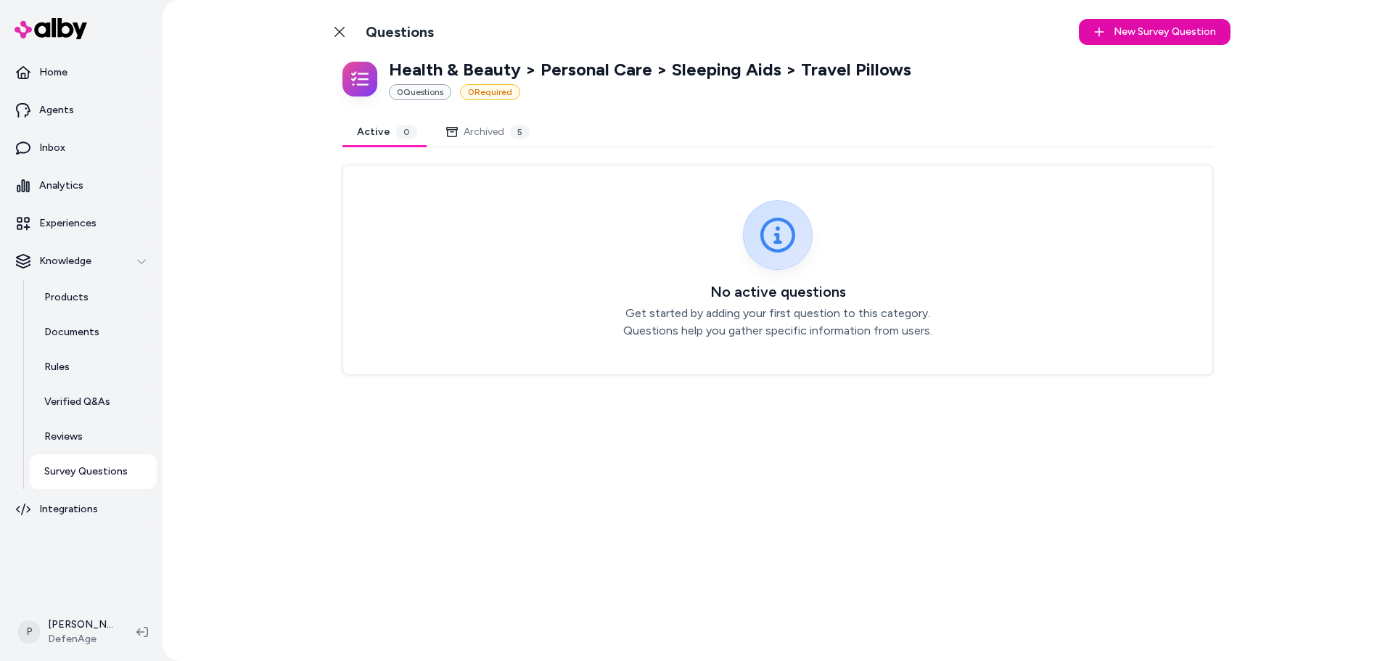
click at [377, 126] on button "Active 0" at bounding box center [386, 132] width 89 height 29
click at [472, 134] on button "Archived 5" at bounding box center [488, 132] width 112 height 29
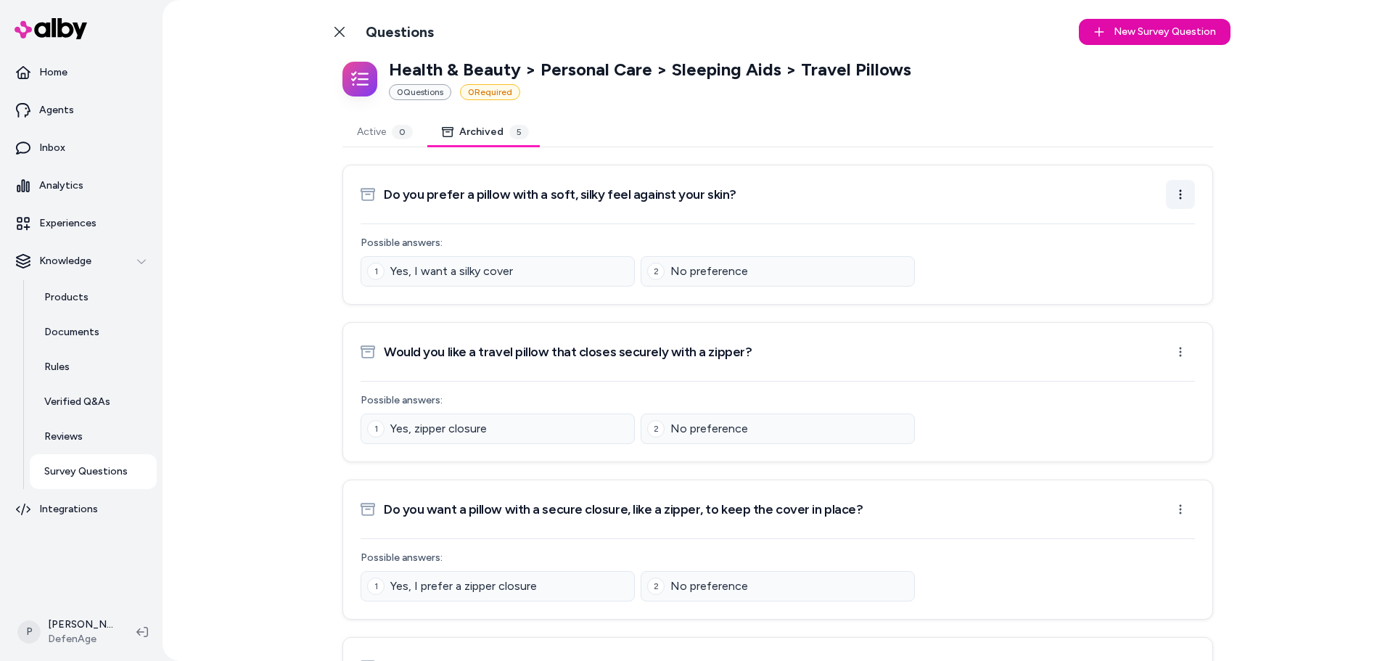
click at [1182, 189] on html "Home Agents Inbox Analytics Experiences Knowledge Products Documents Rules Veri…" at bounding box center [696, 330] width 1393 height 661
click at [1180, 194] on html "Home Agents Inbox Analytics Experiences Knowledge Products Documents Rules Veri…" at bounding box center [696, 330] width 1393 height 661
click at [361, 127] on button "Active 0" at bounding box center [384, 132] width 85 height 29
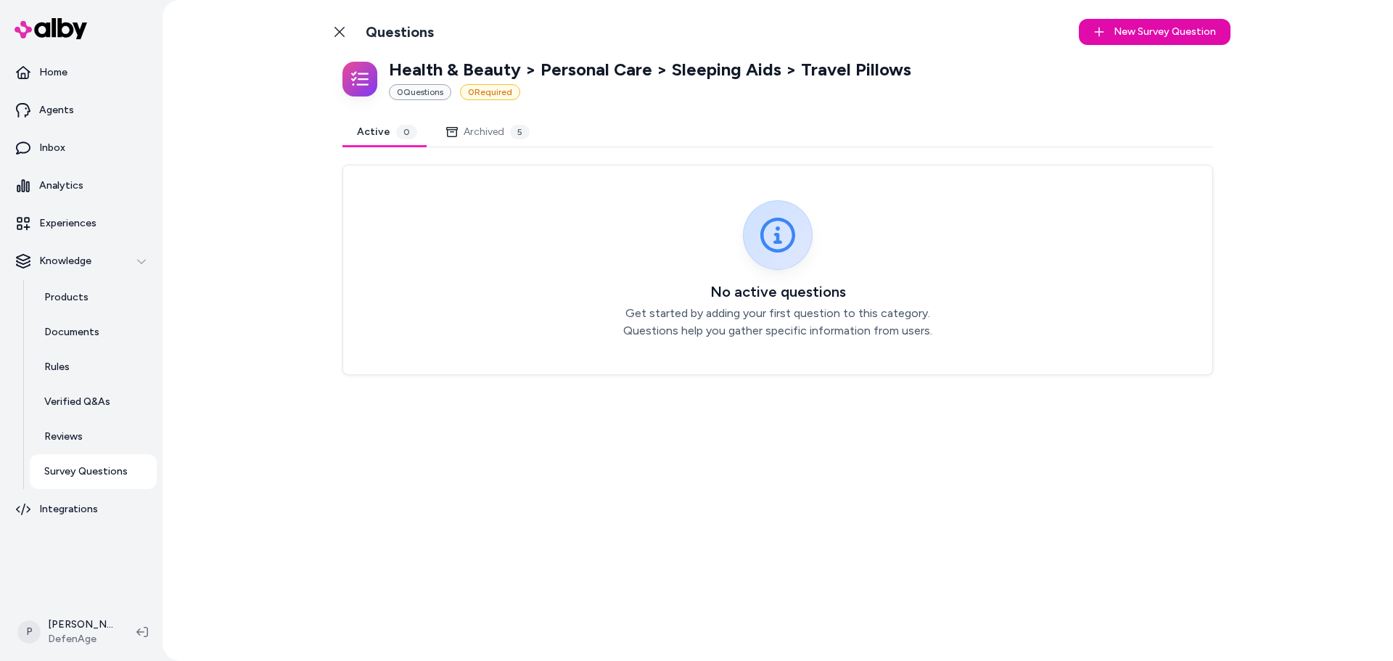
click at [510, 134] on div "5" at bounding box center [520, 132] width 20 height 15
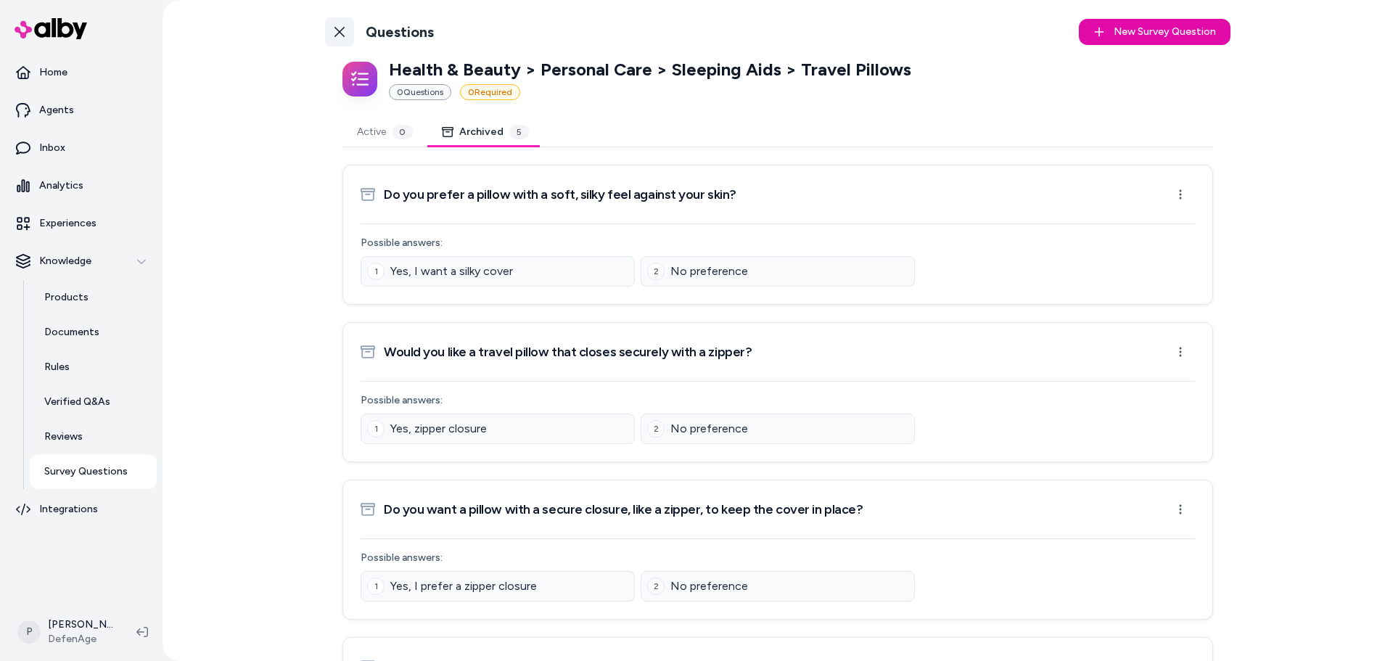
click at [337, 28] on icon at bounding box center [340, 32] width 12 height 12
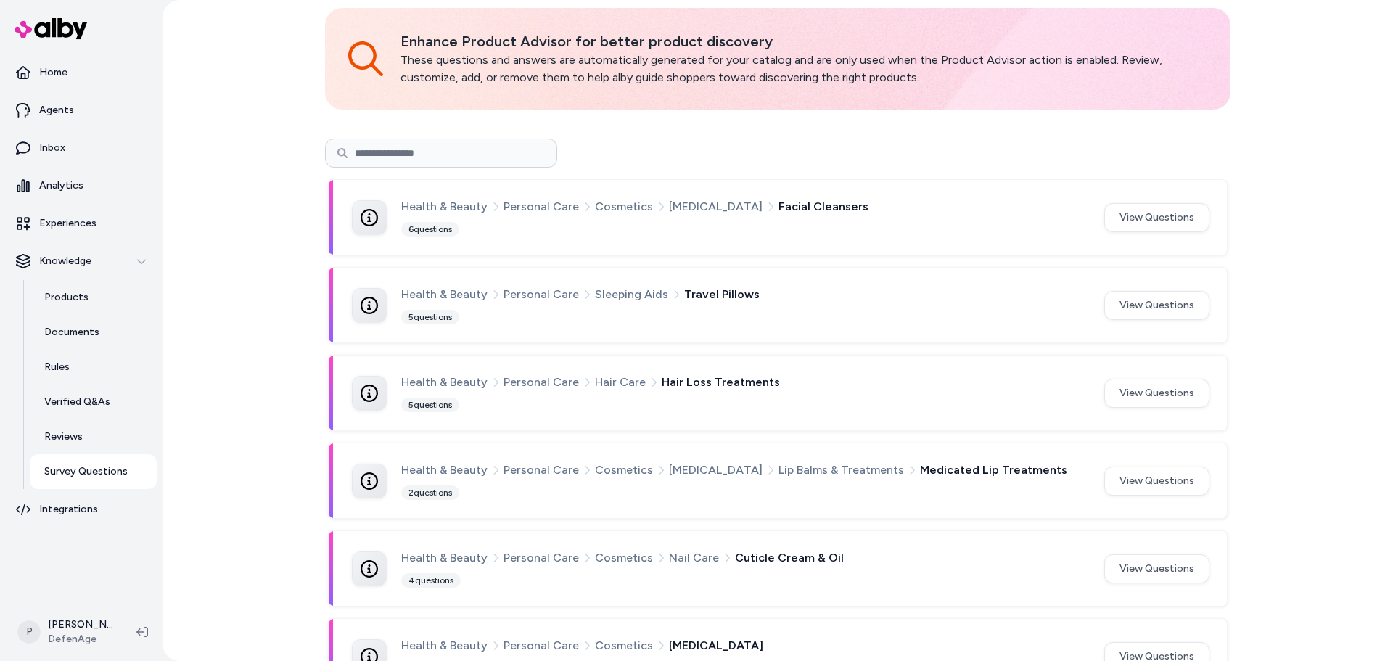
scroll to position [145, 0]
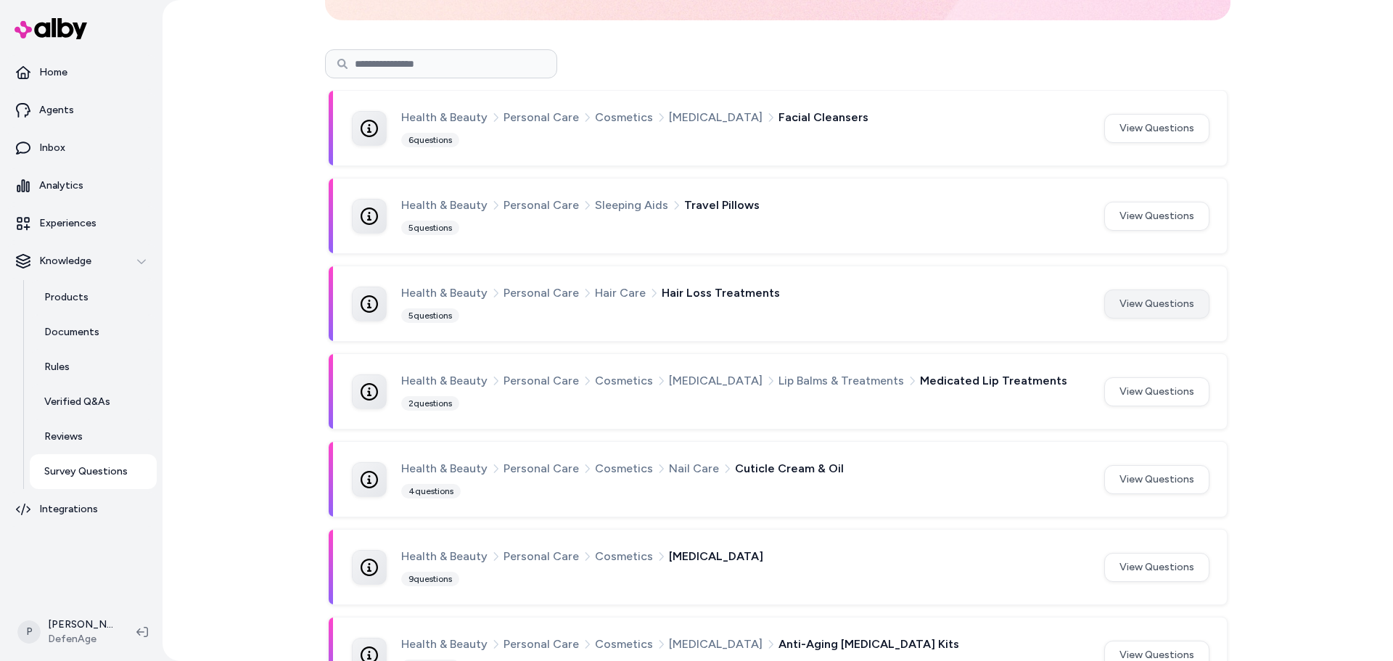
click at [1117, 308] on button "View Questions" at bounding box center [1156, 303] width 105 height 29
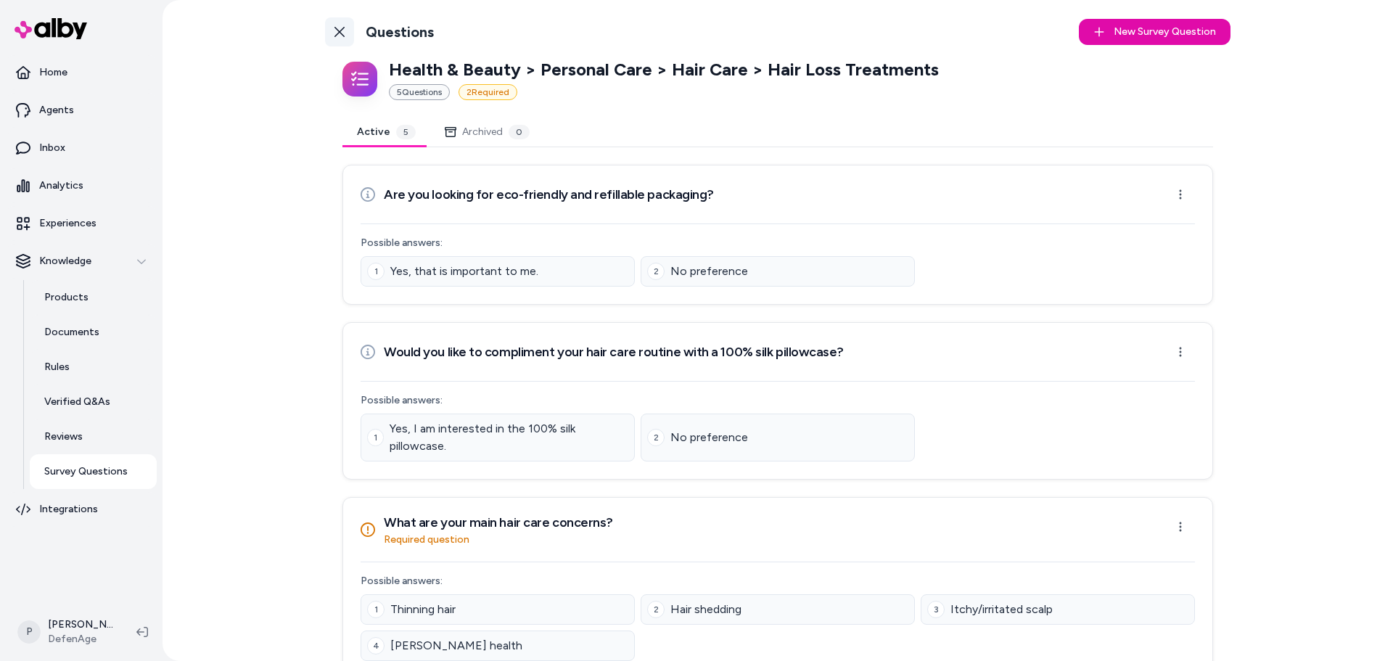
click at [343, 28] on link "Back to Categories" at bounding box center [339, 31] width 29 height 29
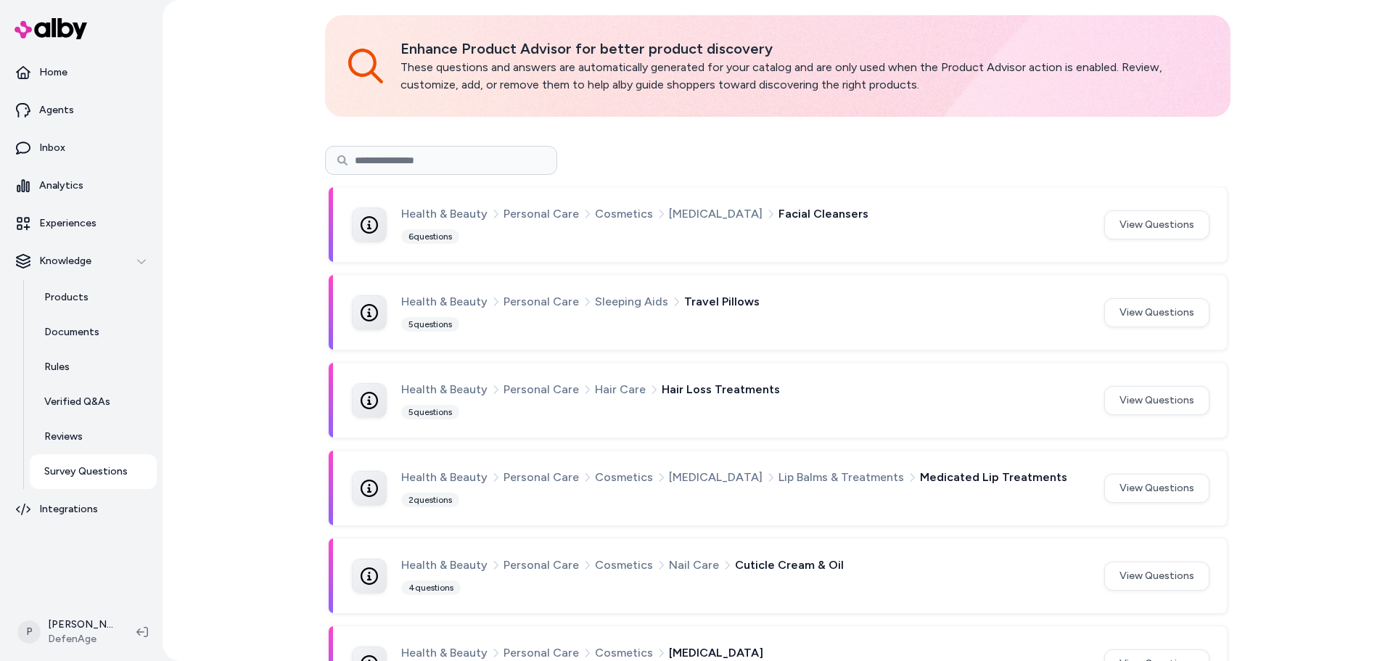
scroll to position [73, 0]
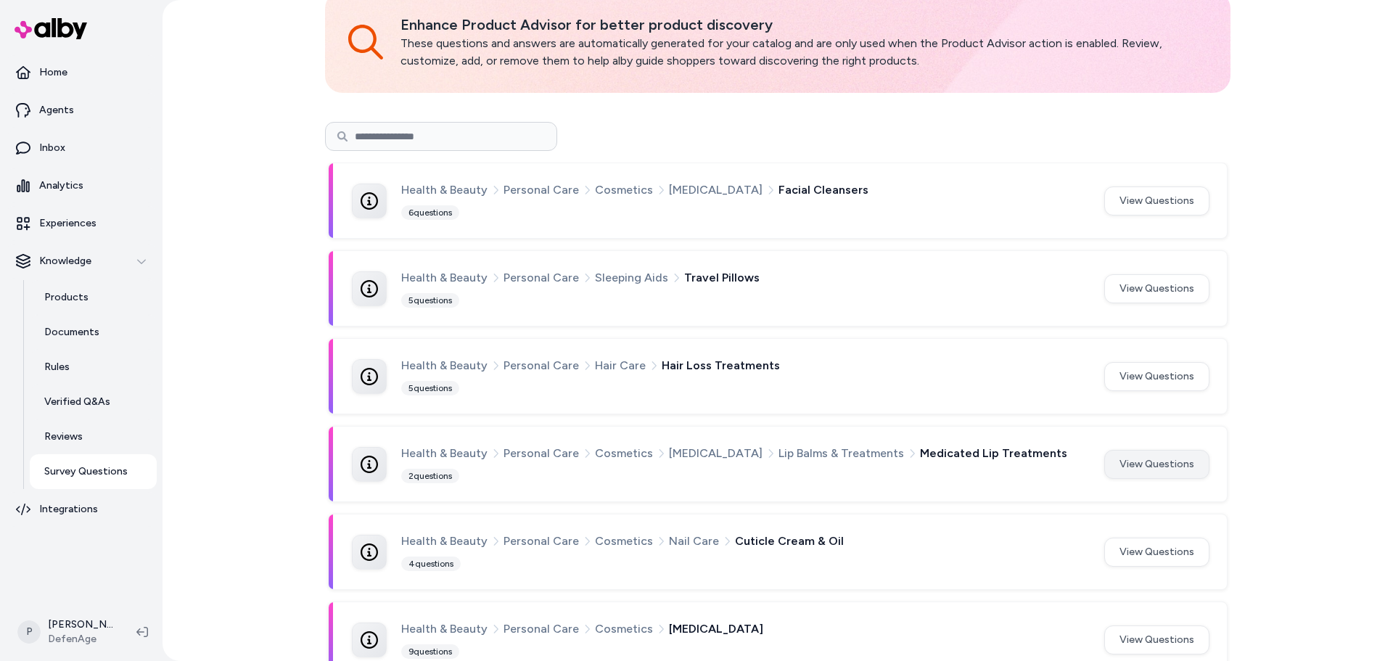
click at [1156, 473] on button "View Questions" at bounding box center [1156, 464] width 105 height 29
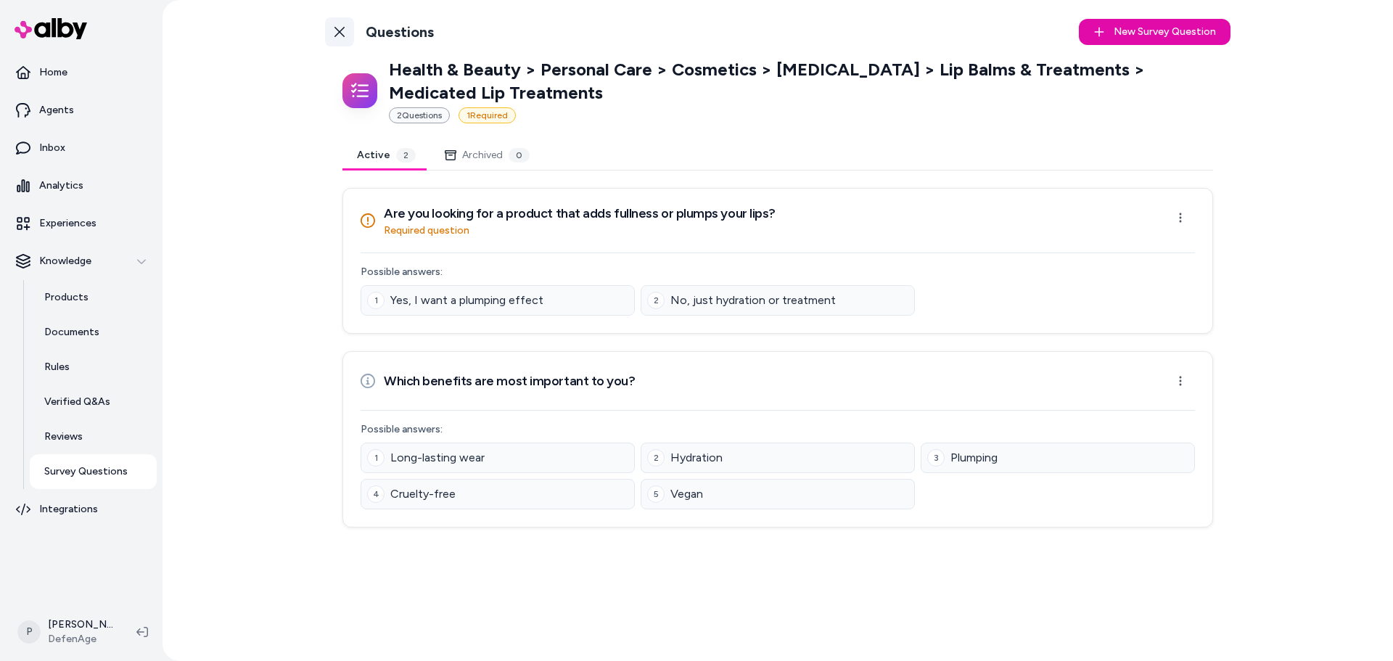
click at [346, 33] on link "Back to Categories" at bounding box center [339, 31] width 29 height 29
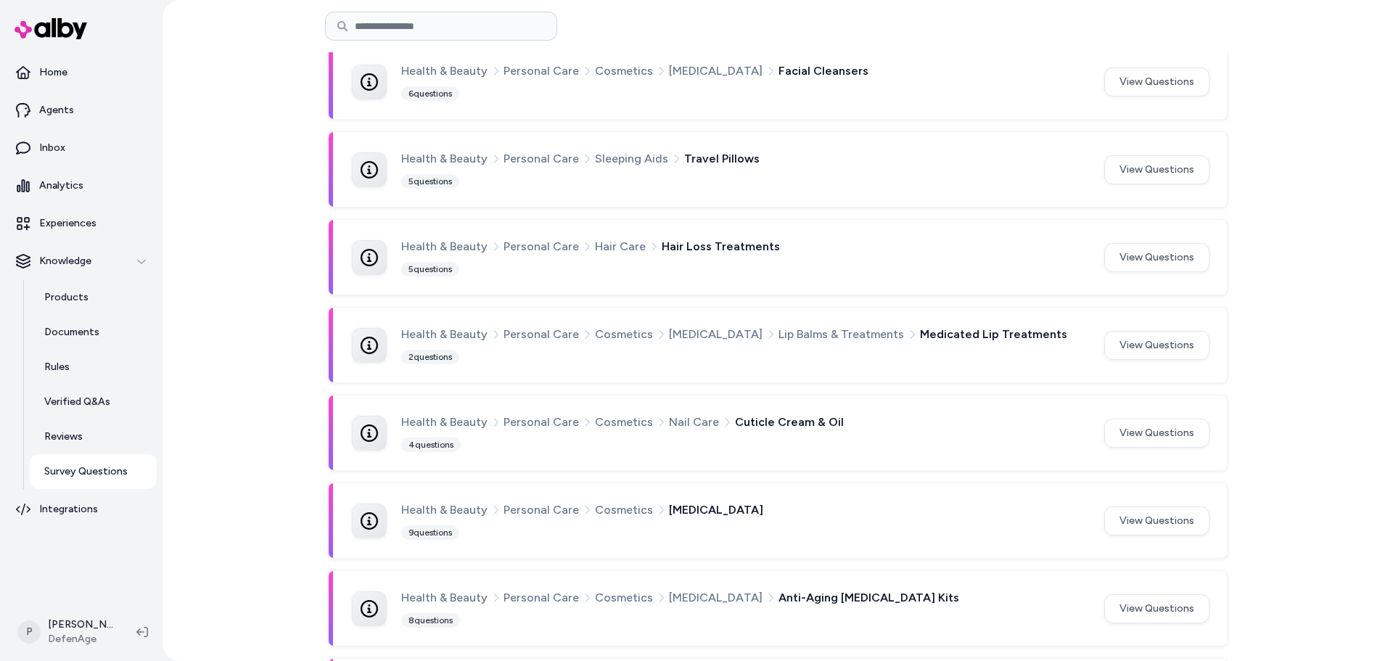
scroll to position [218, 0]
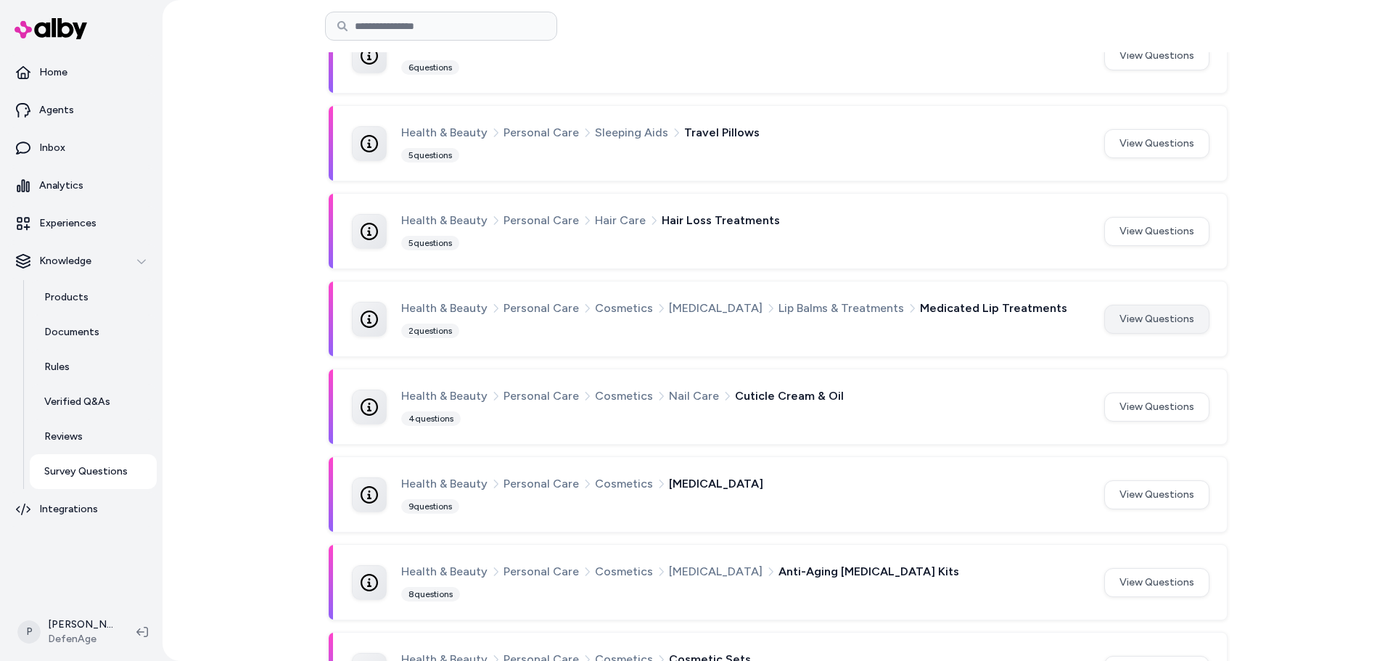
click at [1169, 330] on button "View Questions" at bounding box center [1156, 319] width 105 height 29
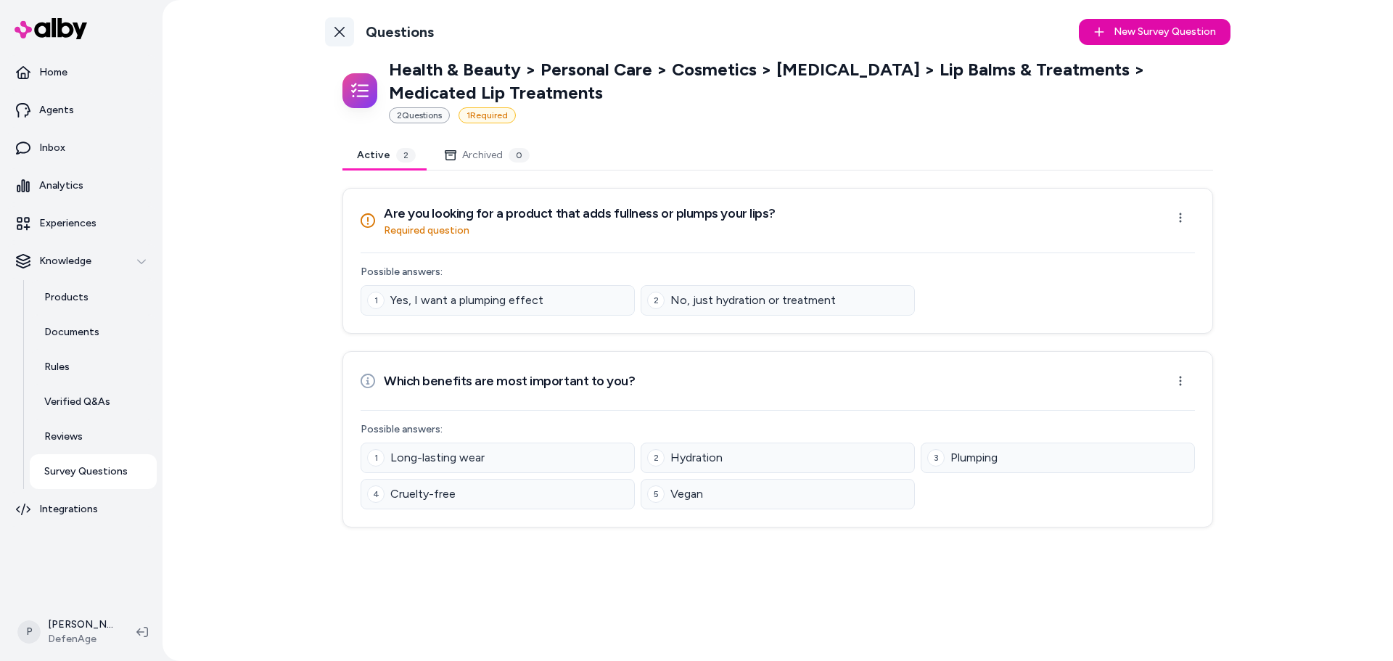
click at [341, 34] on icon at bounding box center [339, 32] width 10 height 10
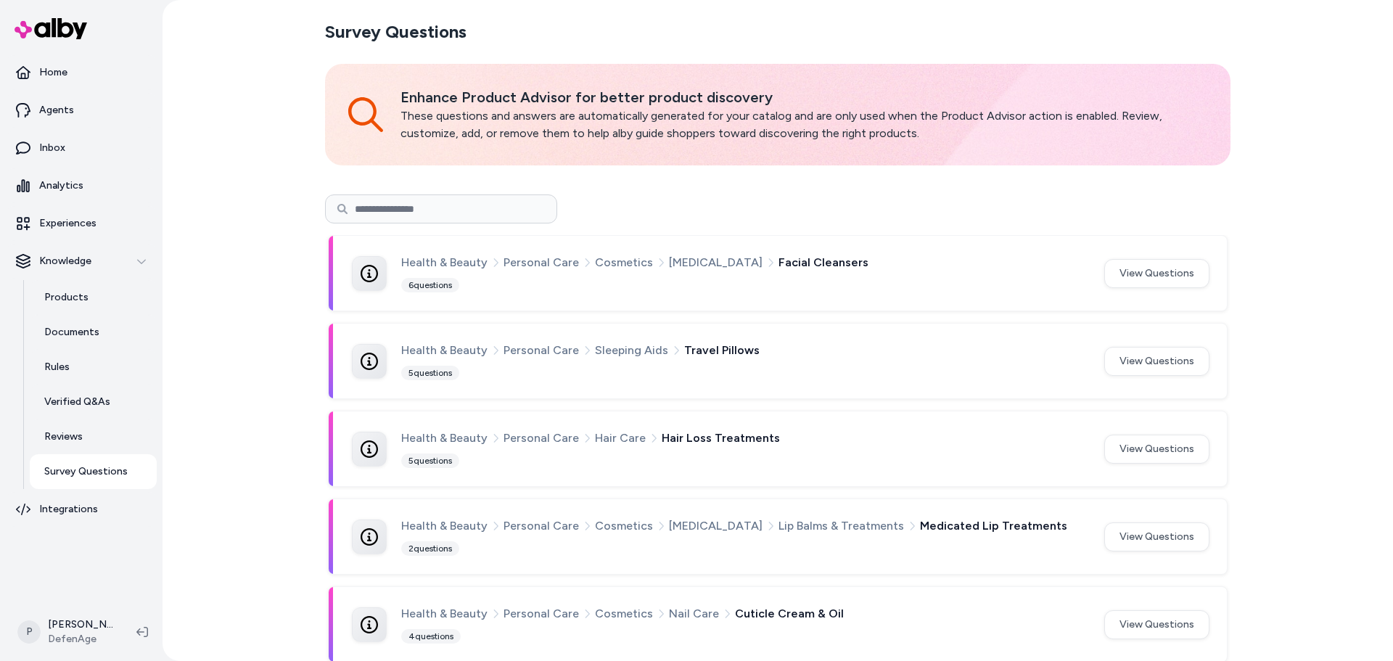
scroll to position [145, 0]
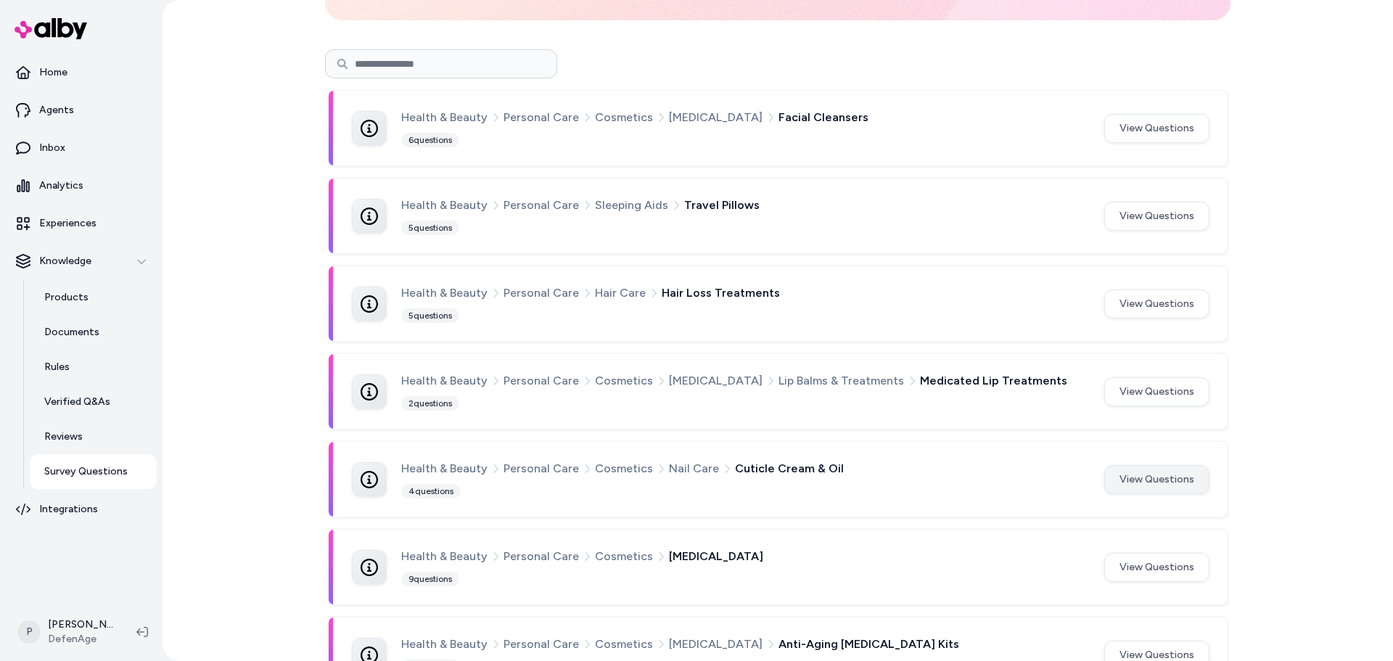
click at [1176, 486] on button "View Questions" at bounding box center [1156, 479] width 105 height 29
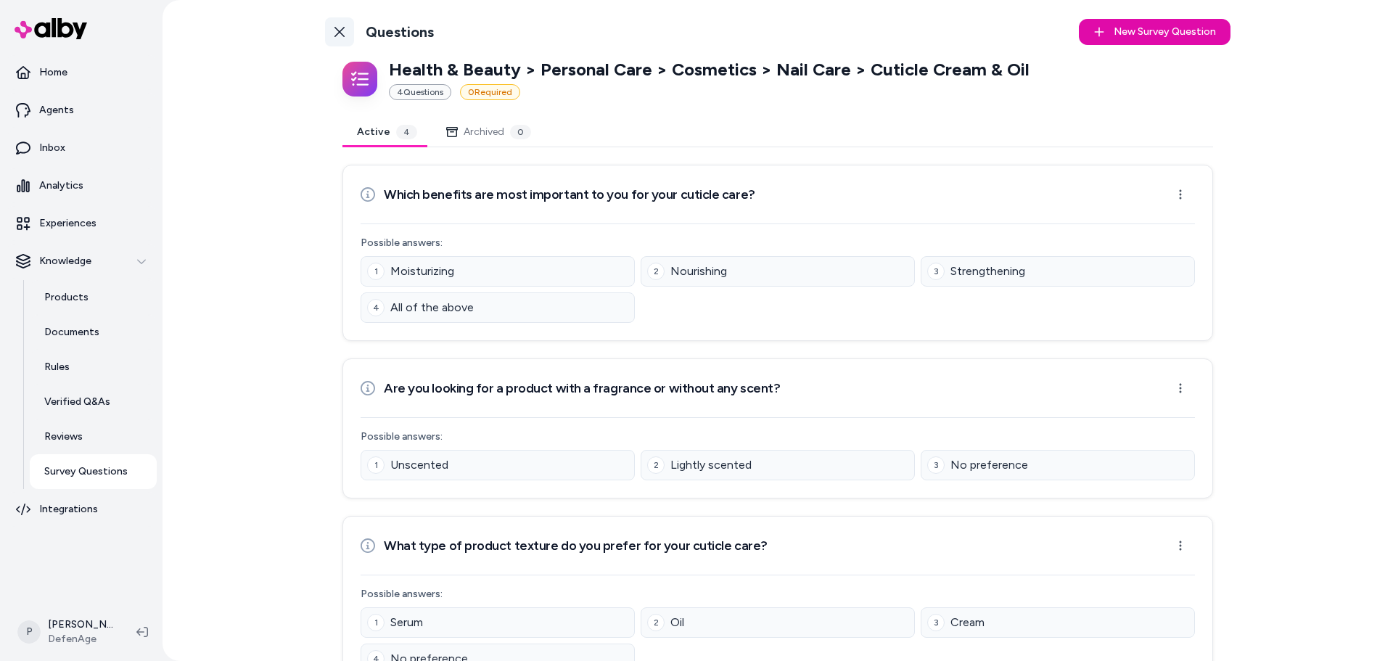
click at [334, 26] on icon at bounding box center [340, 32] width 12 height 12
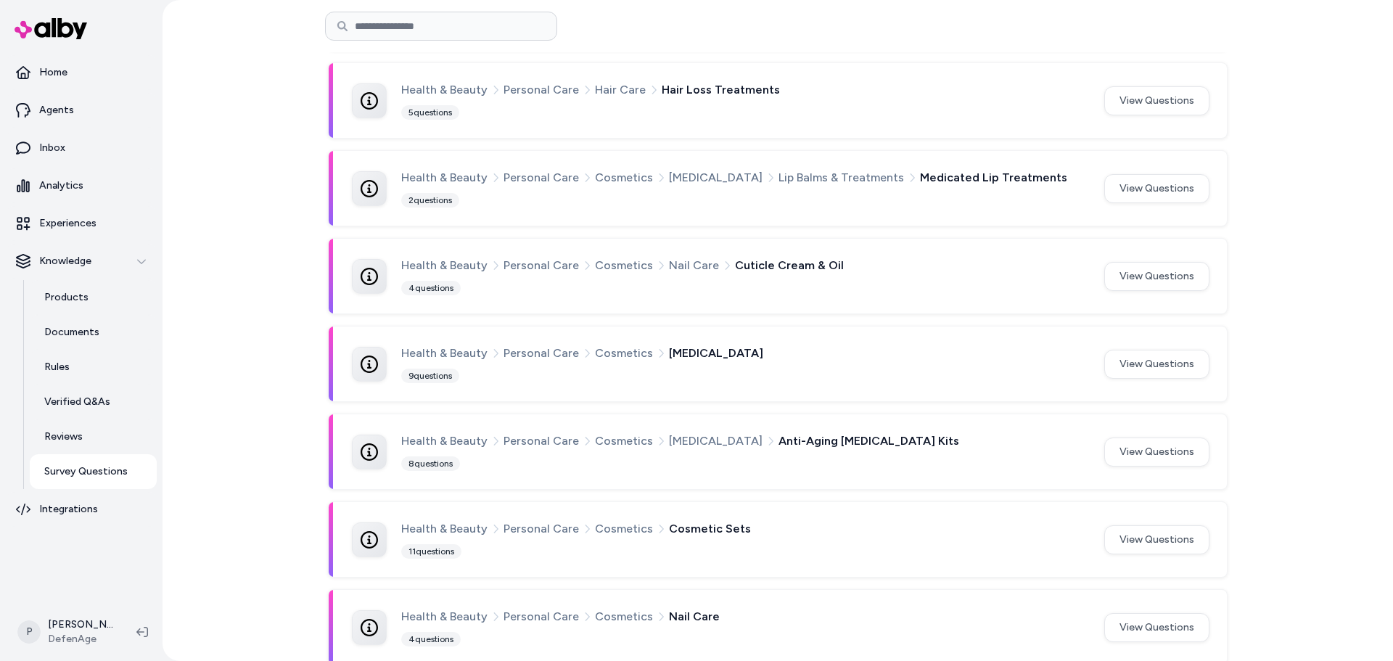
scroll to position [435, 0]
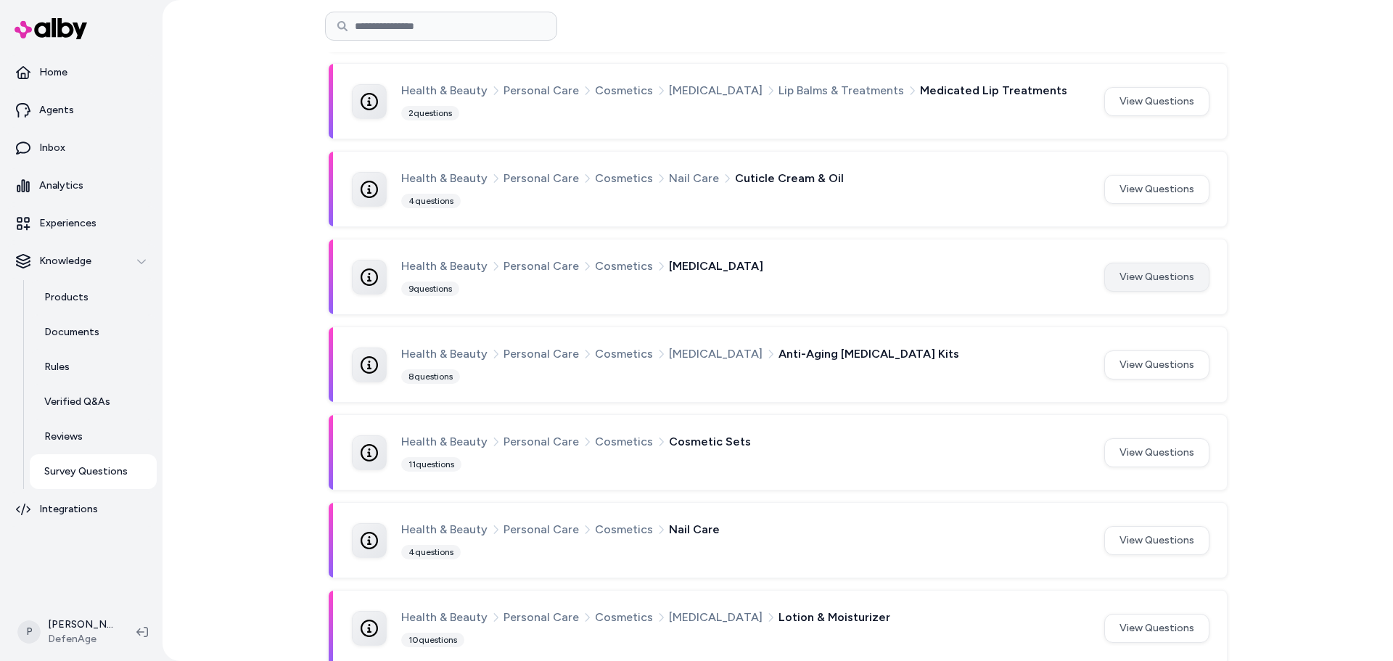
click at [1163, 281] on button "View Questions" at bounding box center [1156, 277] width 105 height 29
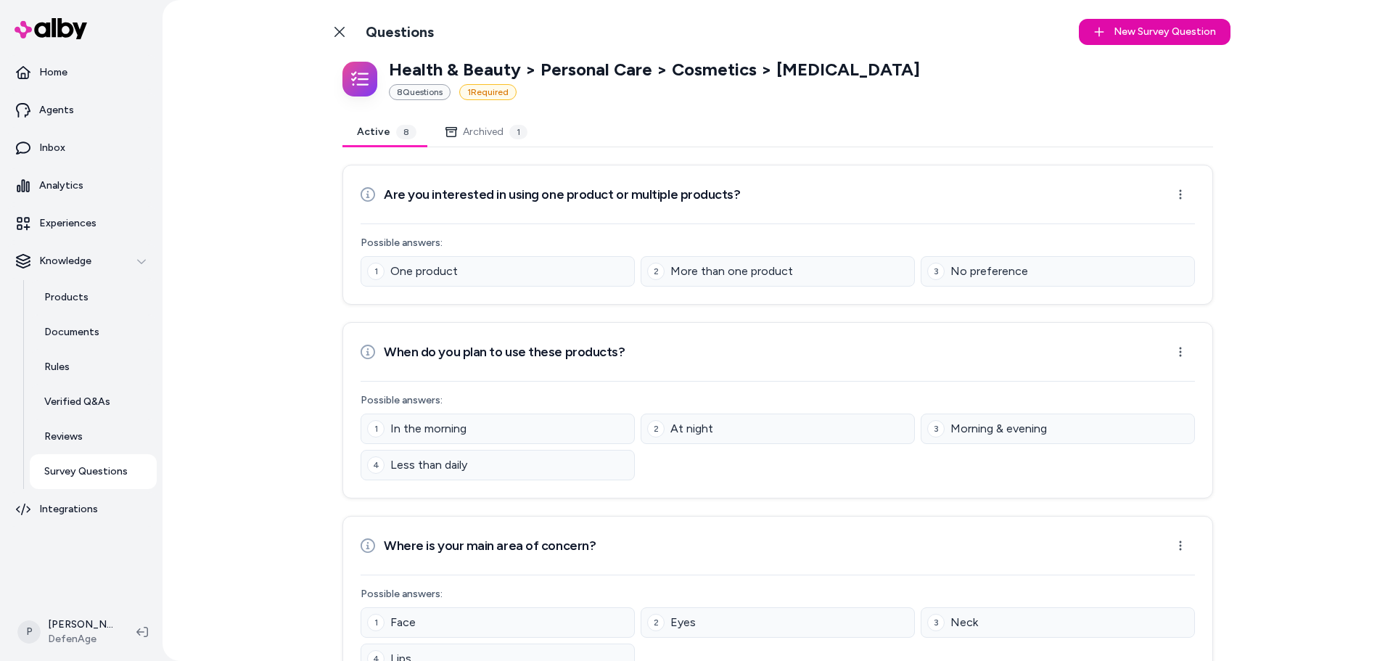
click at [494, 138] on button "Archived 1" at bounding box center [486, 132] width 111 height 29
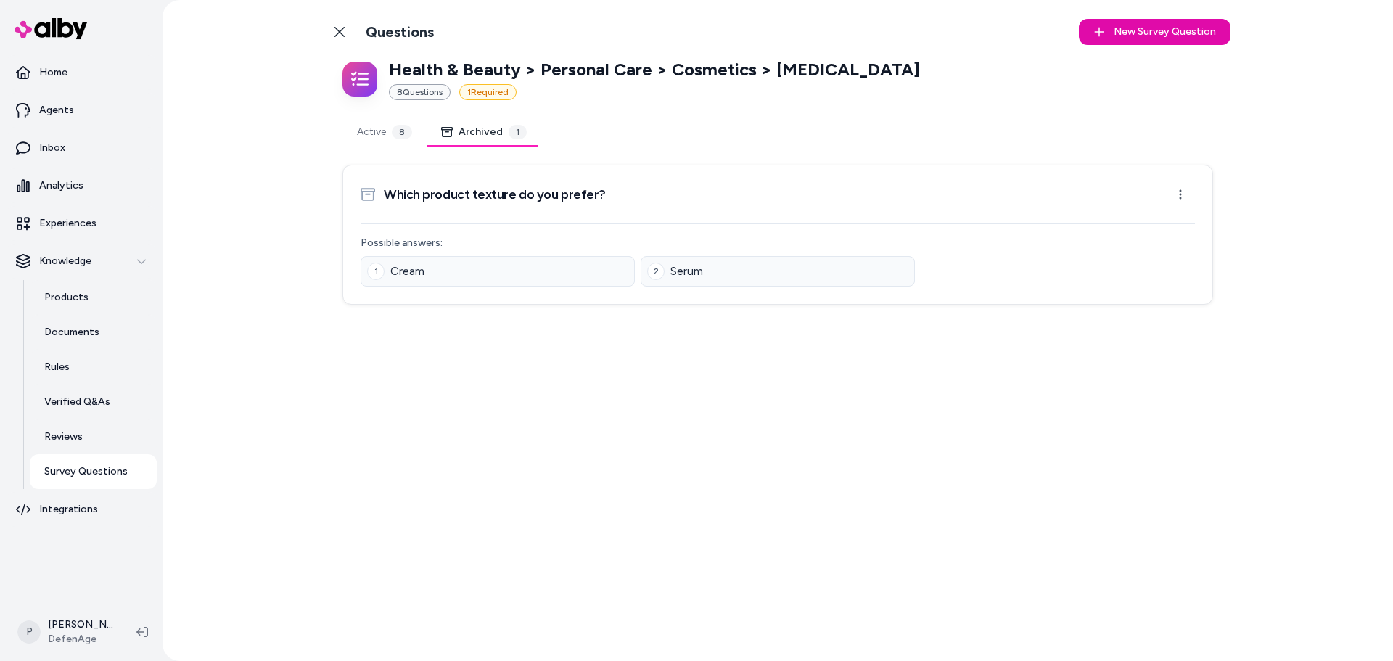
click at [367, 131] on button "Active 8" at bounding box center [384, 132] width 84 height 29
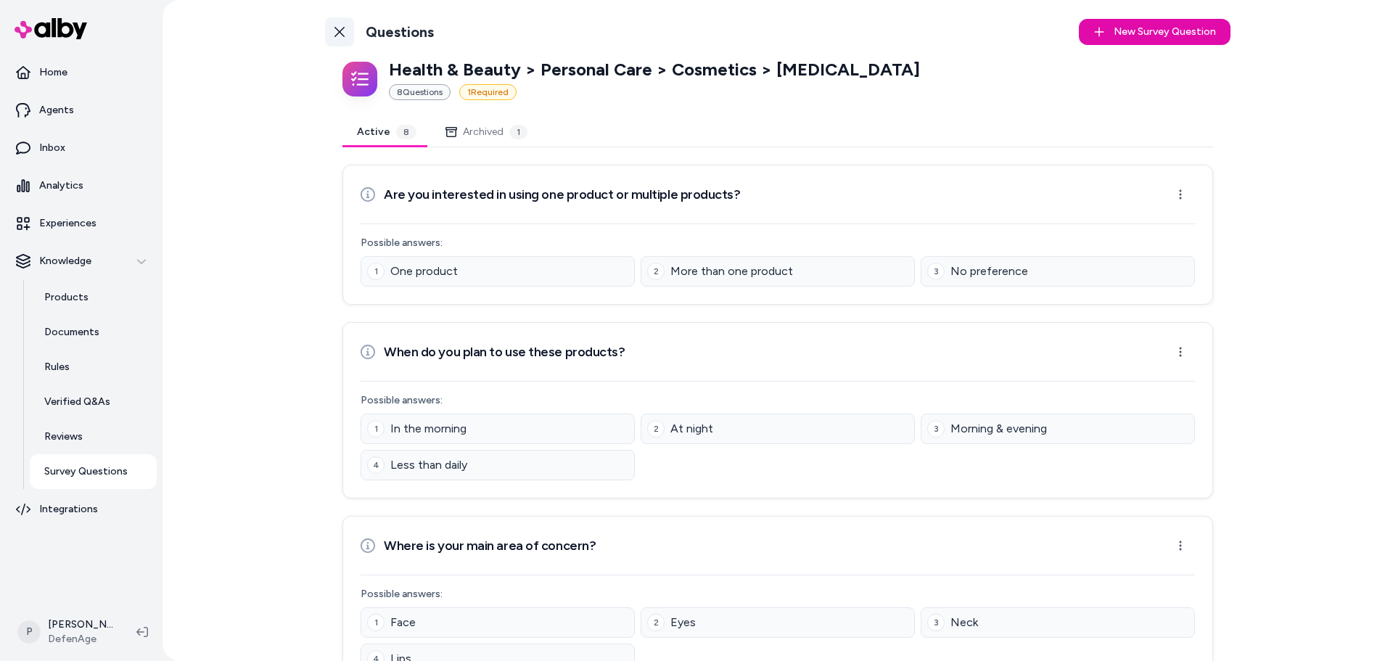
click at [339, 29] on icon at bounding box center [339, 32] width 10 height 10
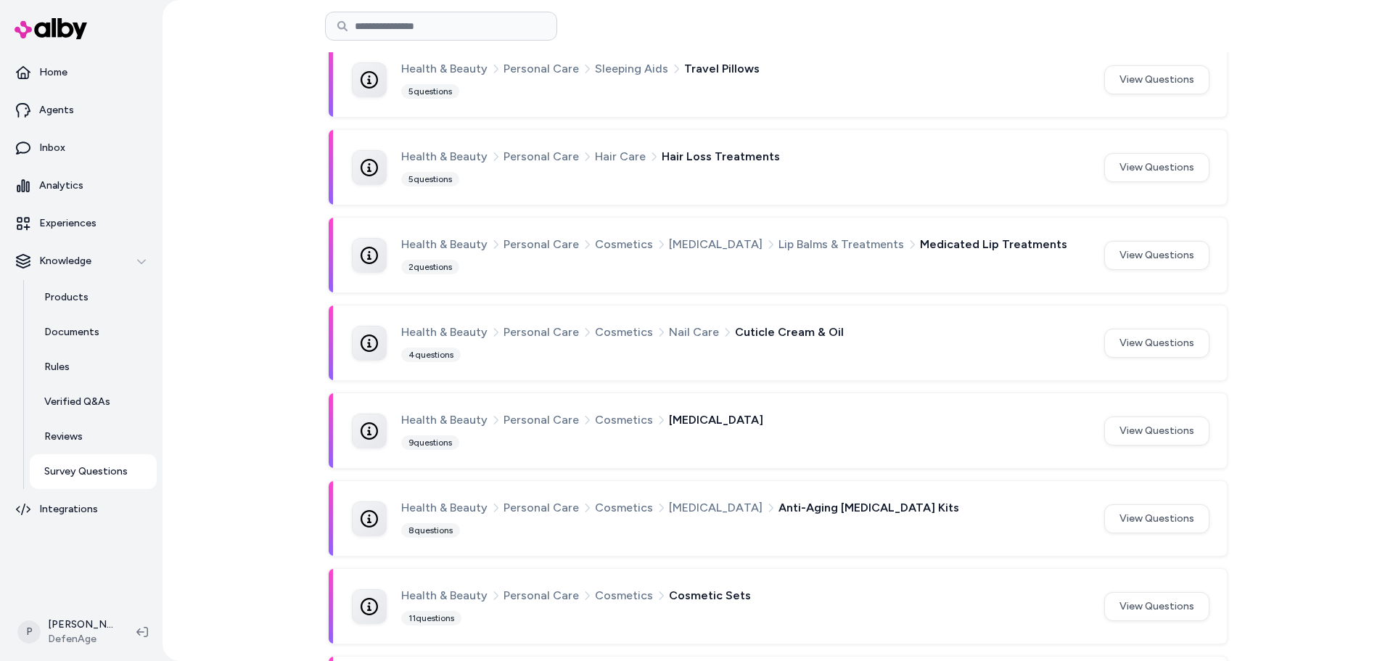
scroll to position [363, 0]
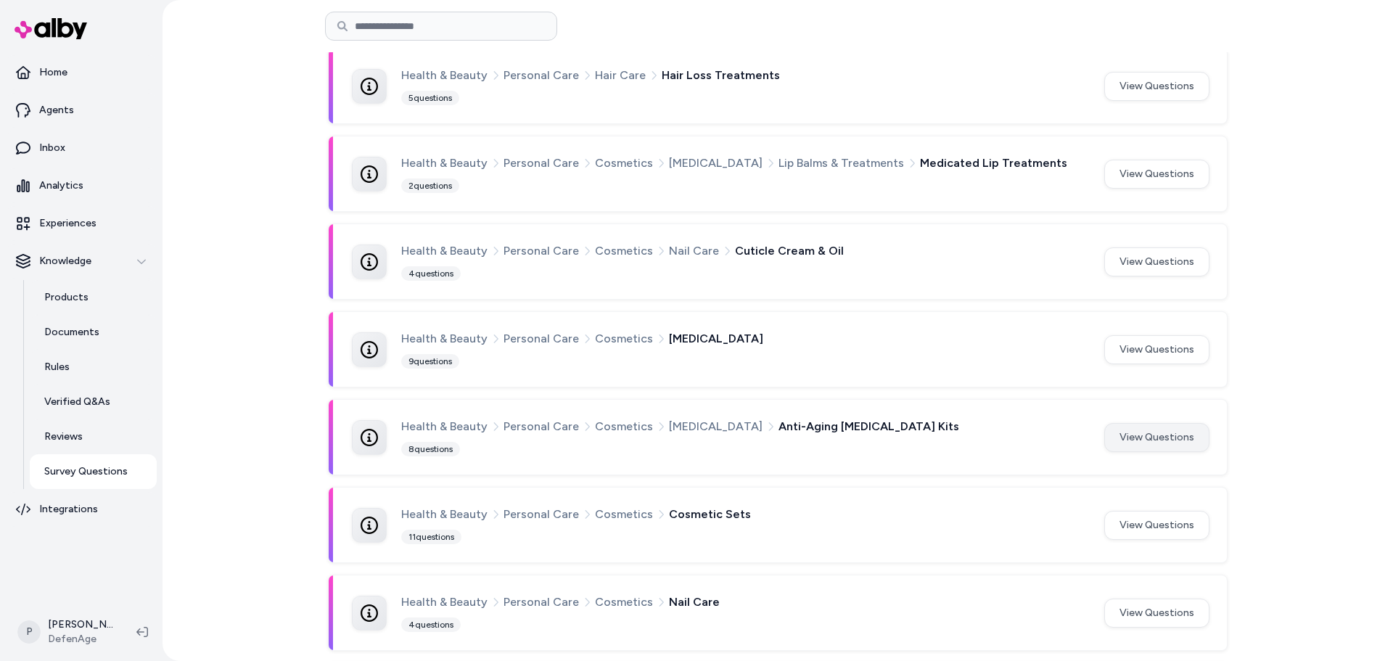
click at [1188, 440] on button "View Questions" at bounding box center [1156, 437] width 105 height 29
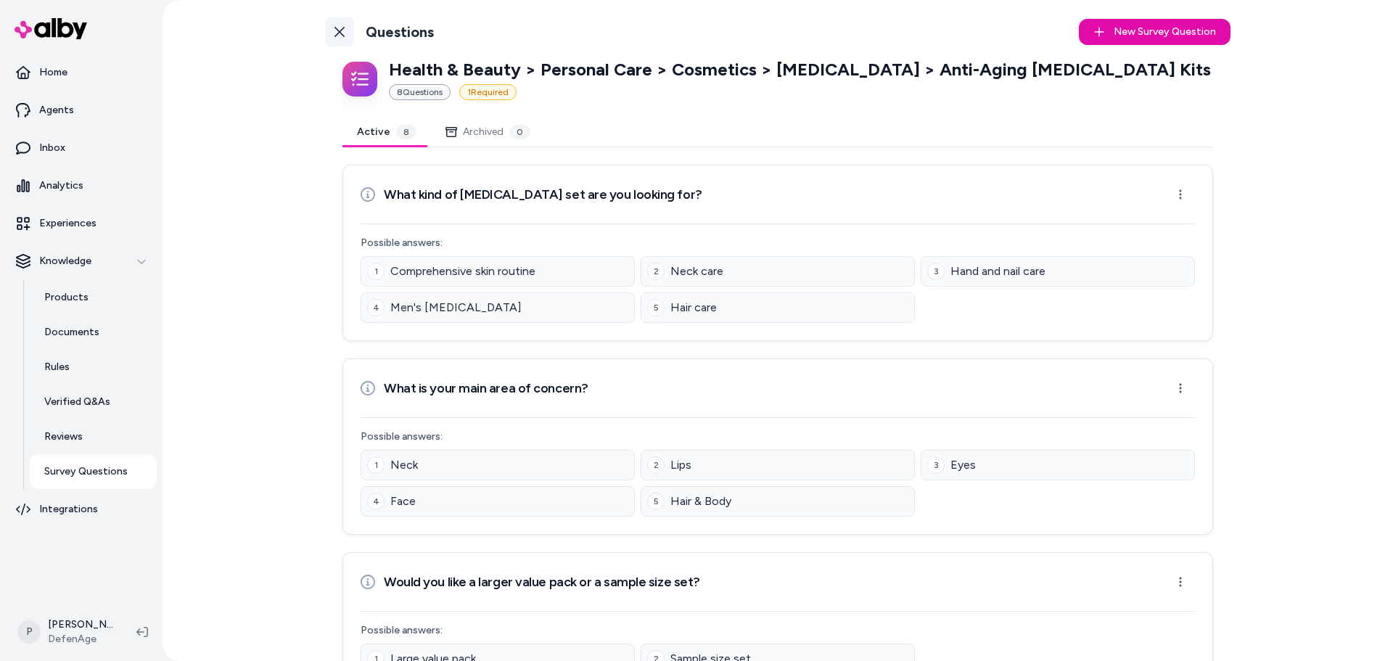
click at [339, 32] on icon at bounding box center [340, 32] width 12 height 12
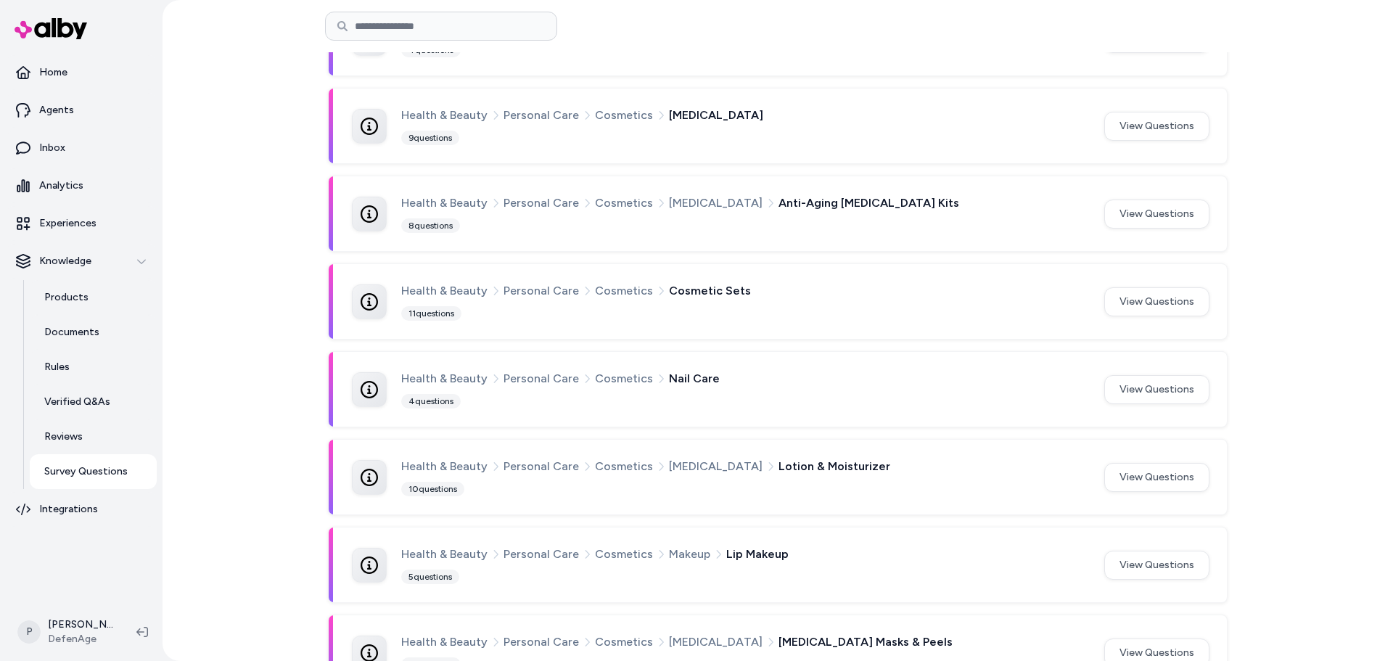
scroll to position [585, 0]
click at [1158, 314] on button "View Questions" at bounding box center [1156, 302] width 105 height 29
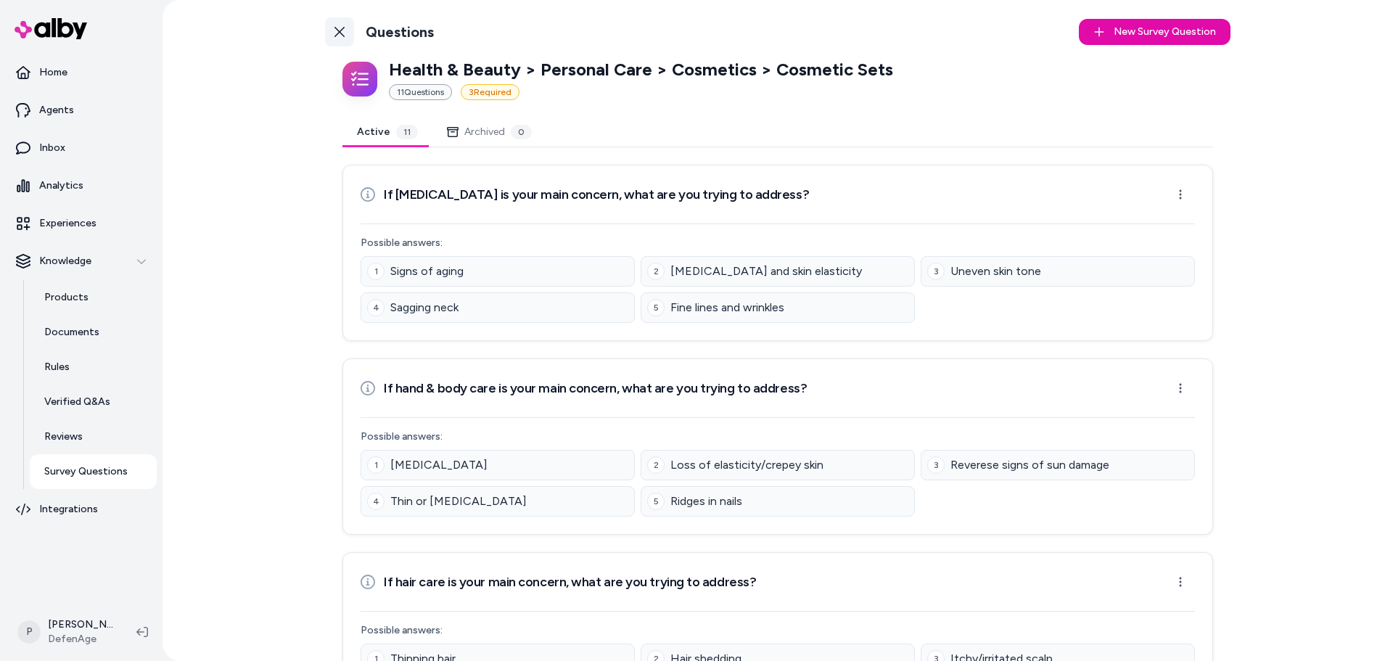
click at [340, 35] on icon at bounding box center [339, 32] width 10 height 10
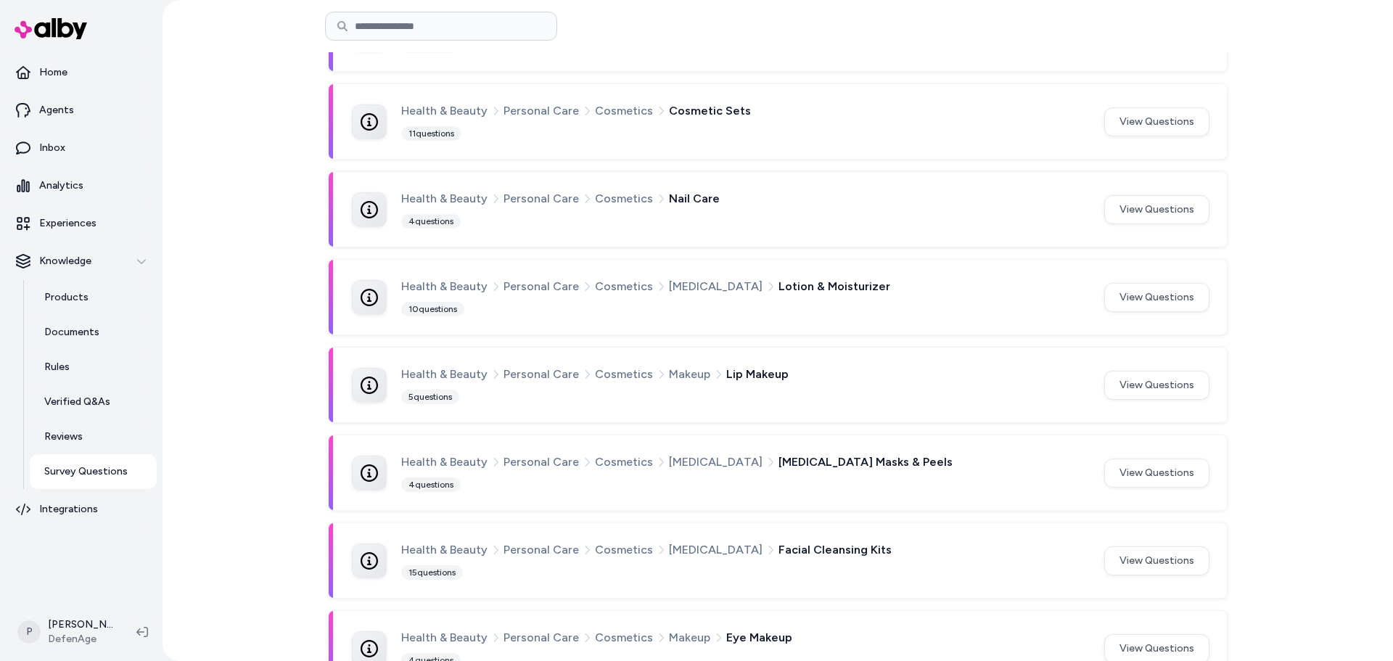
scroll to position [731, 0]
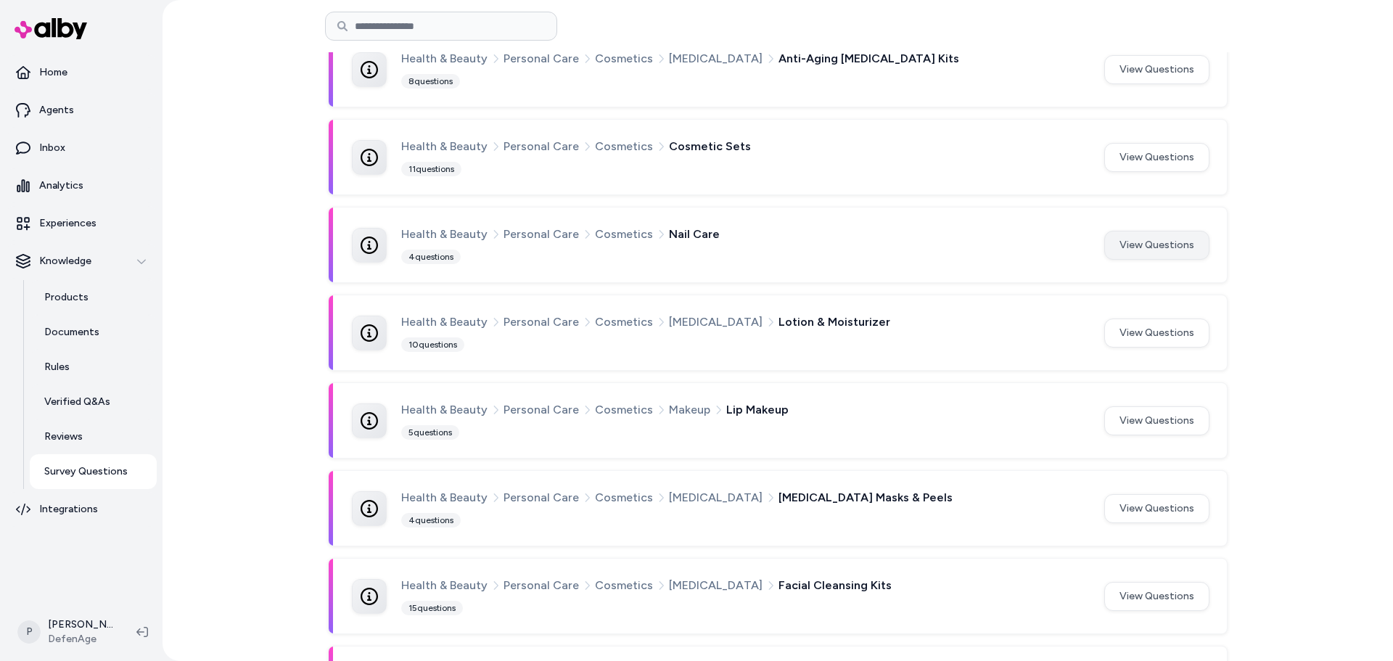
click at [1187, 255] on button "View Questions" at bounding box center [1156, 245] width 105 height 29
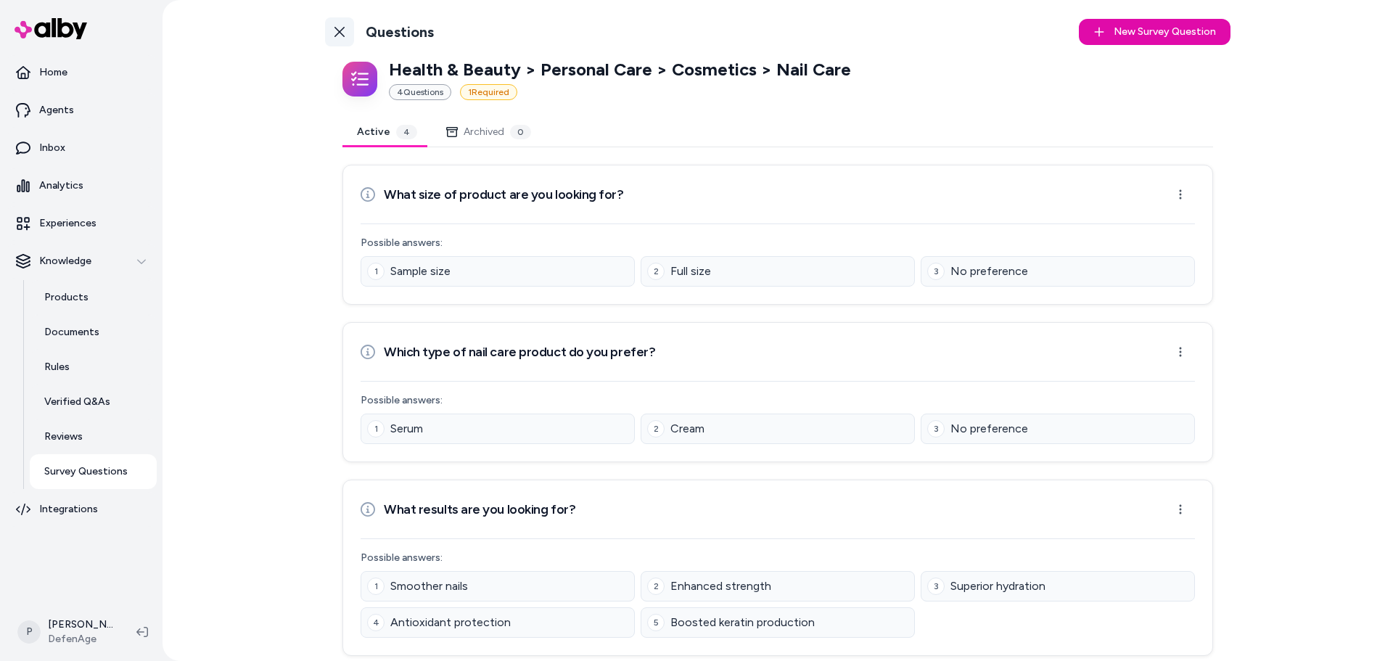
click at [340, 28] on icon at bounding box center [339, 32] width 10 height 10
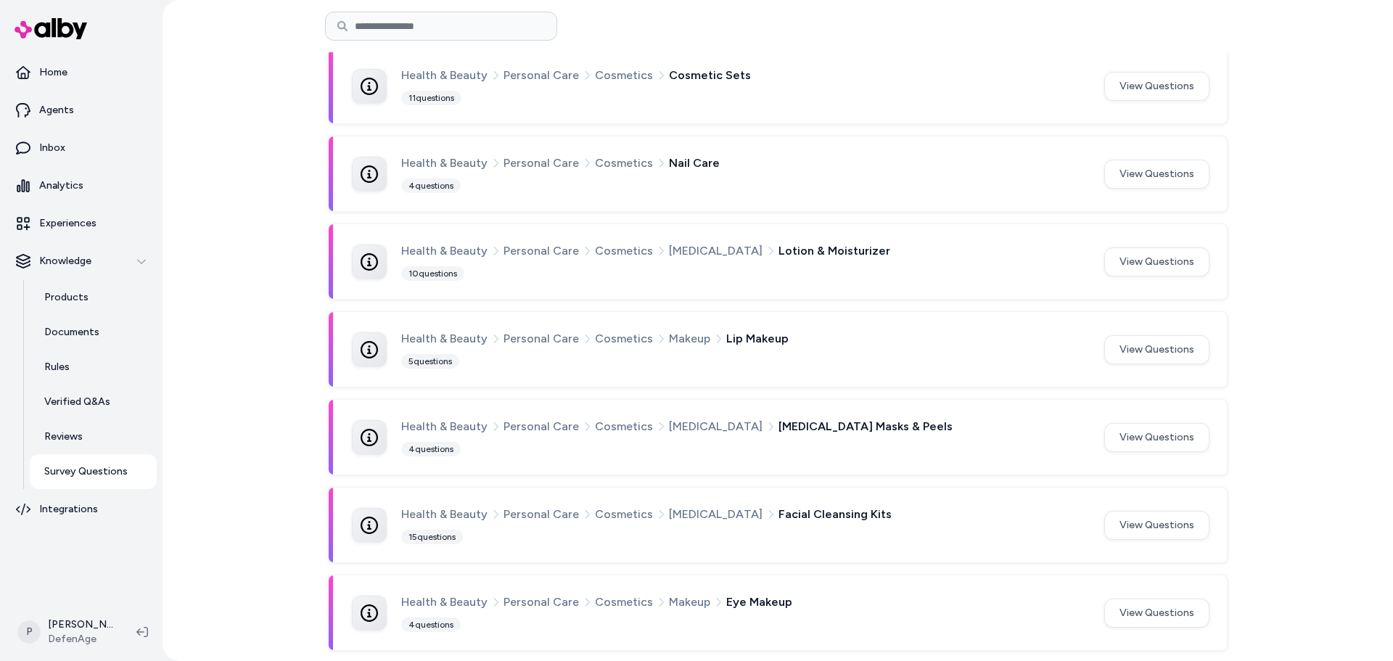
scroll to position [803, 0]
click at [1121, 263] on button "View Questions" at bounding box center [1156, 260] width 105 height 29
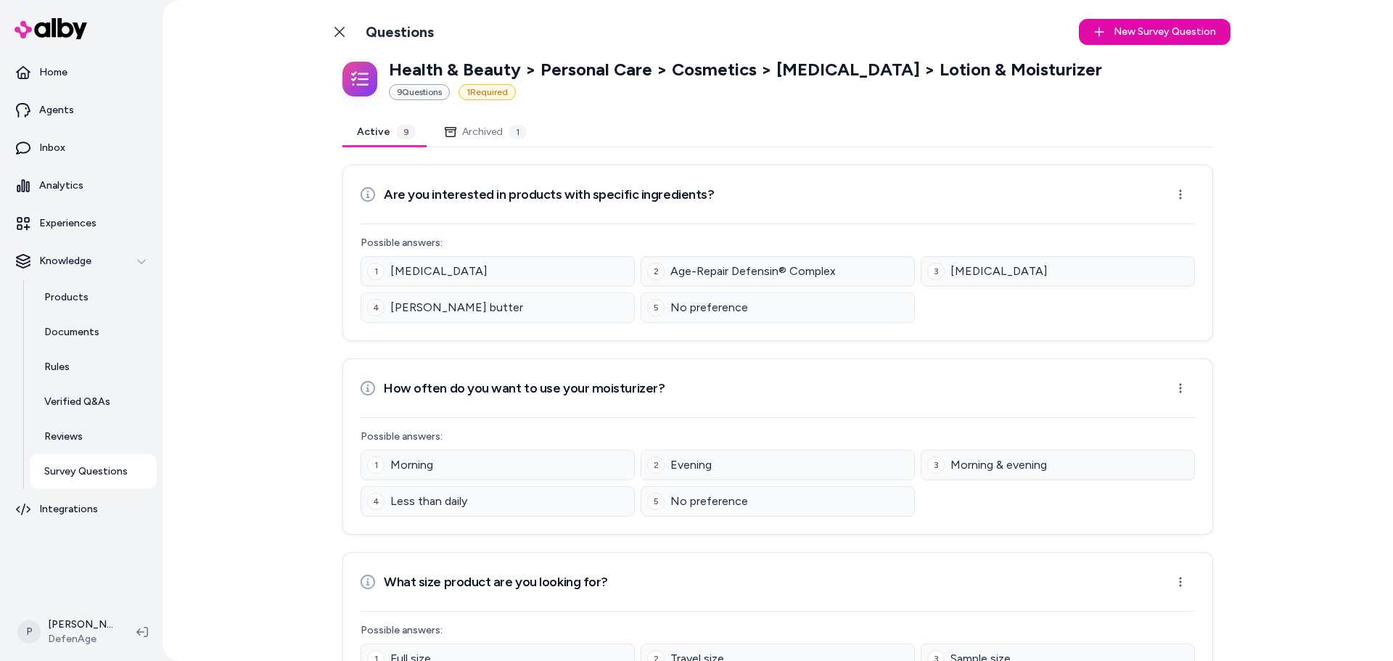
click at [509, 131] on div "1" at bounding box center [518, 132] width 18 height 15
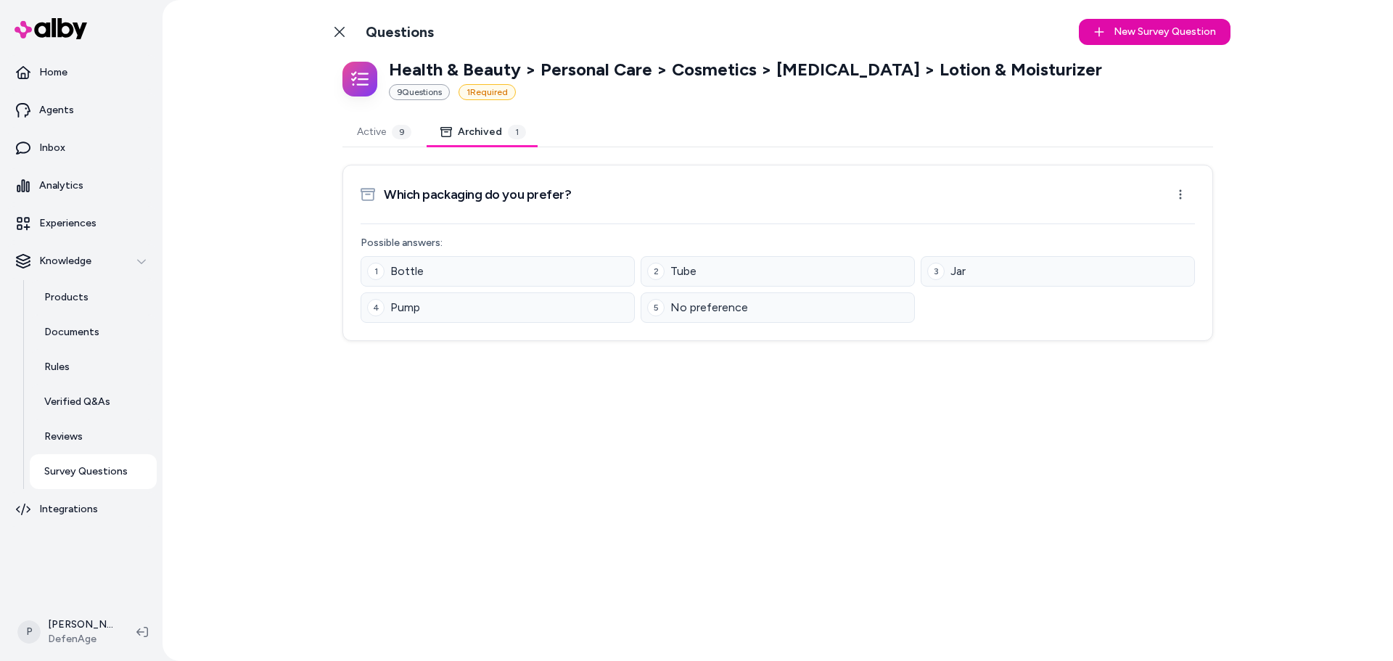
click at [394, 131] on div "9" at bounding box center [402, 132] width 20 height 15
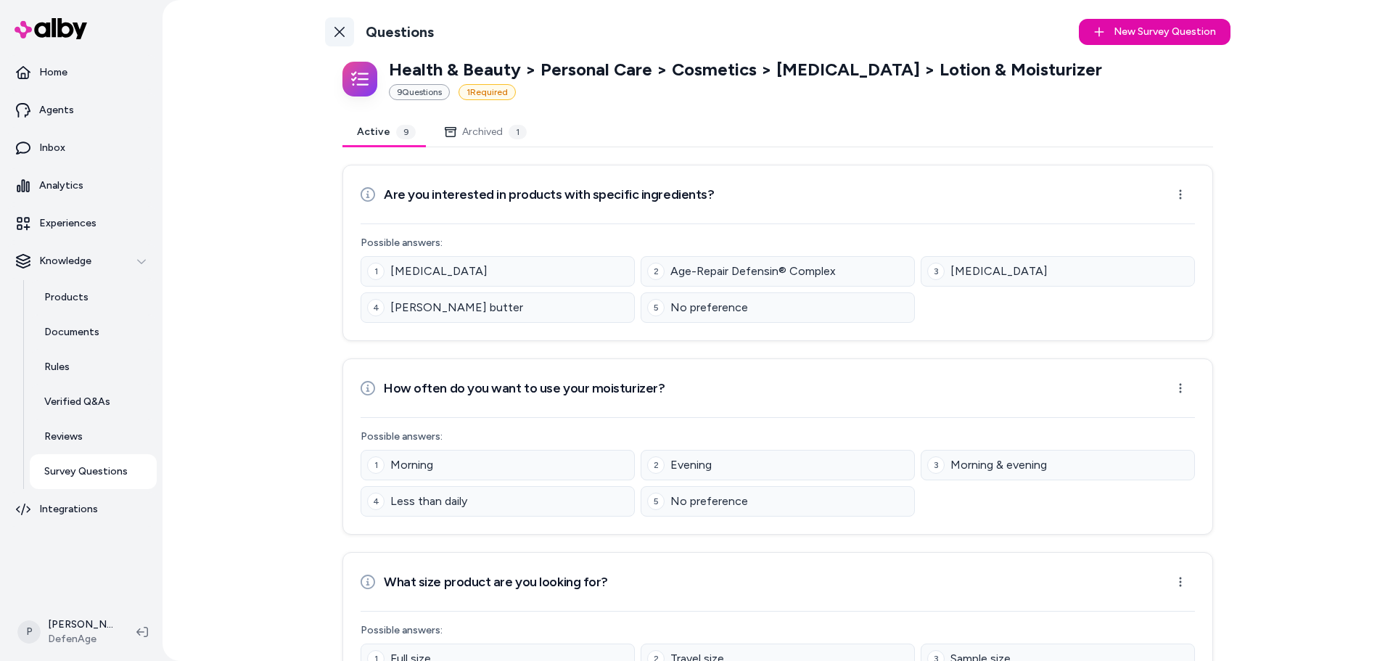
click at [336, 28] on icon at bounding box center [340, 32] width 12 height 12
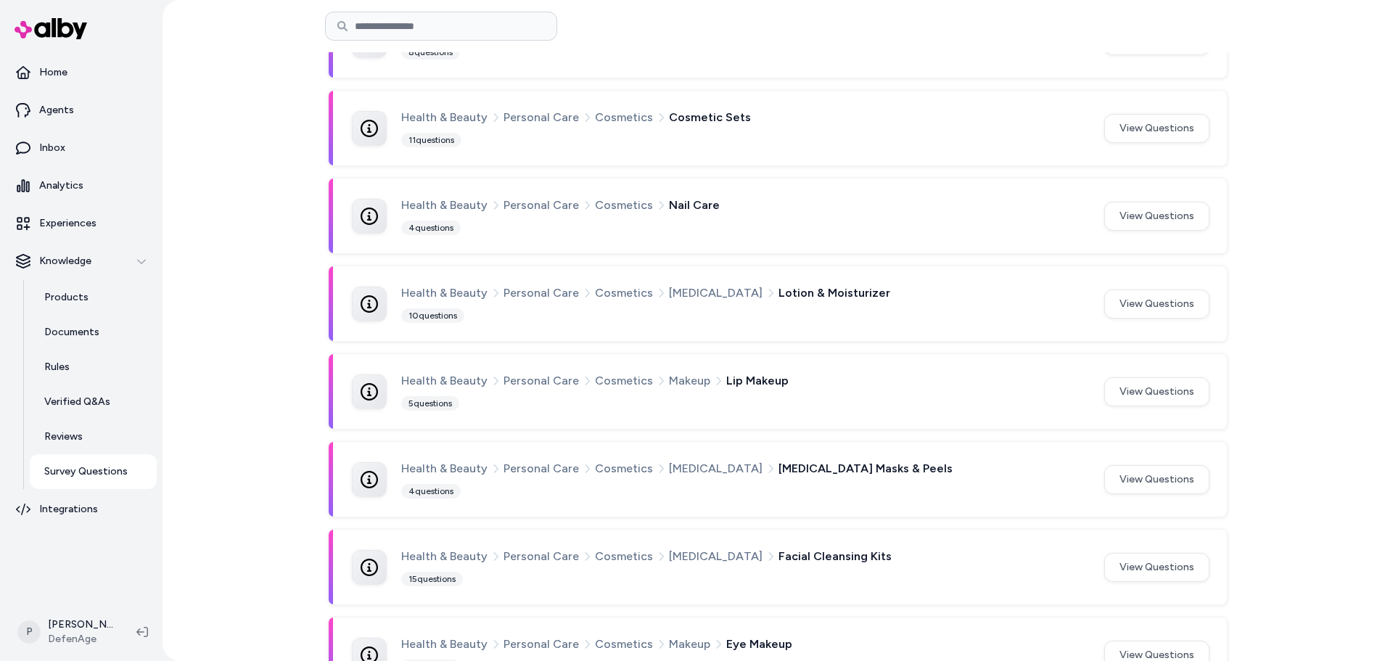
scroll to position [803, 0]
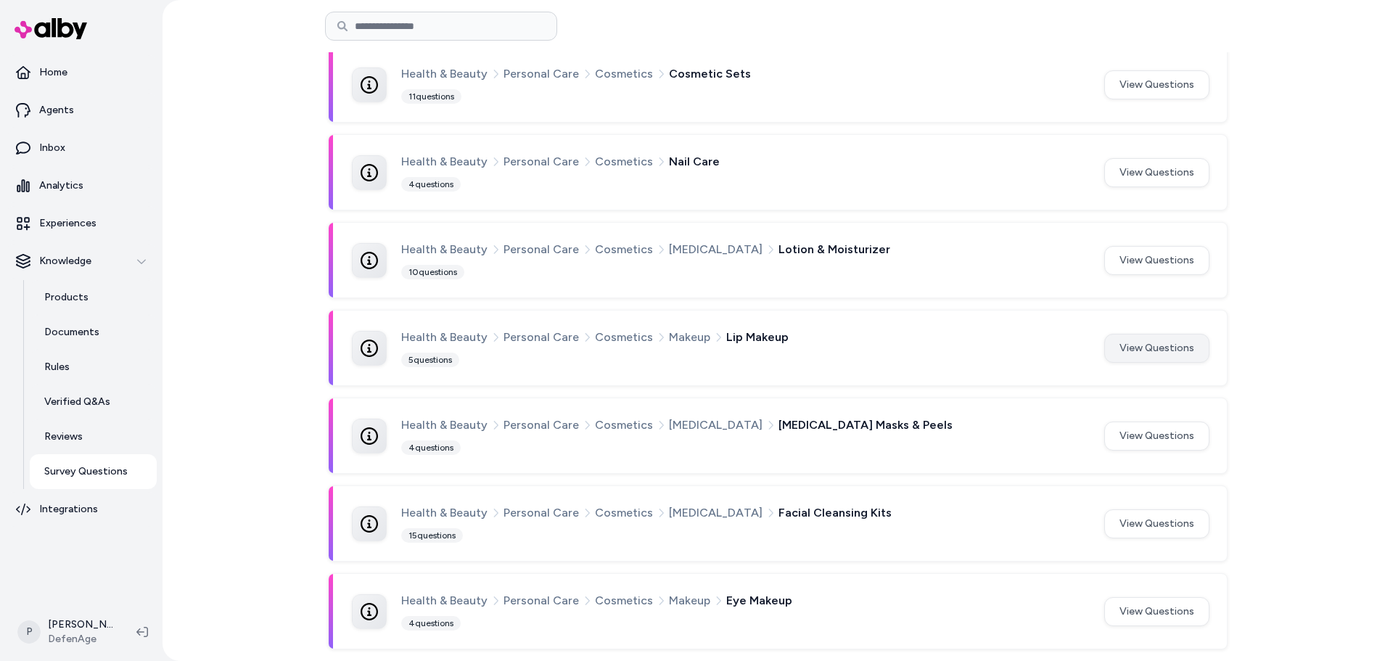
click at [1167, 353] on button "View Questions" at bounding box center [1156, 348] width 105 height 29
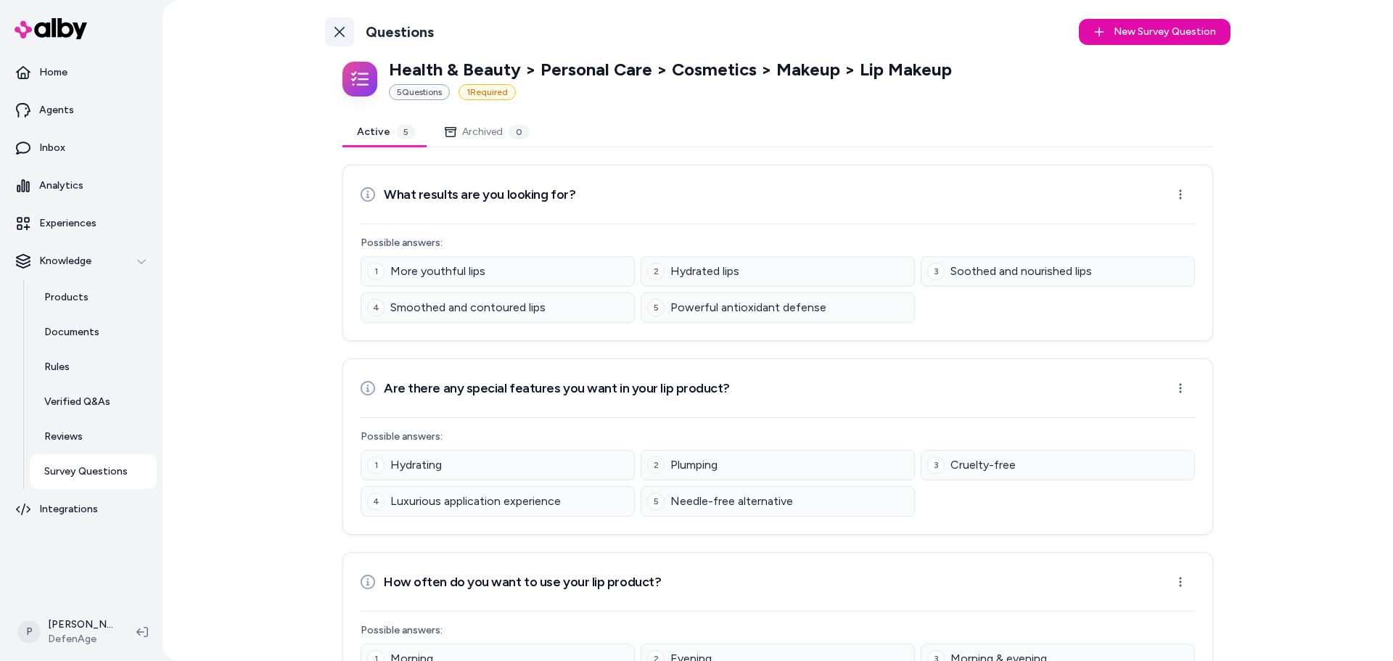
click at [337, 29] on icon at bounding box center [340, 32] width 12 height 12
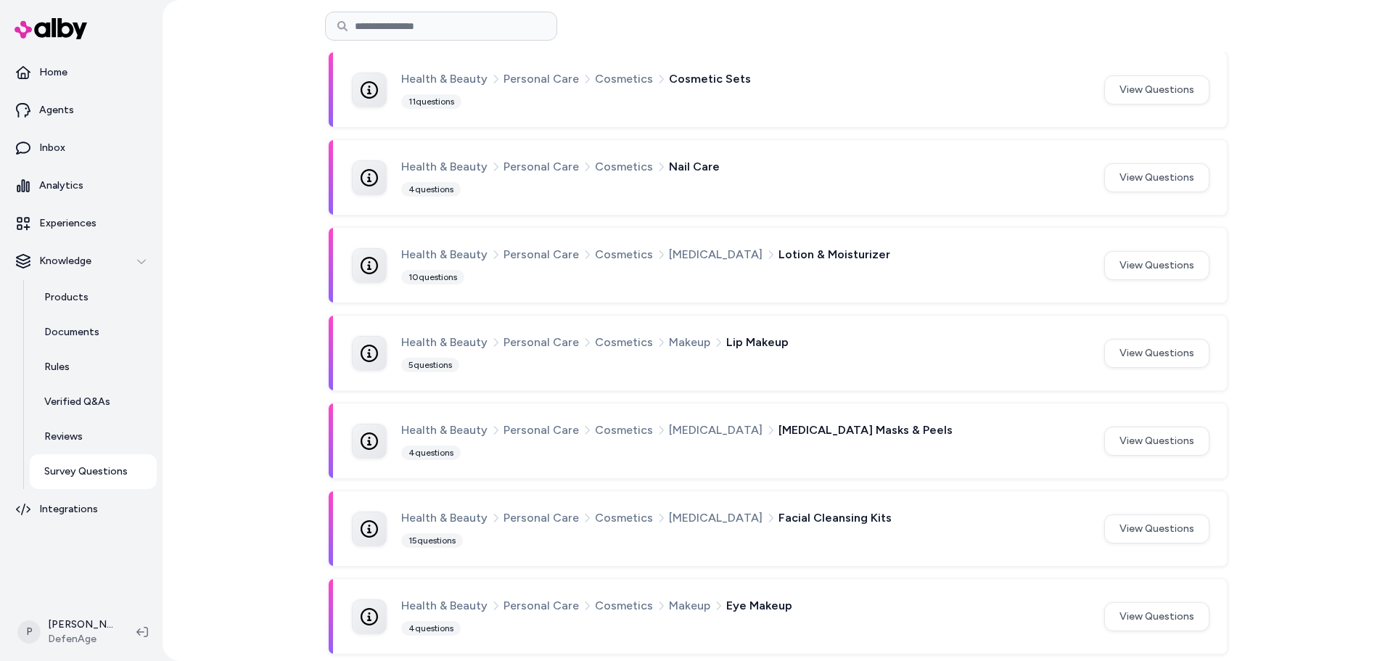
scroll to position [803, 0]
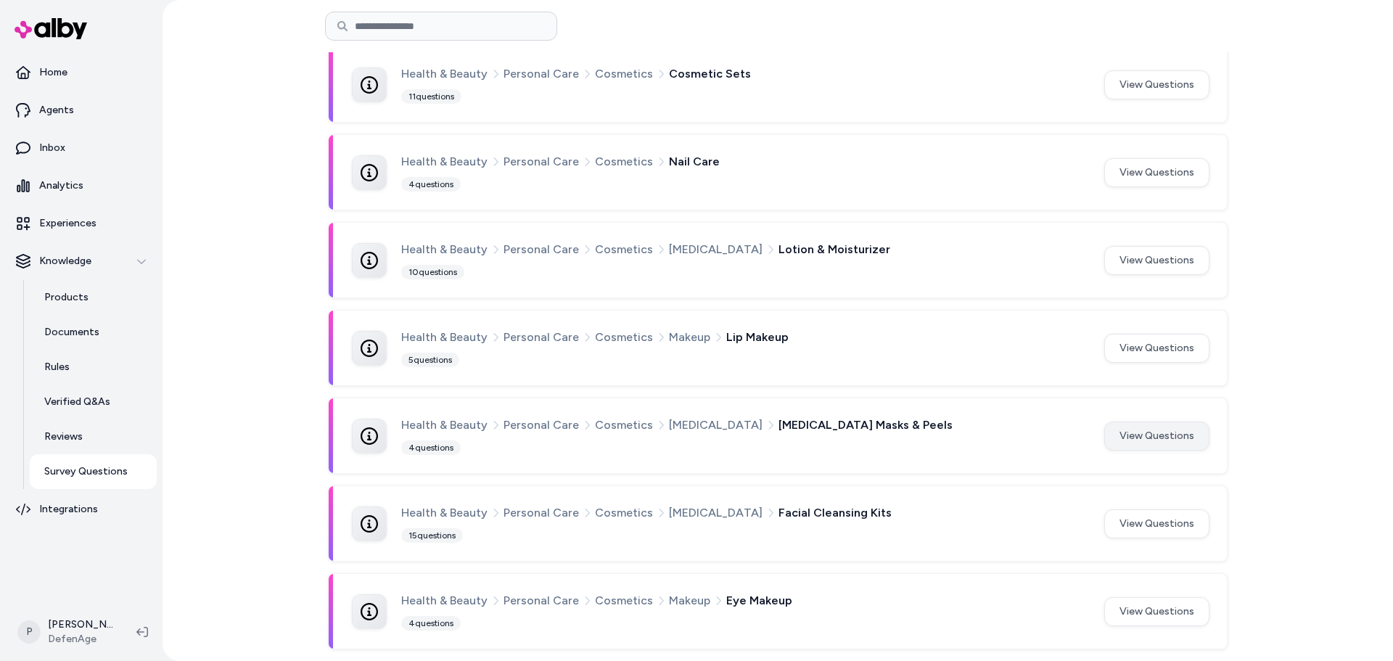
click at [1184, 438] on button "View Questions" at bounding box center [1156, 436] width 105 height 29
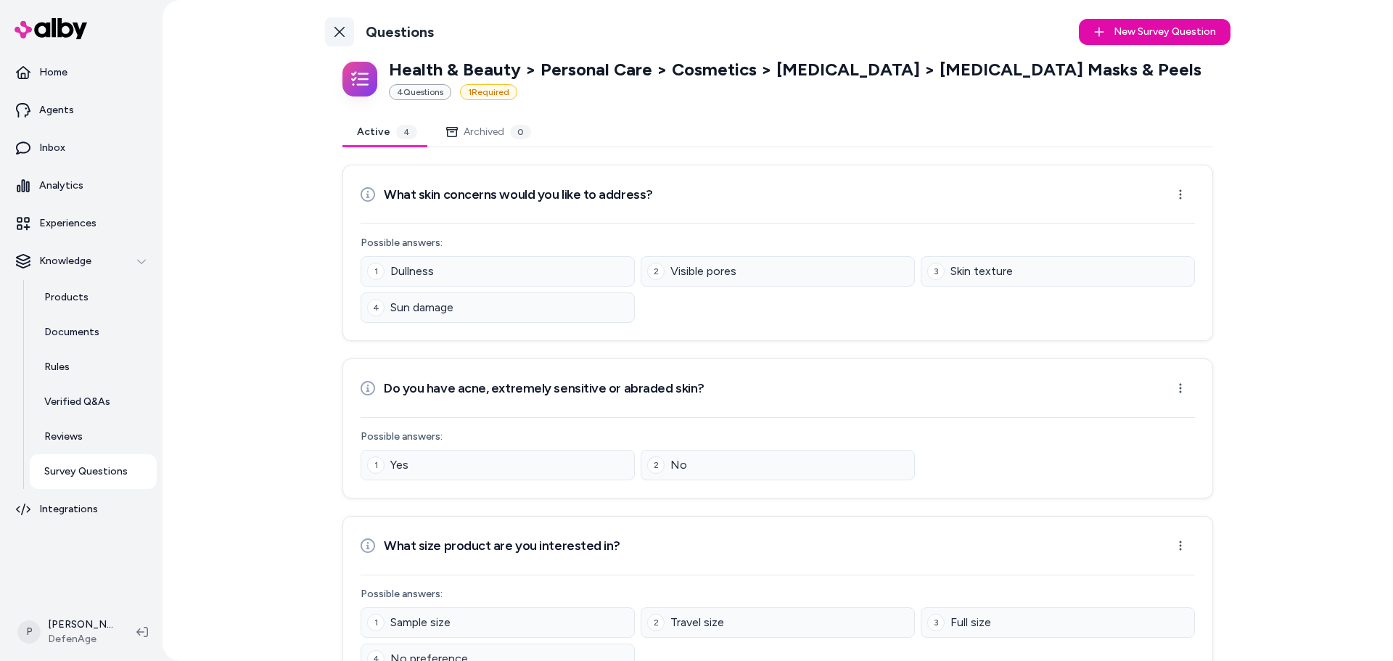
click at [336, 33] on icon at bounding box center [340, 32] width 12 height 12
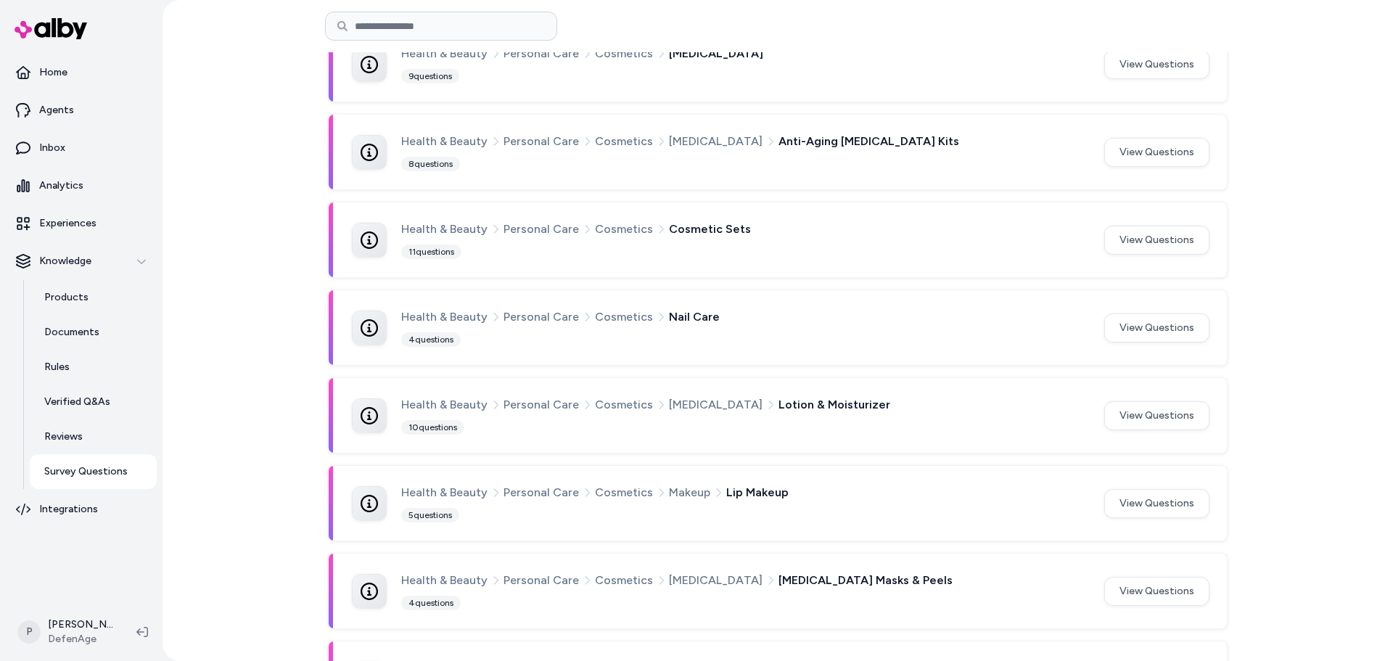
scroll to position [803, 0]
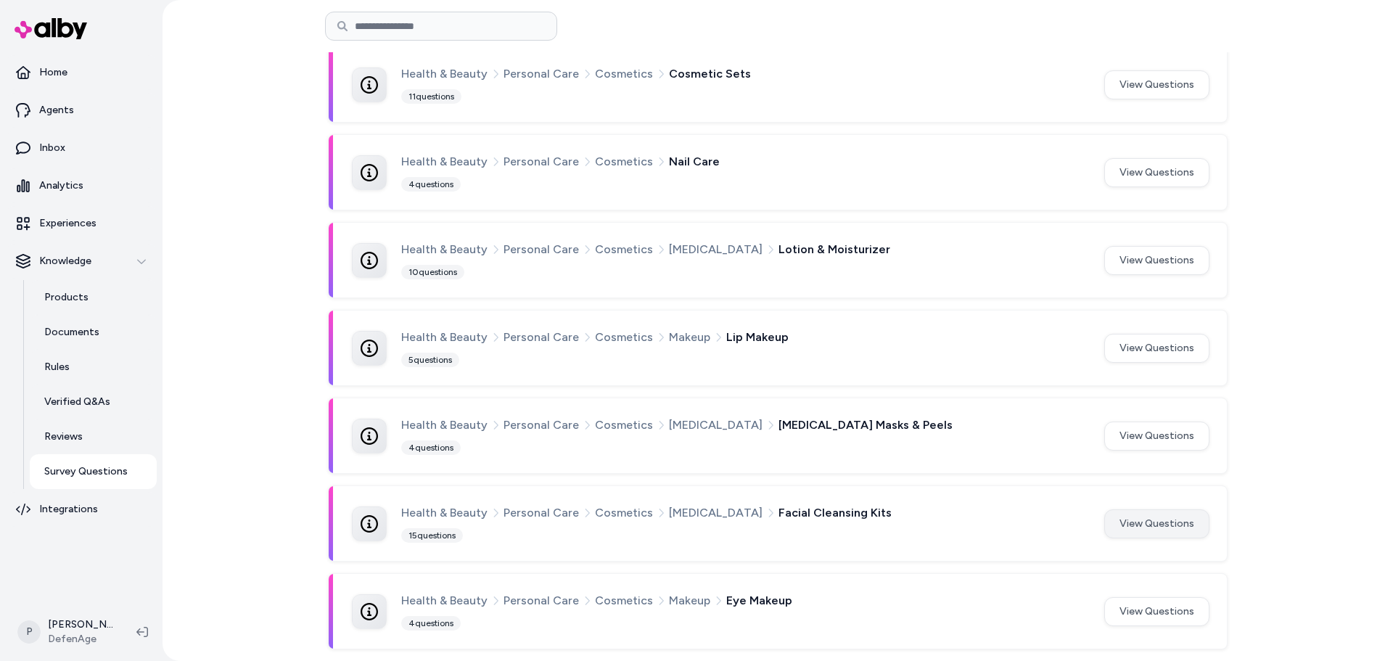
click at [1146, 521] on button "View Questions" at bounding box center [1156, 523] width 105 height 29
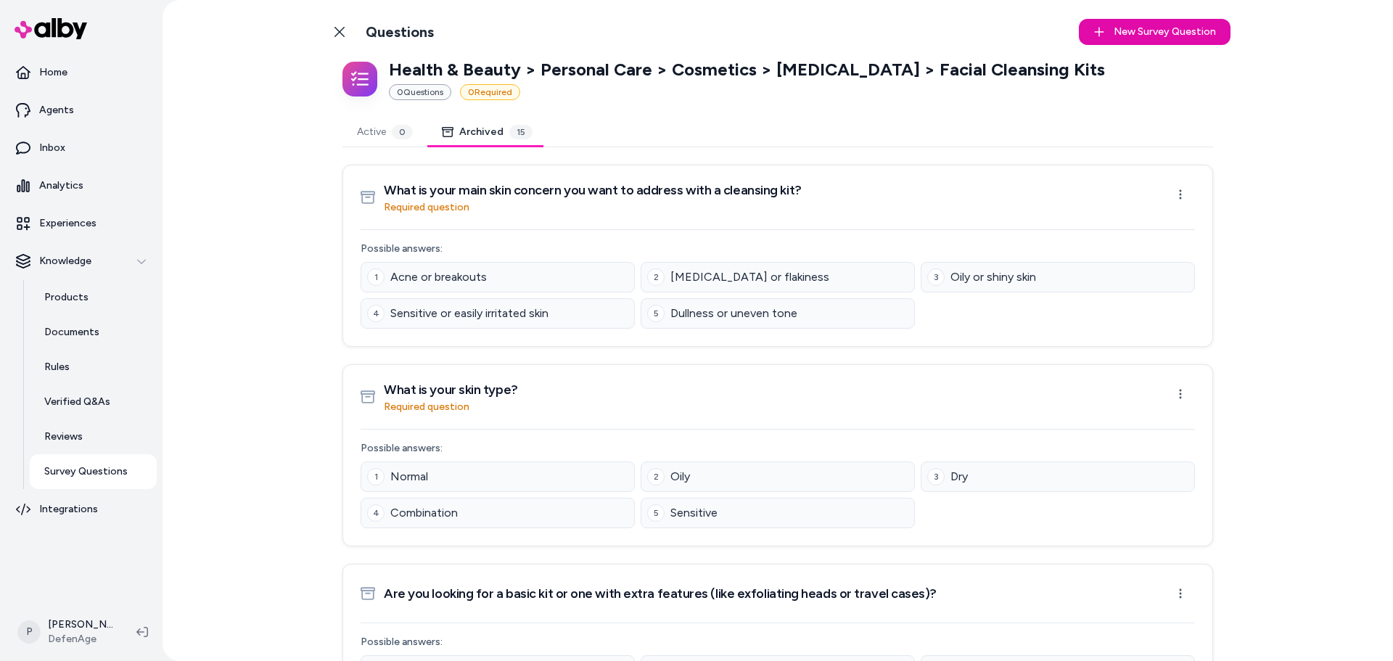
click at [494, 138] on button "Archived 15" at bounding box center [487, 132] width 120 height 29
click at [392, 126] on button "Active 0" at bounding box center [384, 132] width 85 height 29
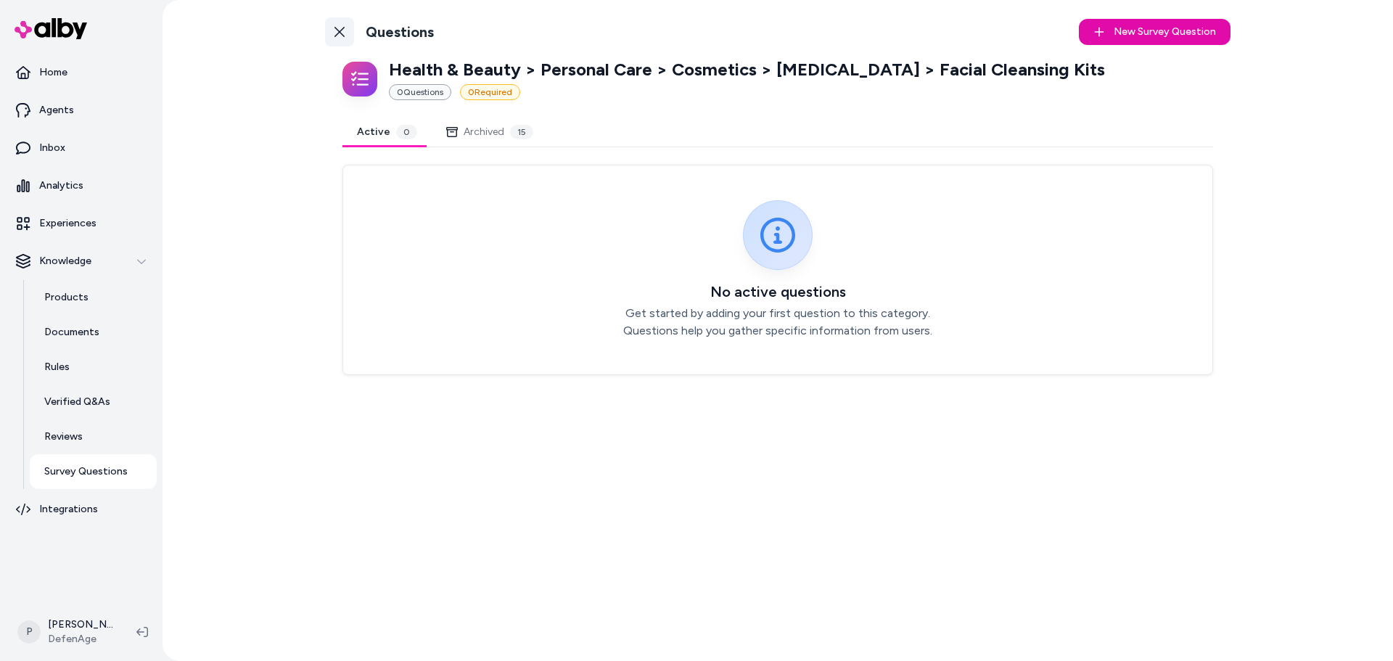
click at [342, 32] on icon at bounding box center [340, 32] width 12 height 12
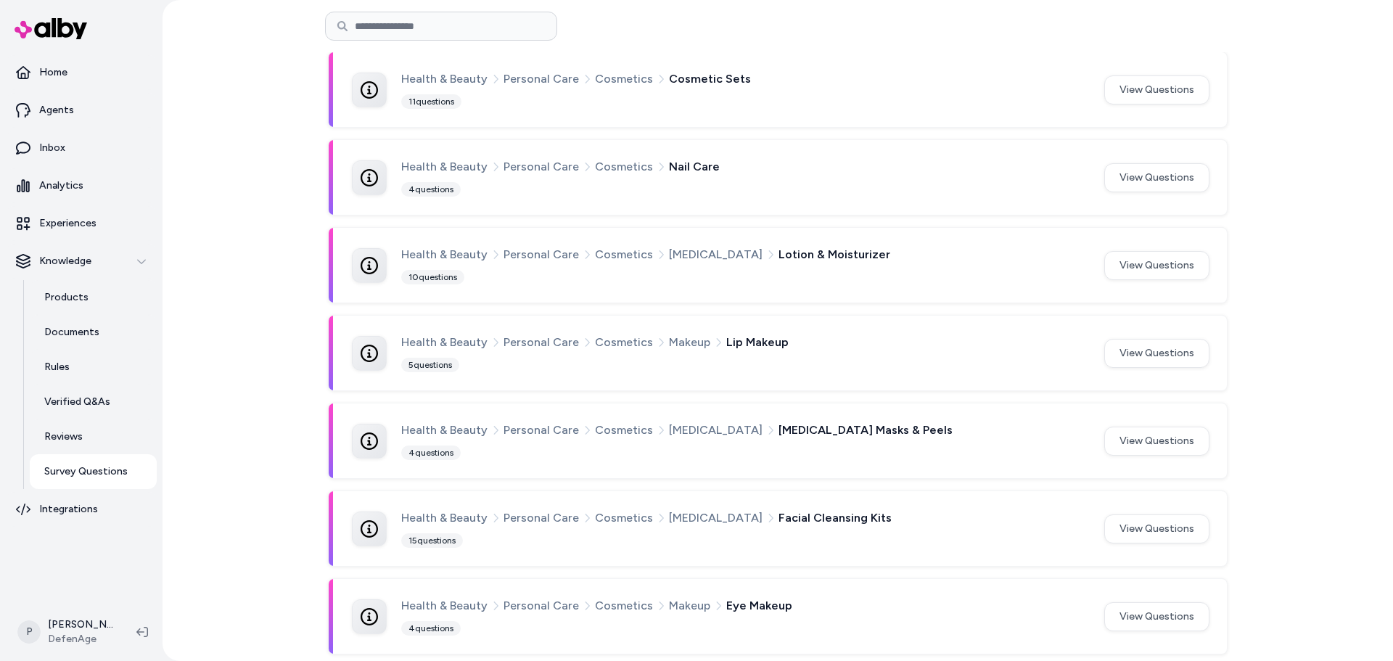
scroll to position [803, 0]
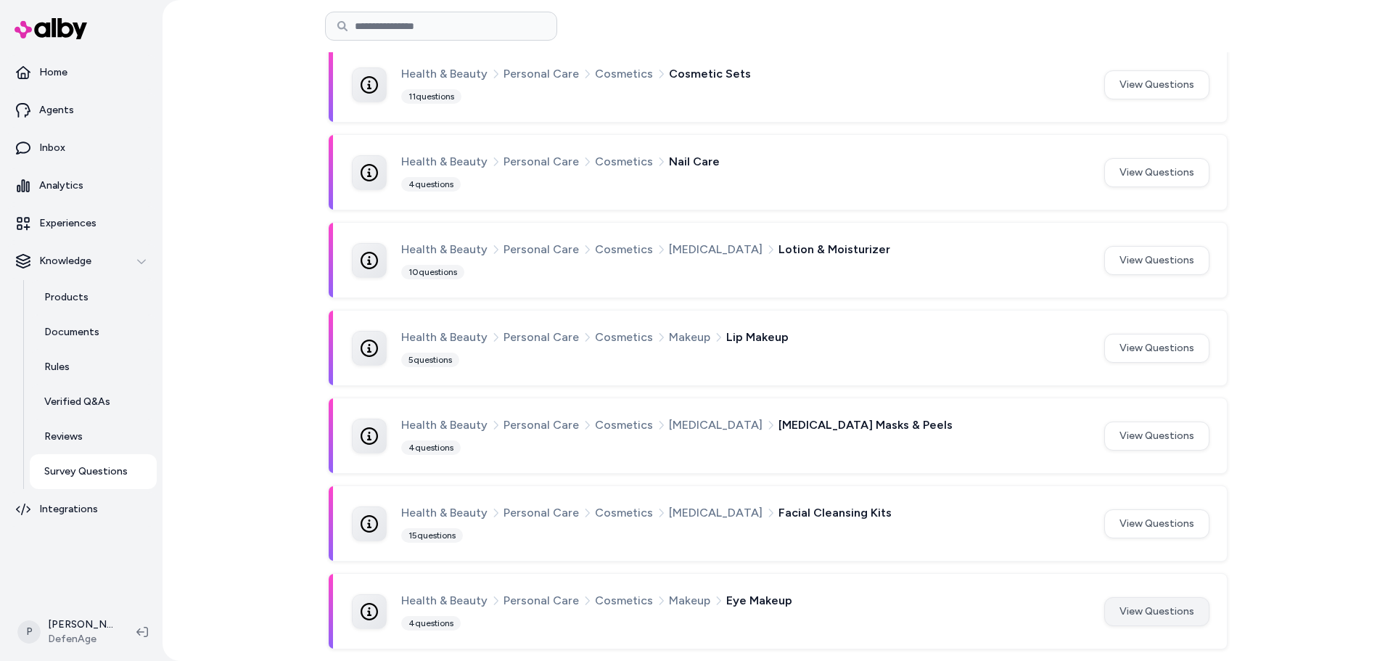
click at [1180, 612] on button "View Questions" at bounding box center [1156, 611] width 105 height 29
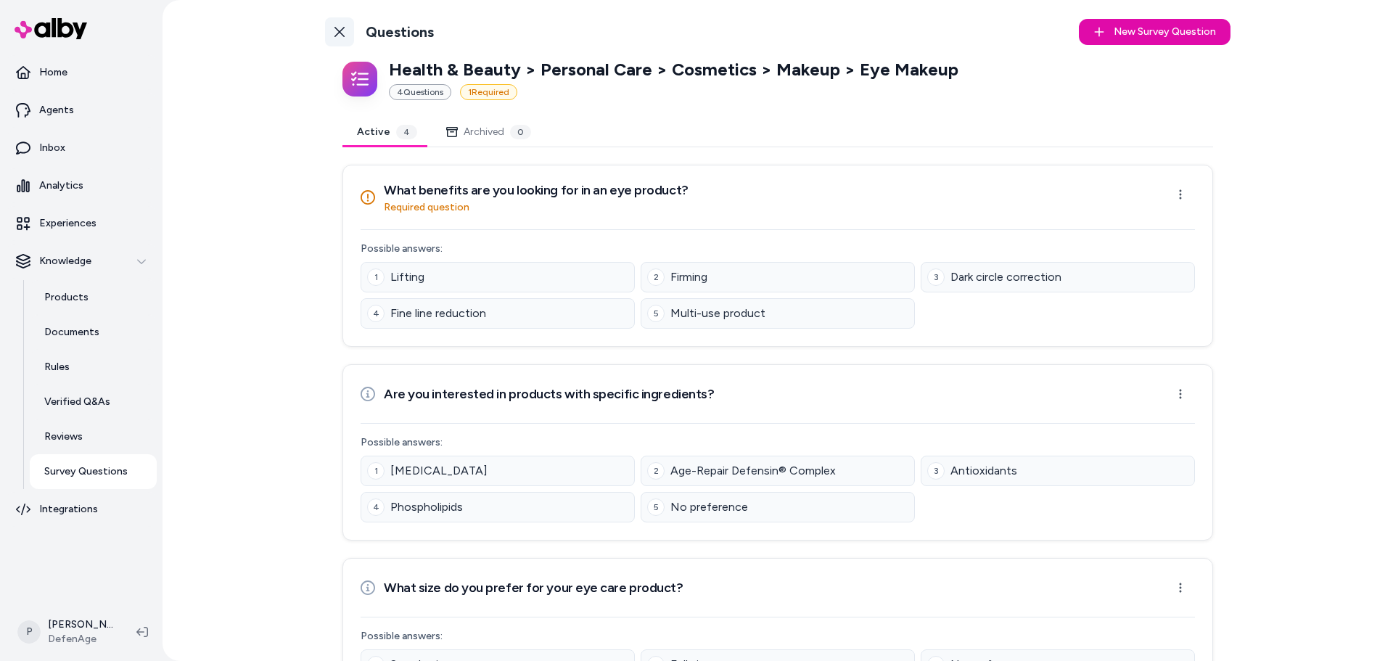
click at [347, 30] on link "Back to Categories" at bounding box center [339, 31] width 29 height 29
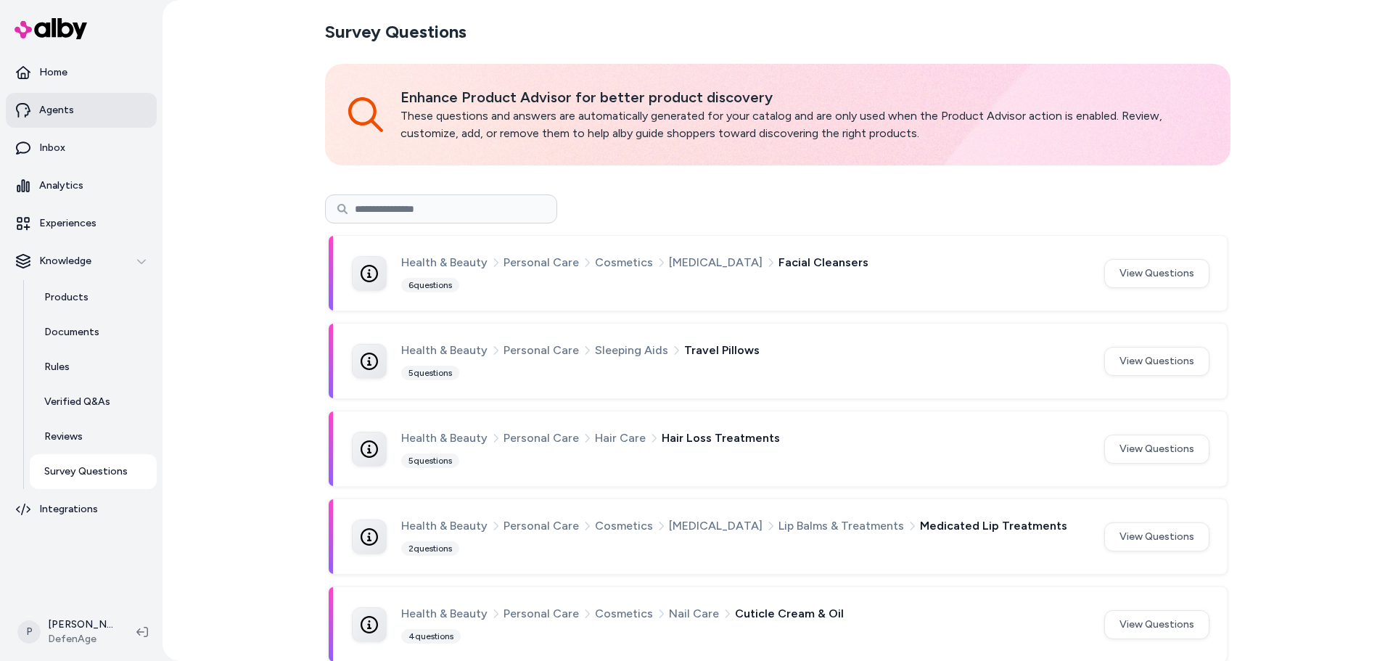
click at [62, 110] on p "Agents" at bounding box center [56, 110] width 35 height 15
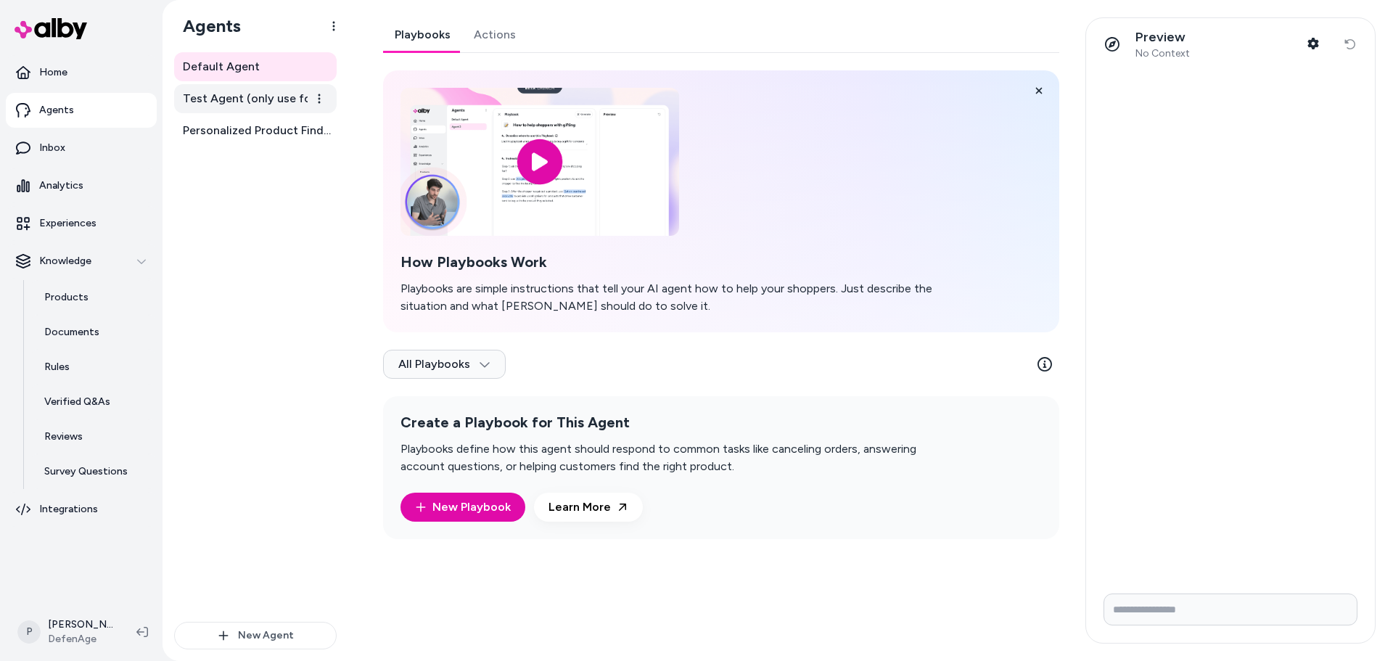
click at [220, 103] on span "Test Agent (only use for testing)" at bounding box center [257, 98] width 148 height 17
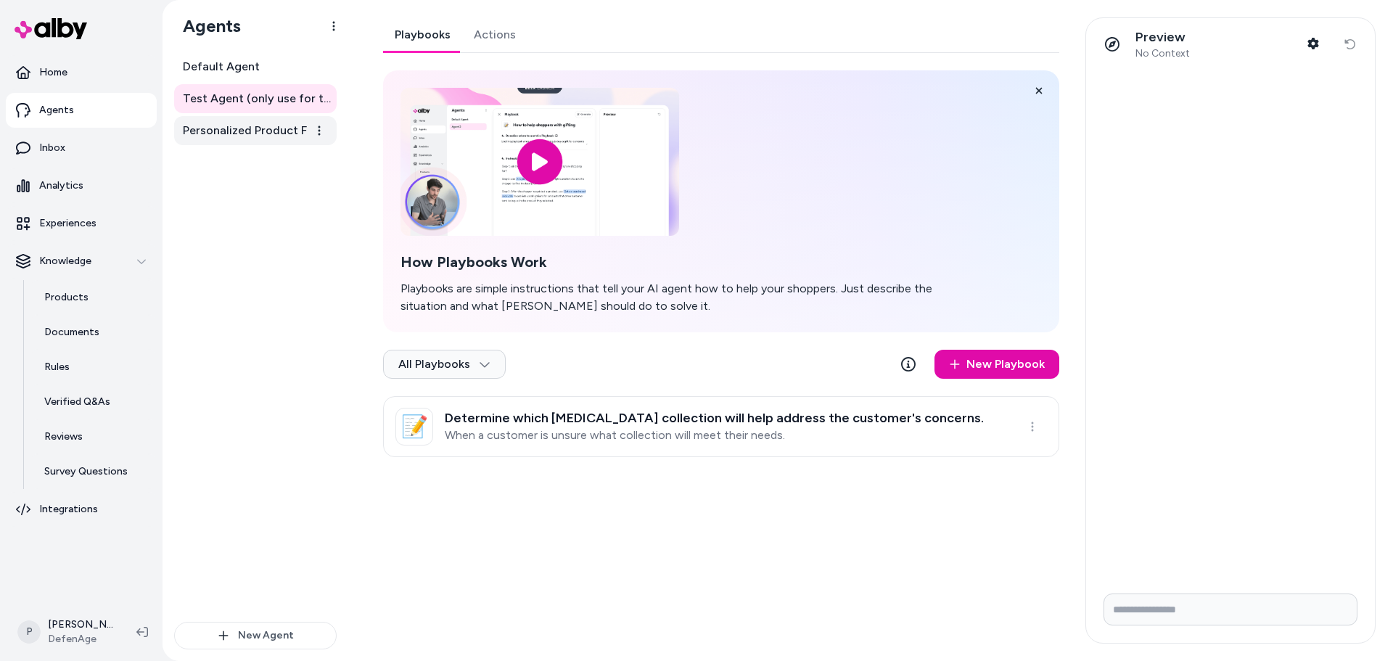
click at [240, 135] on span "Personalized Product Finder Agent" at bounding box center [257, 130] width 148 height 17
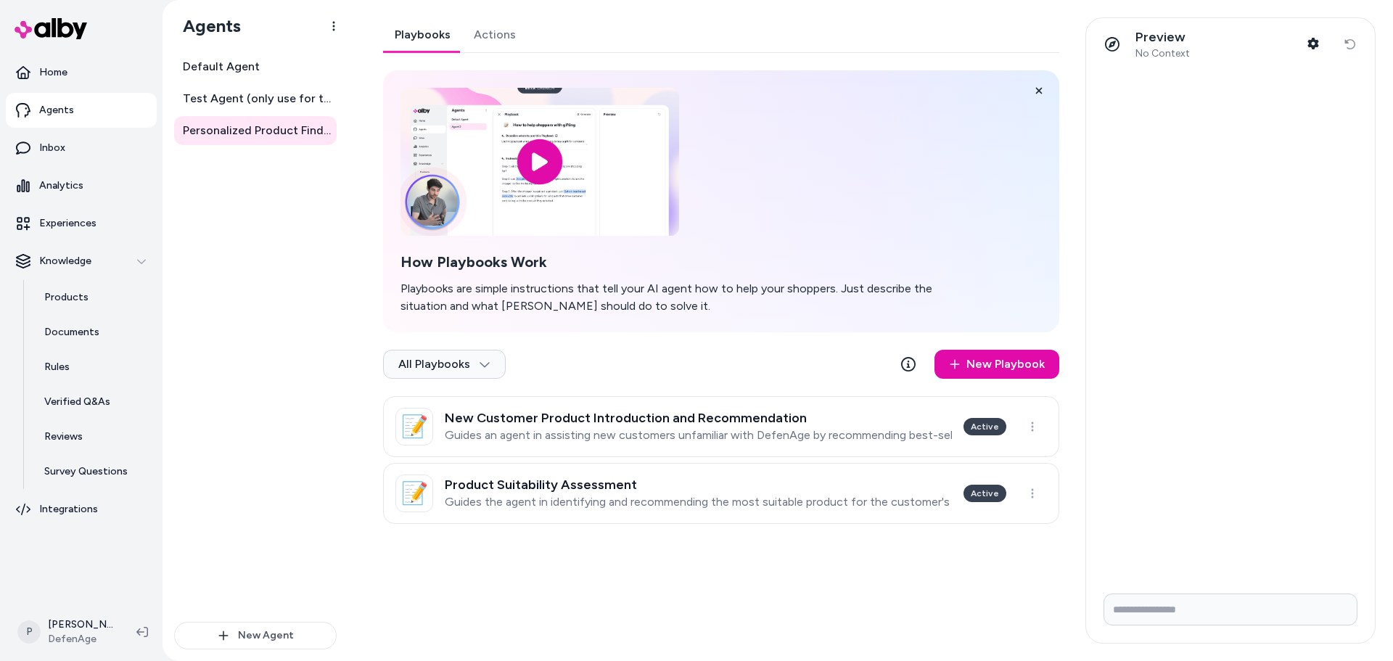
click at [485, 33] on link "Actions" at bounding box center [494, 34] width 65 height 35
click at [437, 42] on link "Playbooks" at bounding box center [422, 34] width 79 height 35
click at [58, 155] on link "Inbox" at bounding box center [81, 148] width 151 height 35
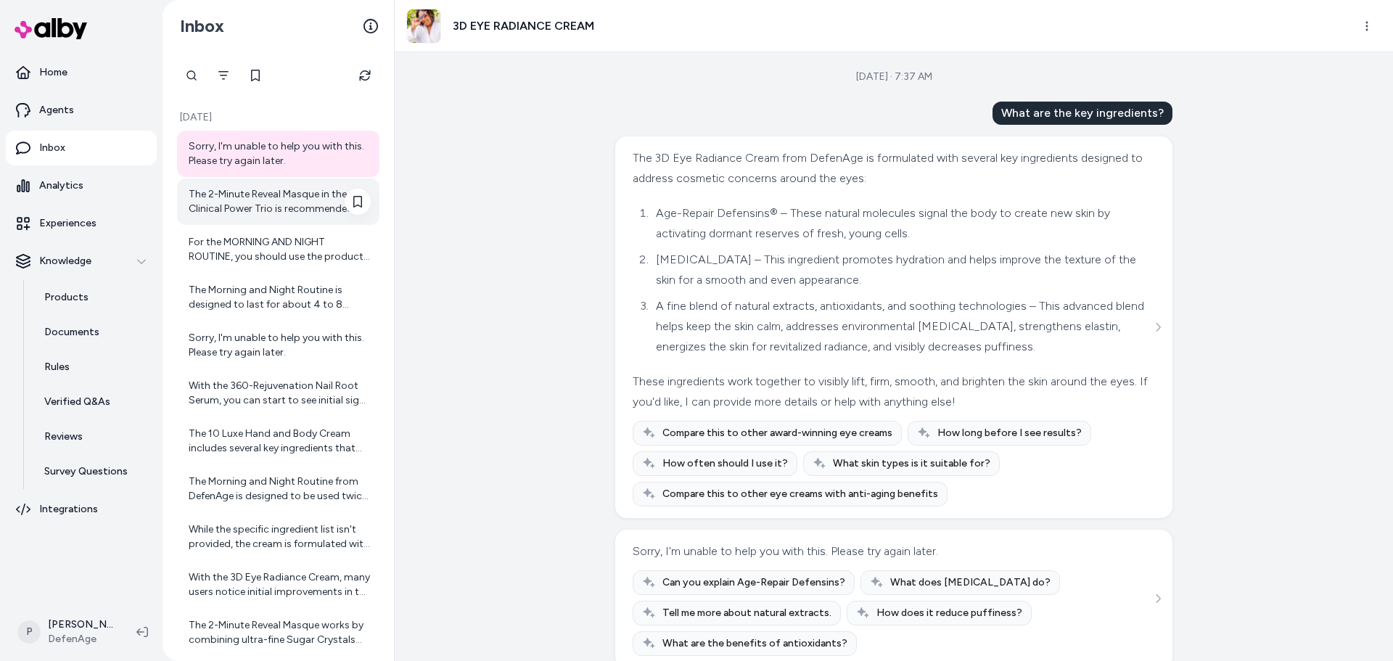
click at [244, 195] on div "The 2-Minute Reveal Masque in the Clinical Power Trio is recommended to be used…" at bounding box center [280, 201] width 182 height 29
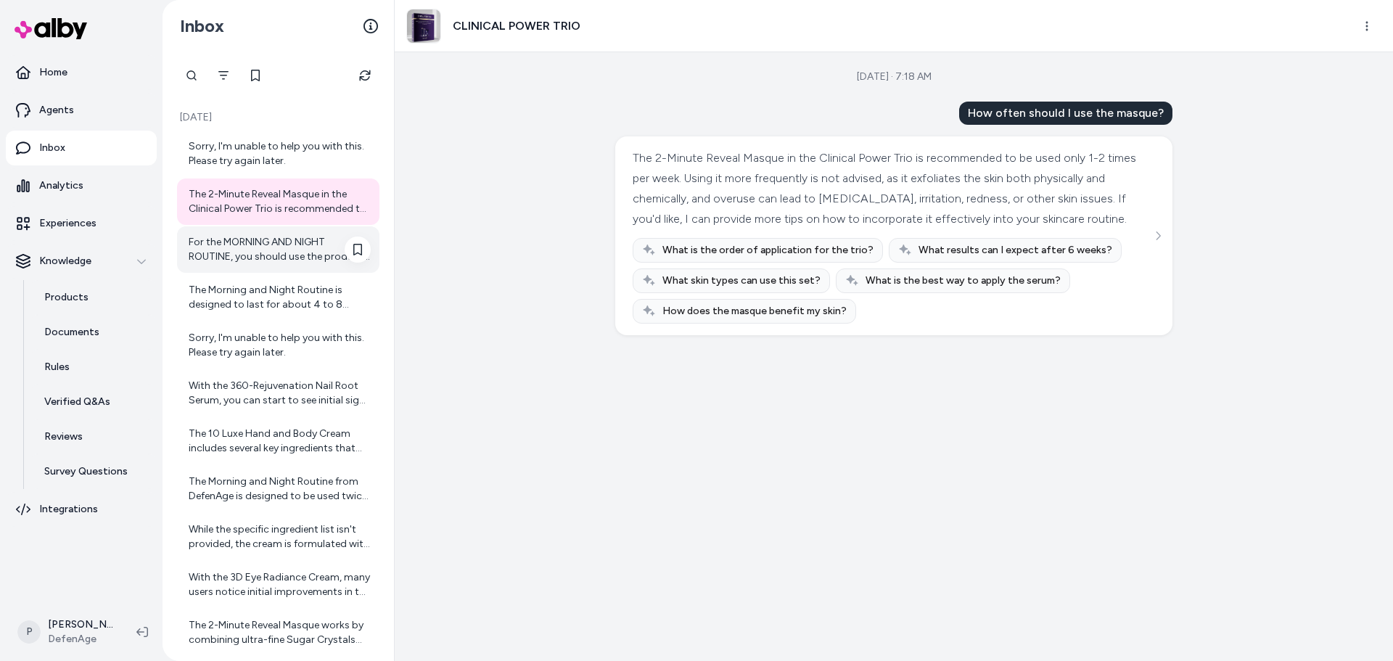
click at [260, 257] on div "For the MORNING AND NIGHT ROUTINE, you should use the products twice daily—once…" at bounding box center [280, 249] width 182 height 29
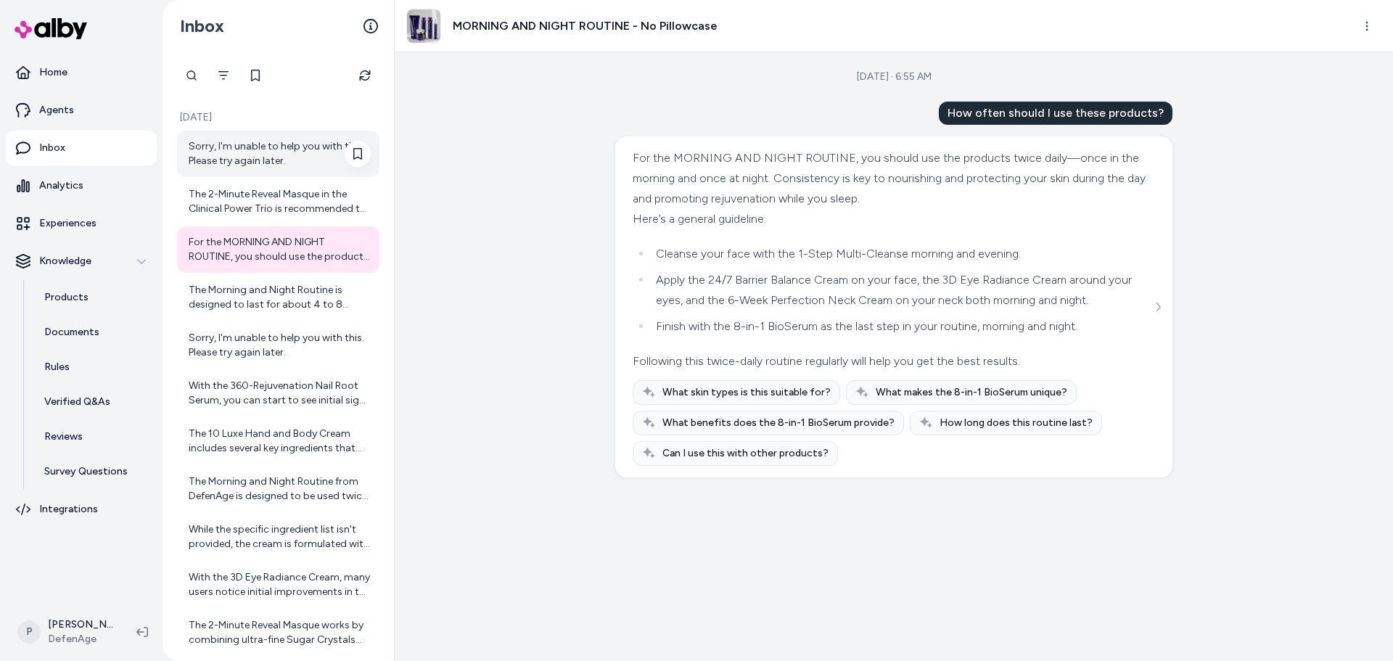
click at [281, 149] on div "Sorry, I'm unable to help you with this. Please try again later." at bounding box center [280, 153] width 182 height 29
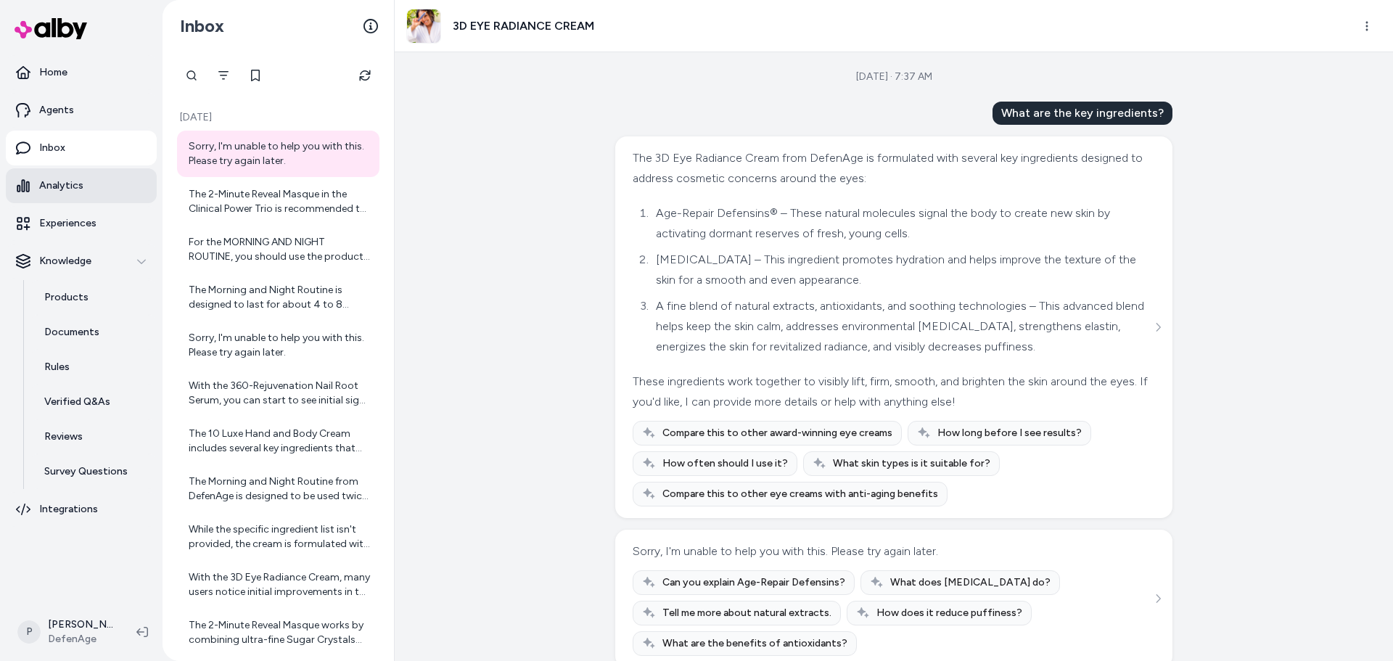
click at [94, 189] on link "Analytics" at bounding box center [81, 185] width 151 height 35
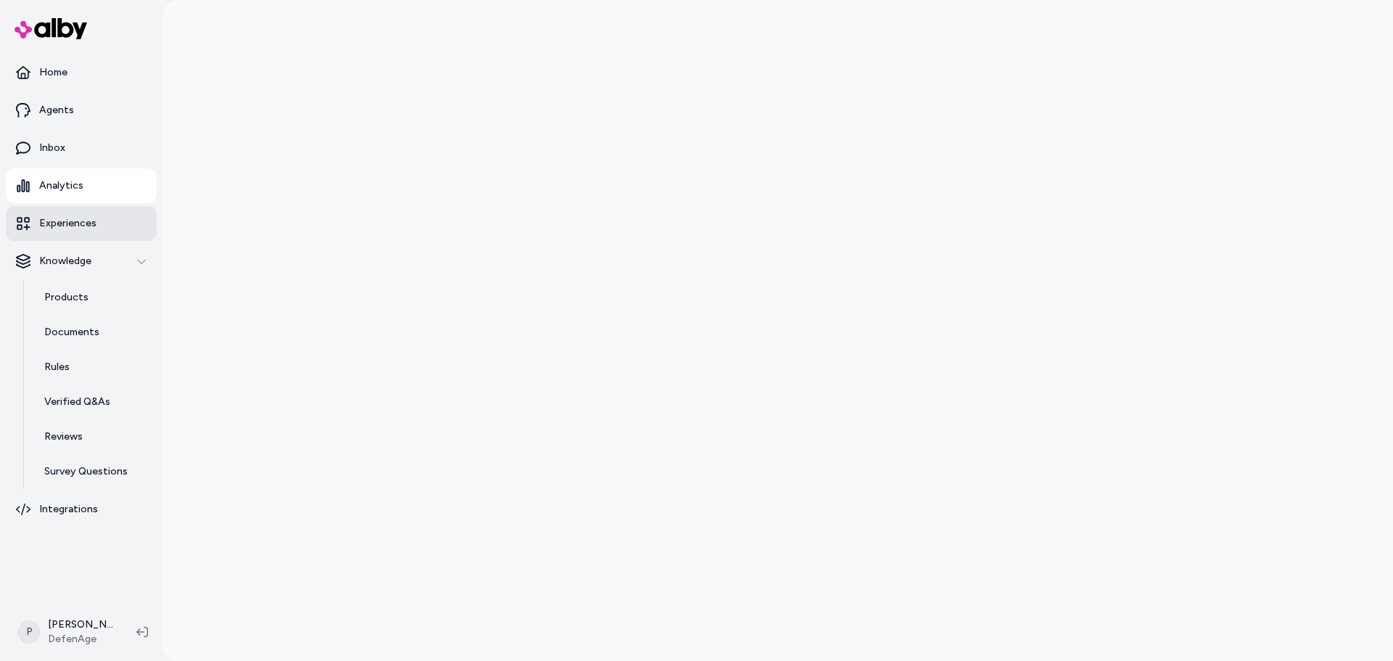
click at [97, 221] on link "Experiences" at bounding box center [81, 223] width 151 height 35
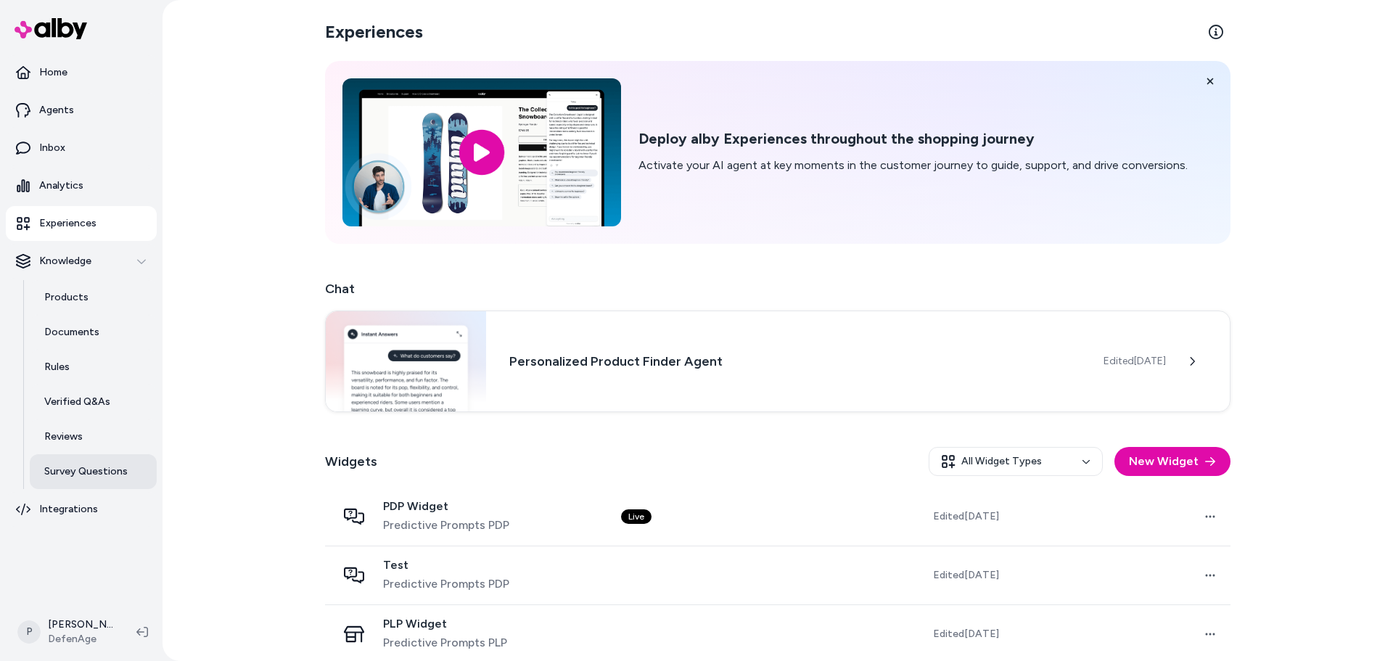
click at [113, 476] on p "Survey Questions" at bounding box center [85, 471] width 83 height 15
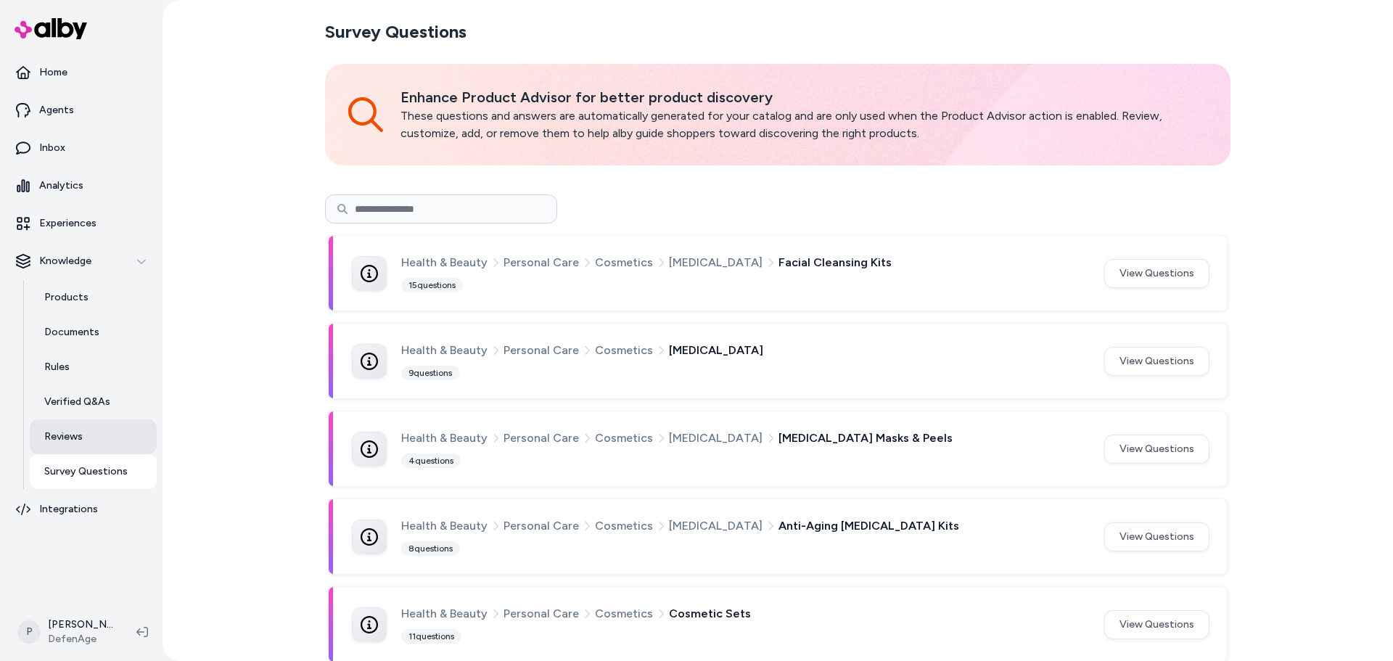
click at [67, 438] on p "Reviews" at bounding box center [63, 436] width 38 height 15
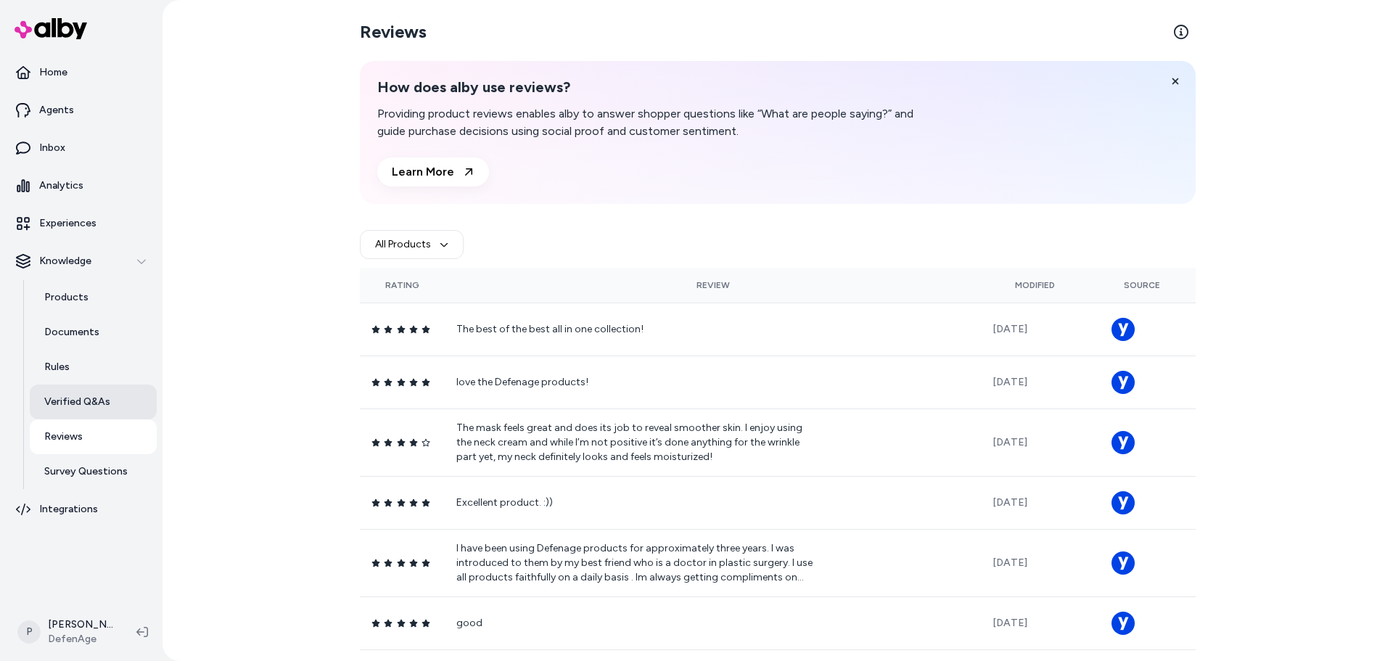
click at [91, 403] on p "Verified Q&As" at bounding box center [77, 402] width 66 height 15
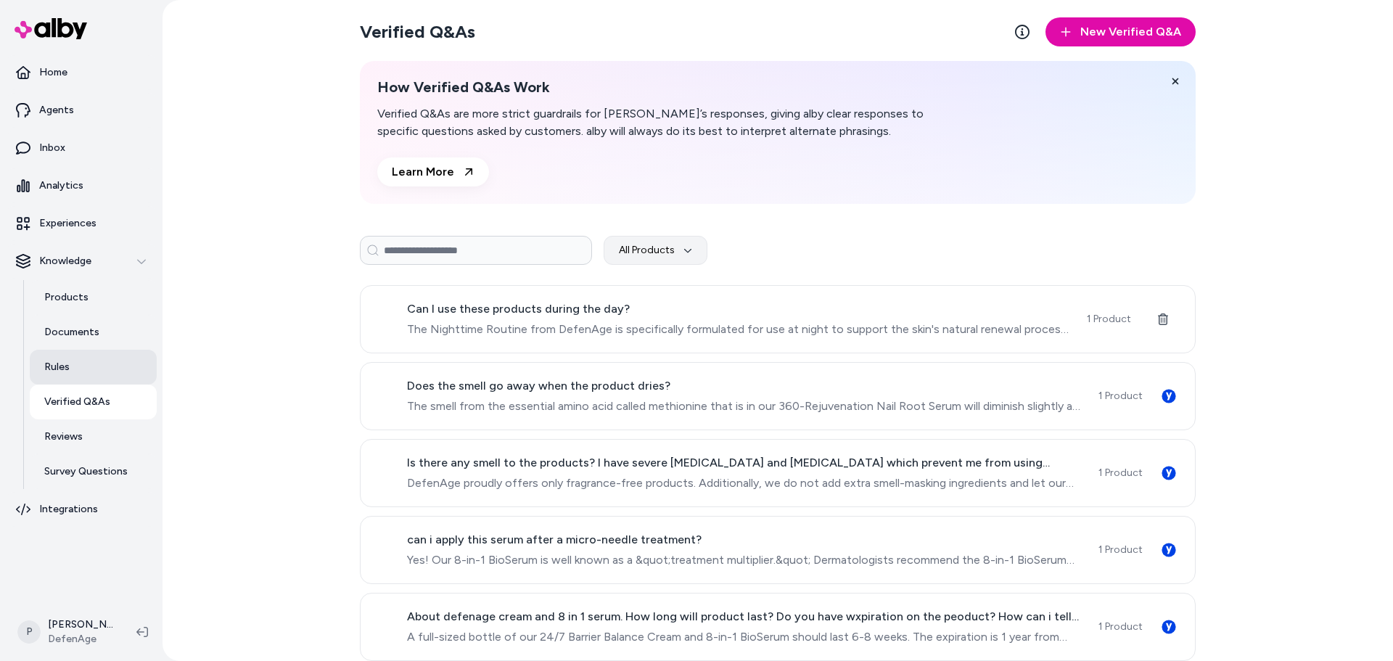
click at [75, 368] on link "Rules" at bounding box center [93, 367] width 127 height 35
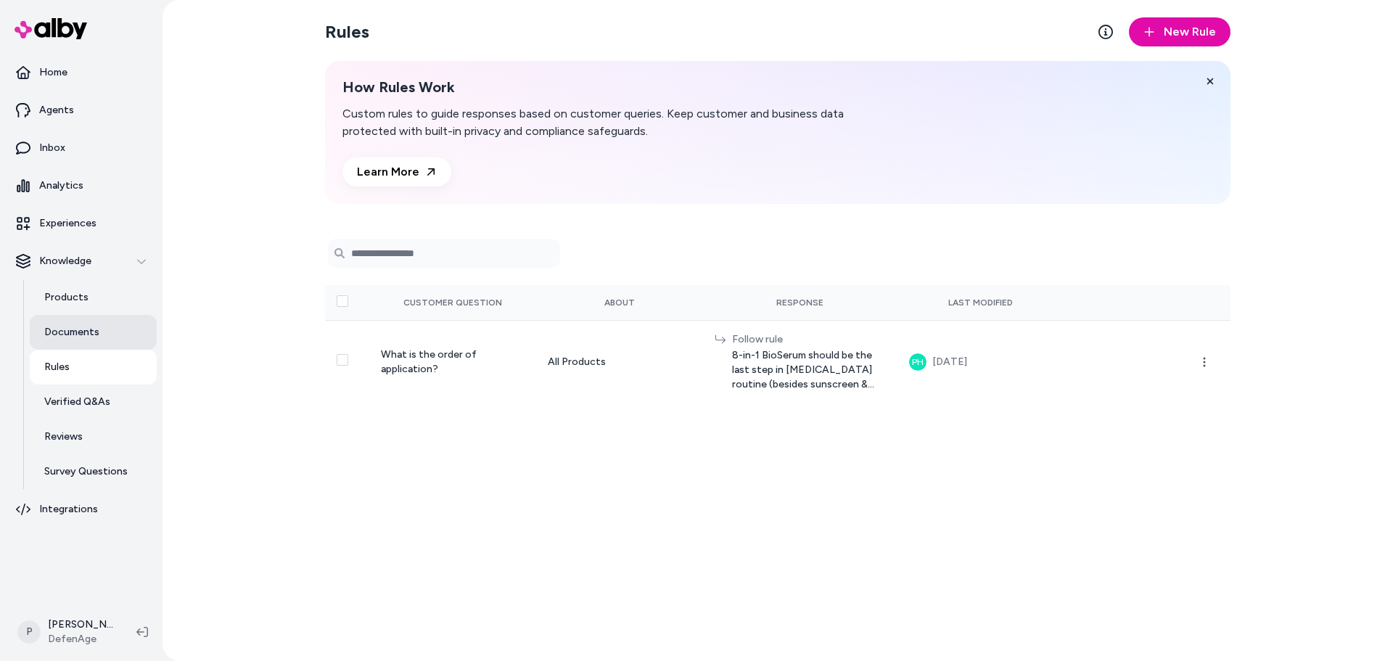
click at [103, 338] on link "Documents" at bounding box center [93, 332] width 127 height 35
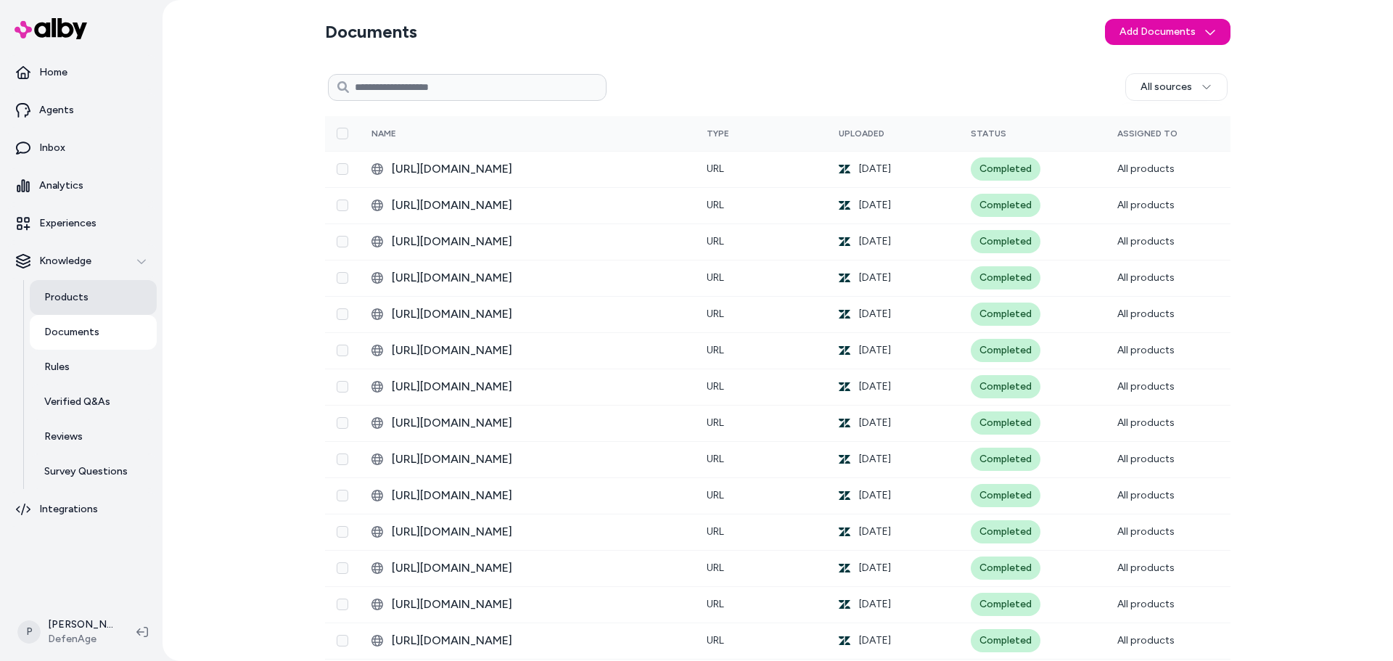
click at [93, 303] on link "Products" at bounding box center [93, 297] width 127 height 35
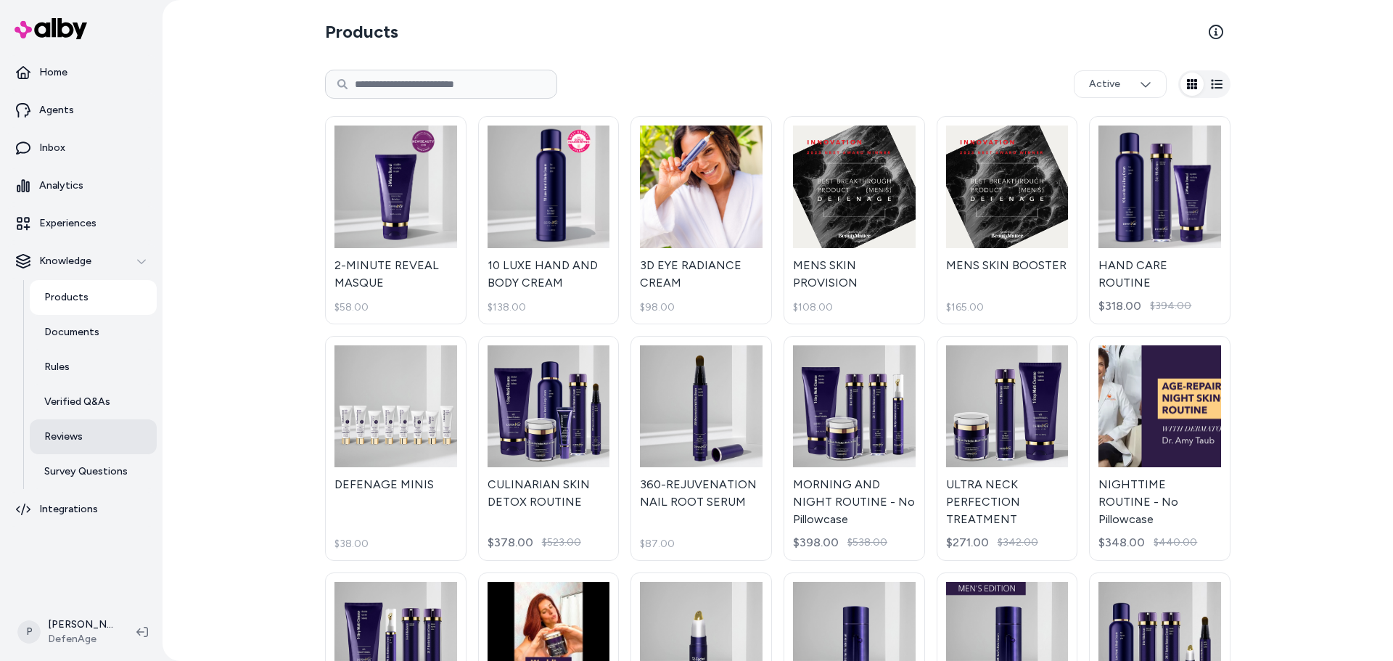
click at [93, 435] on link "Reviews" at bounding box center [93, 436] width 127 height 35
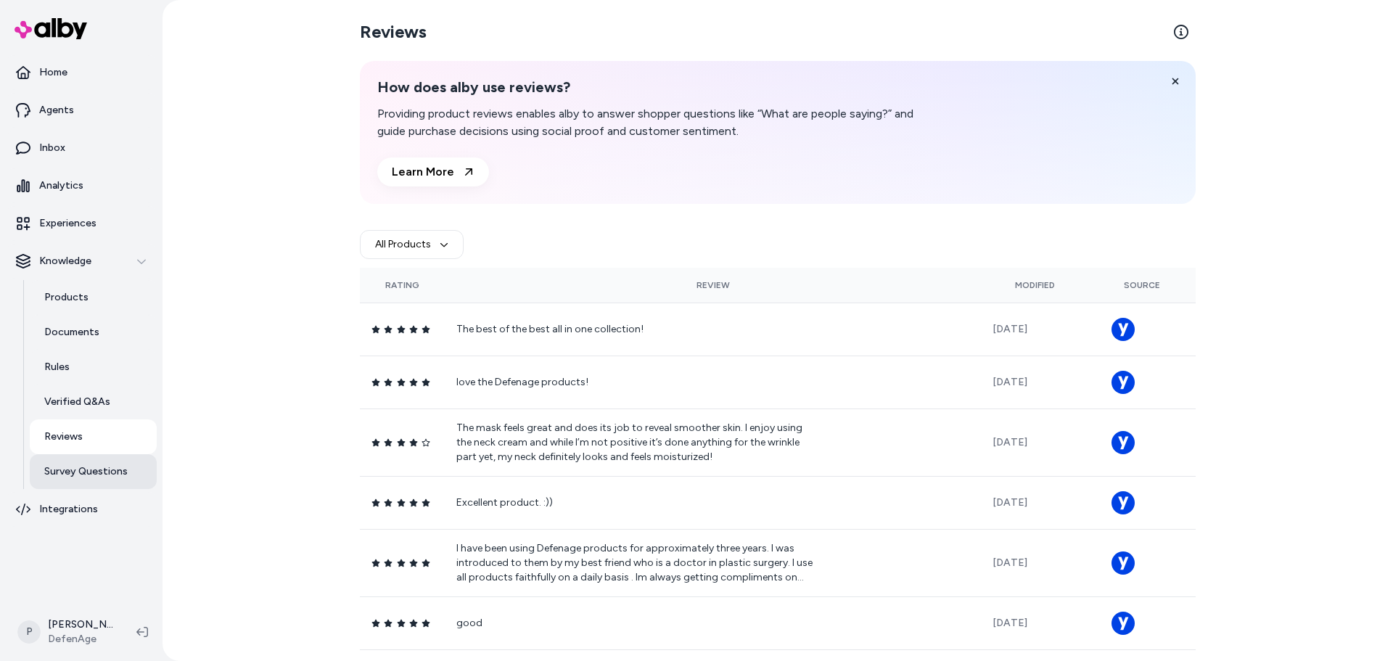
click at [98, 482] on link "Survey Questions" at bounding box center [93, 471] width 127 height 35
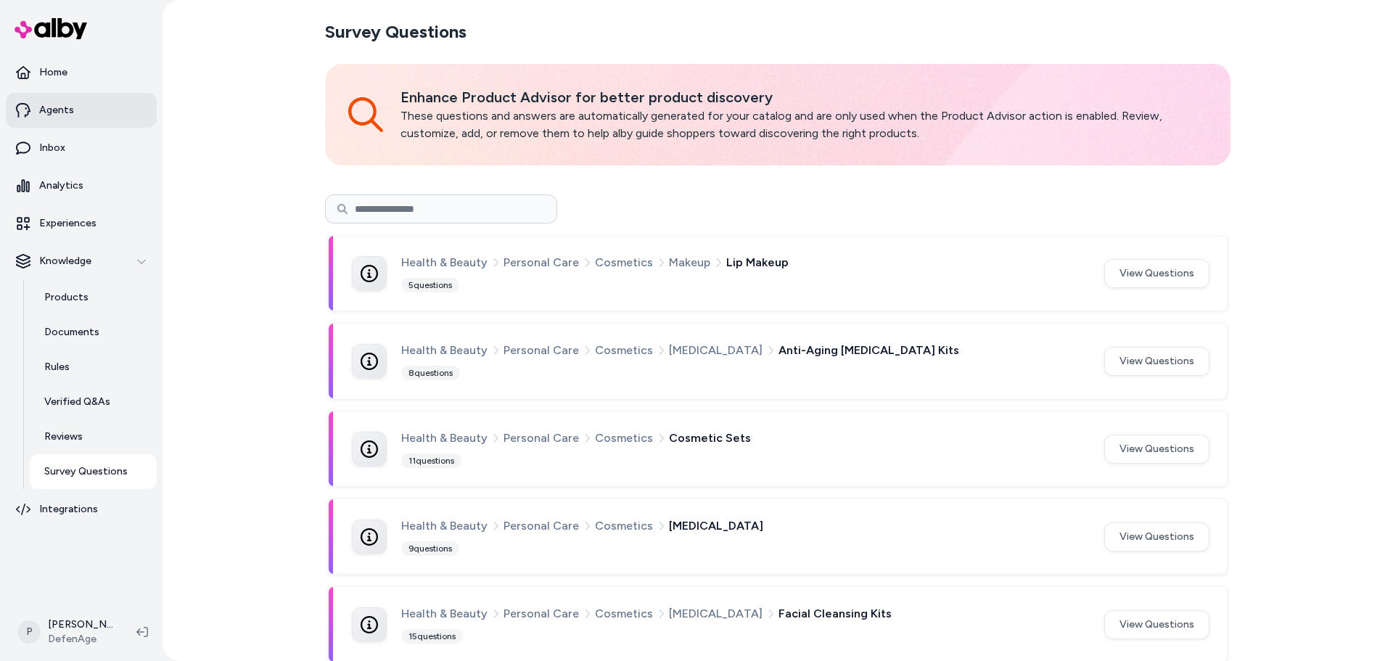
click at [92, 121] on link "Agents" at bounding box center [81, 110] width 151 height 35
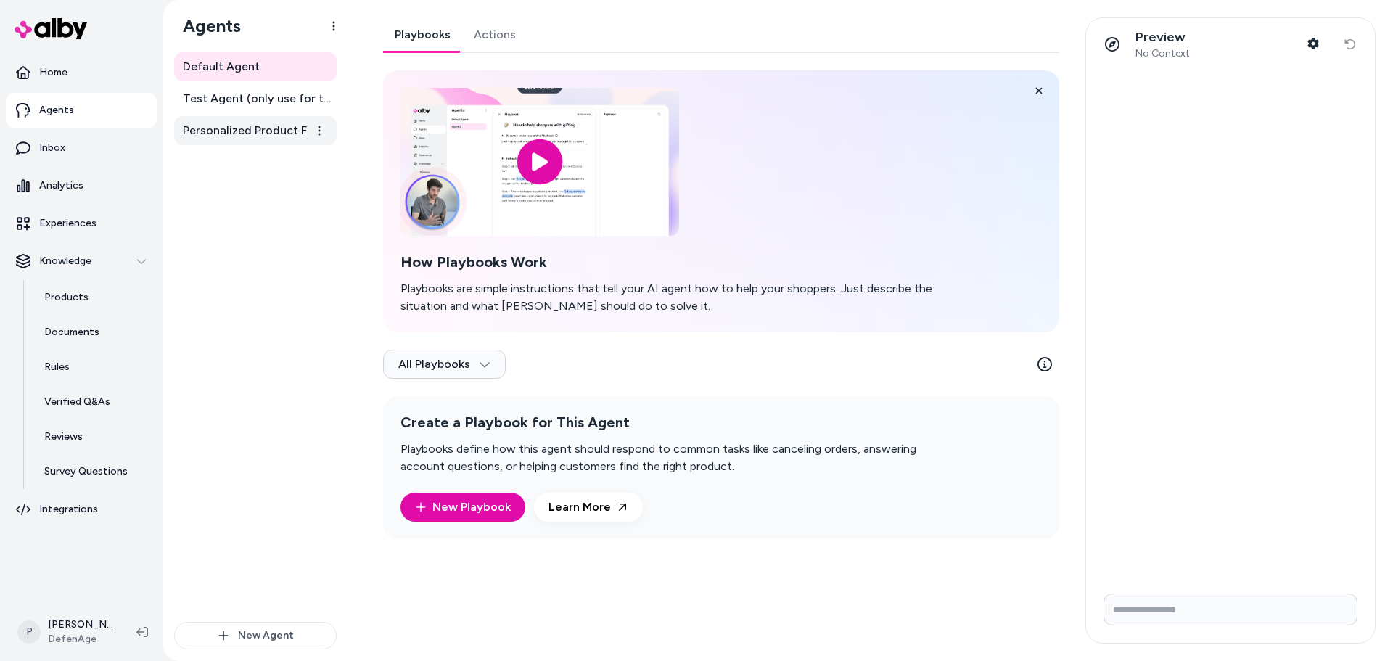
click at [267, 126] on span "Personalized Product Finder Agent" at bounding box center [257, 130] width 148 height 17
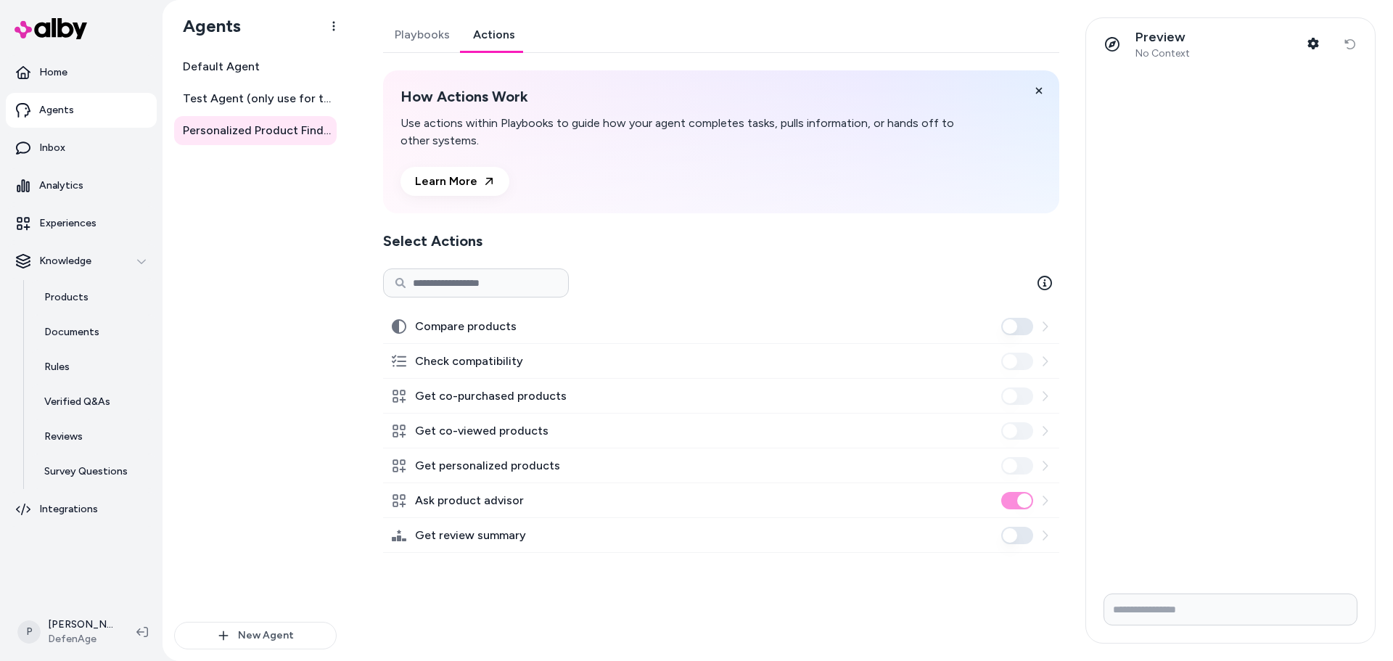
click at [498, 39] on link "Actions" at bounding box center [493, 34] width 65 height 35
click at [426, 33] on link "Playbooks" at bounding box center [422, 34] width 78 height 35
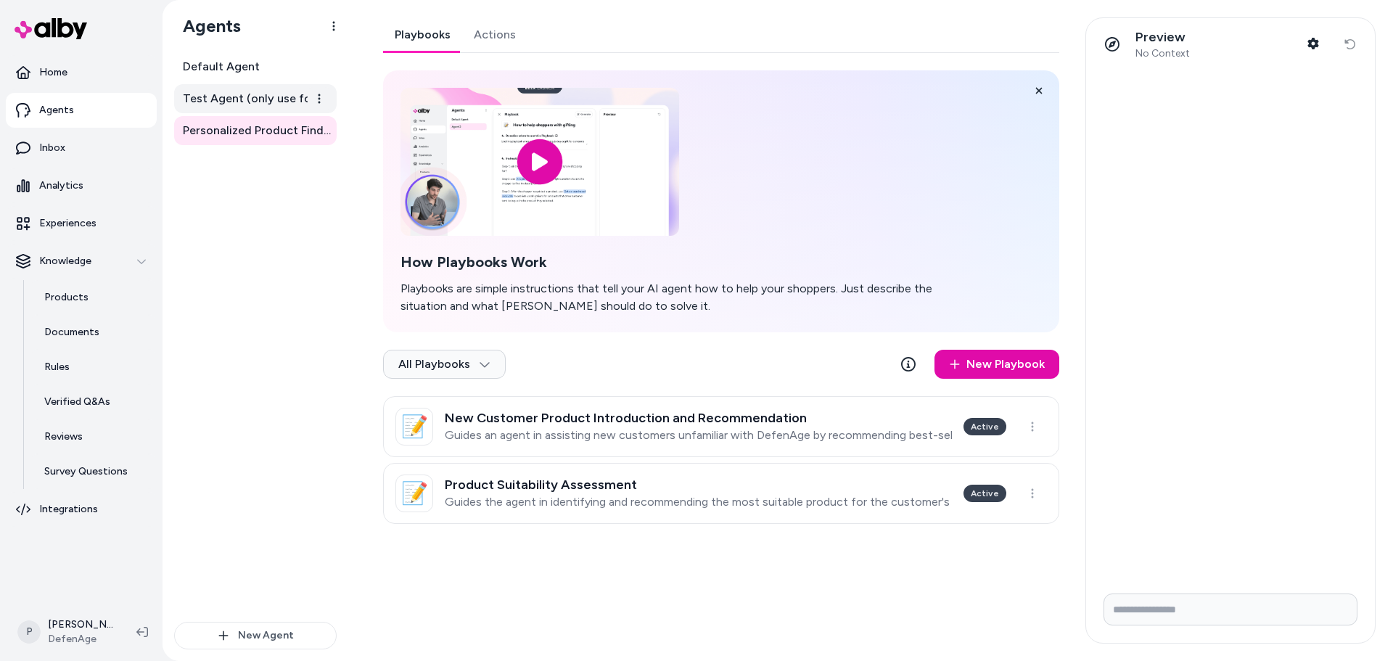
click at [231, 102] on span "Test Agent (only use for testing)" at bounding box center [257, 98] width 148 height 17
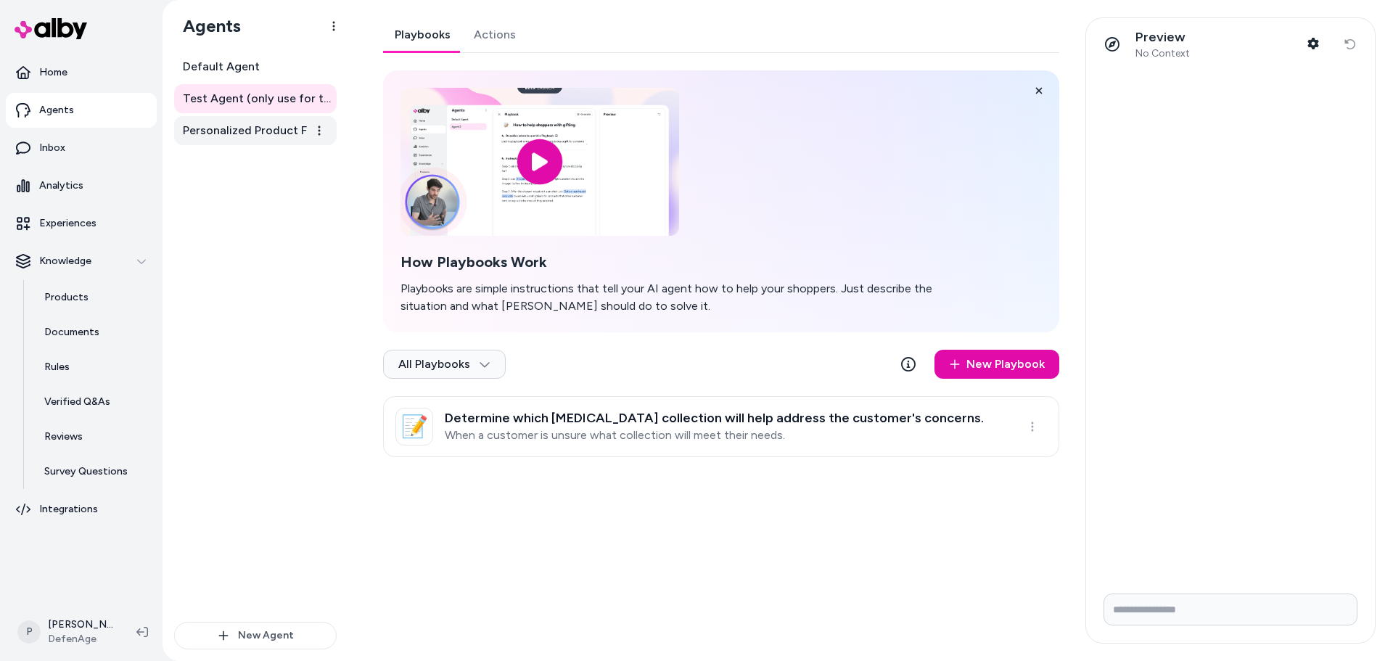
click at [226, 142] on link "Personalized Product Finder Agent" at bounding box center [255, 130] width 163 height 29
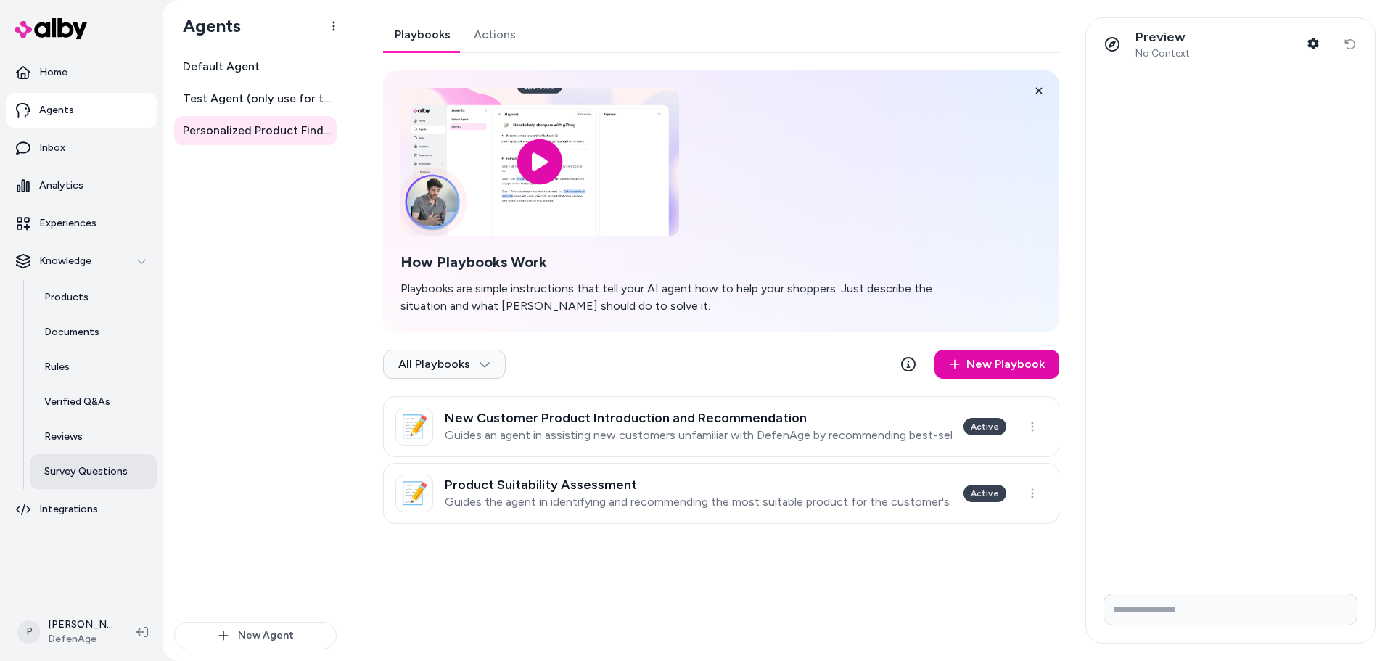
click at [101, 473] on p "Survey Questions" at bounding box center [85, 471] width 83 height 15
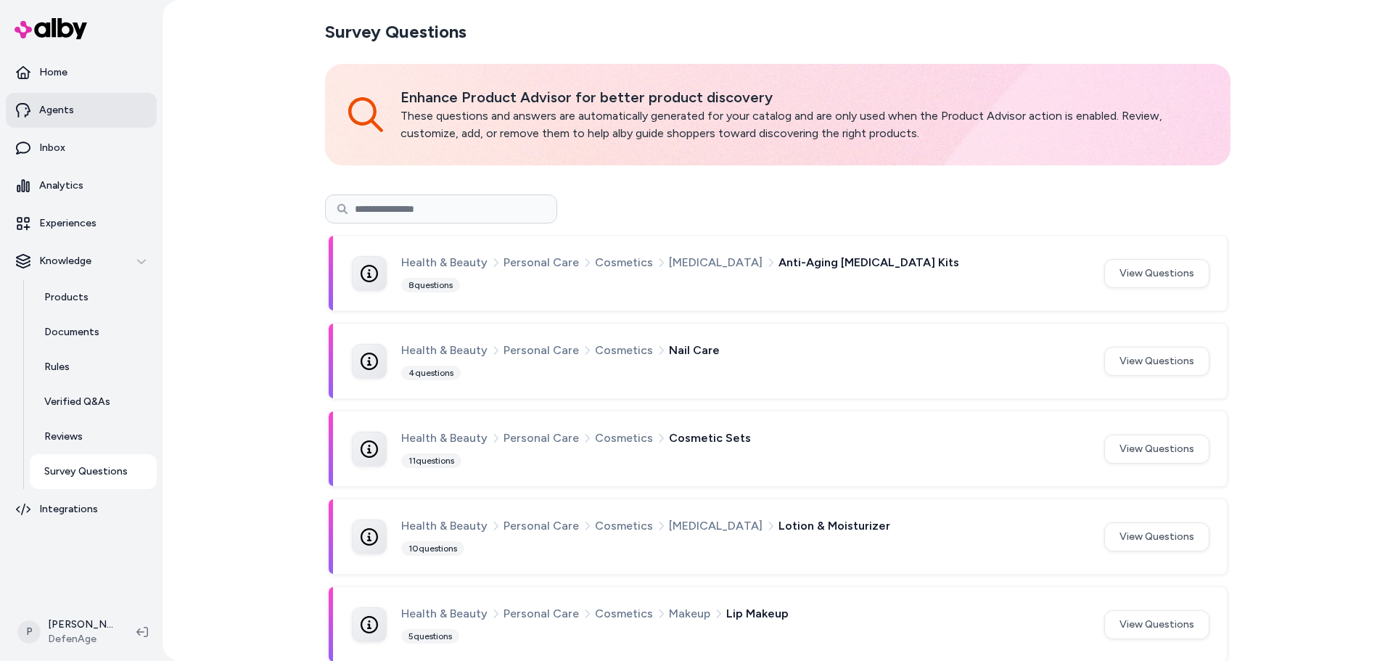
click at [86, 118] on link "Agents" at bounding box center [81, 110] width 151 height 35
